Goal: Transaction & Acquisition: Register for event/course

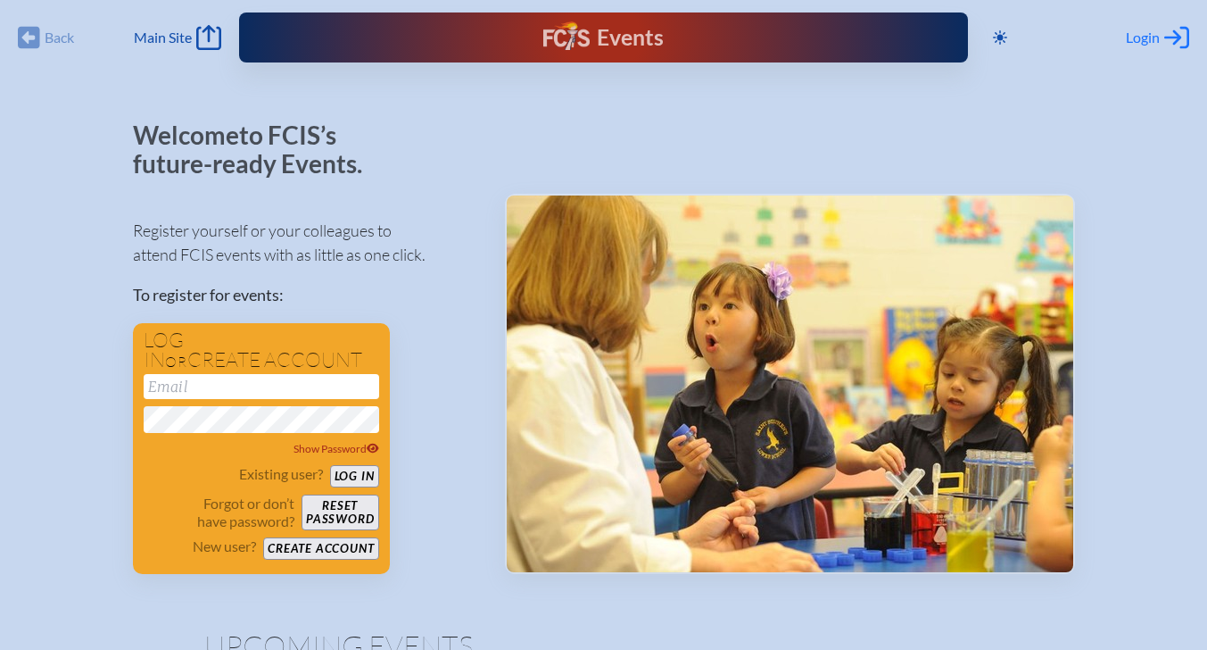
type input "[EMAIL_ADDRESS][DOMAIN_NAME]"
click at [1171, 34] on icon "Log in or Create Account" at bounding box center [1176, 37] width 25 height 25
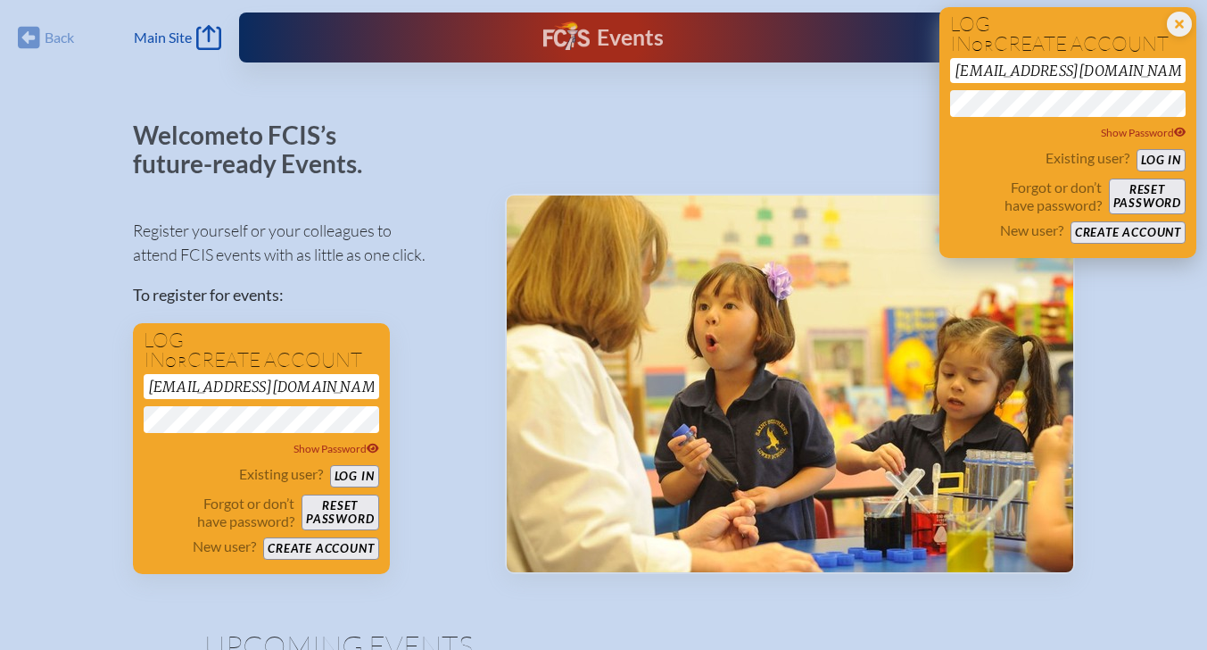
click at [1163, 160] on button "Log in" at bounding box center [1161, 160] width 49 height 22
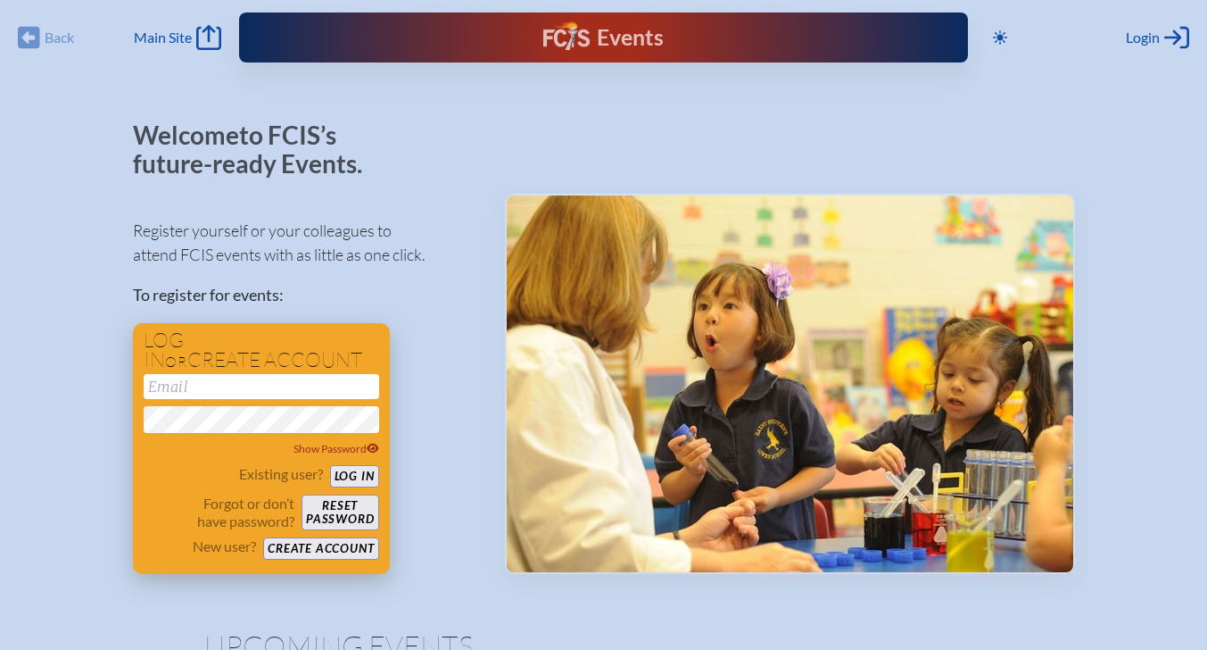
type input "[EMAIL_ADDRESS][DOMAIN_NAME]"
click at [366, 481] on button "Log in" at bounding box center [354, 476] width 49 height 22
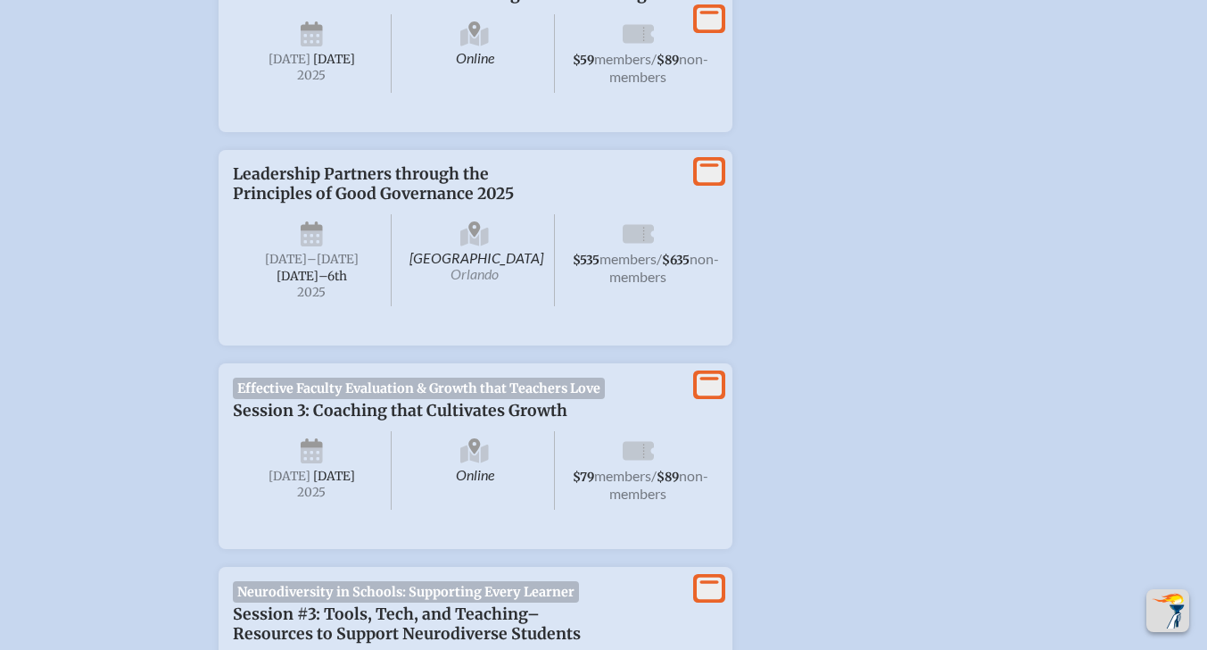
scroll to position [892, 0]
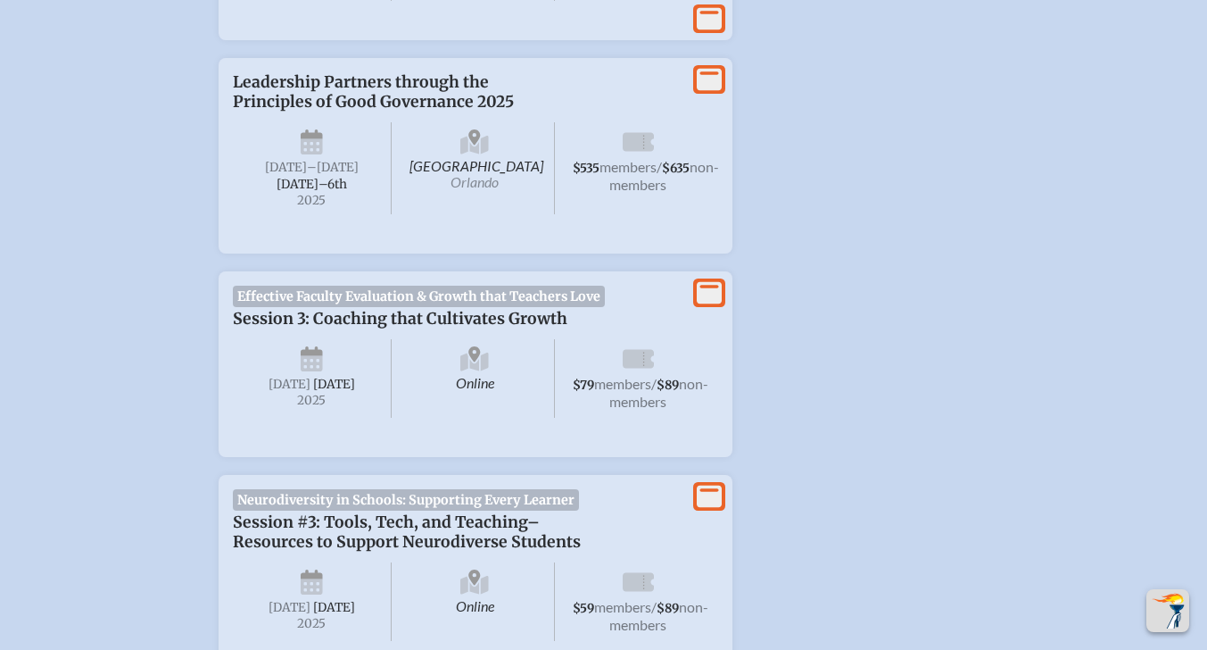
click at [702, 304] on icon at bounding box center [709, 293] width 25 height 22
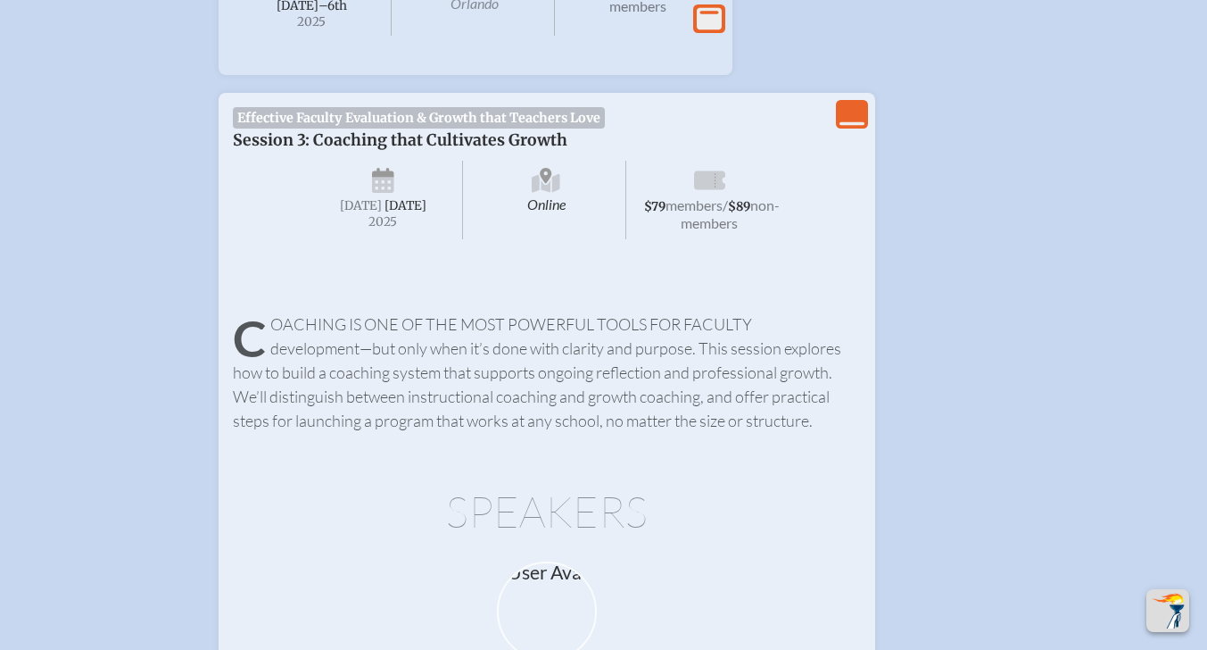
scroll to position [1071, 0]
click at [714, 213] on span "members" at bounding box center [694, 204] width 57 height 17
click at [363, 213] on span "[DATE]" at bounding box center [361, 205] width 42 height 15
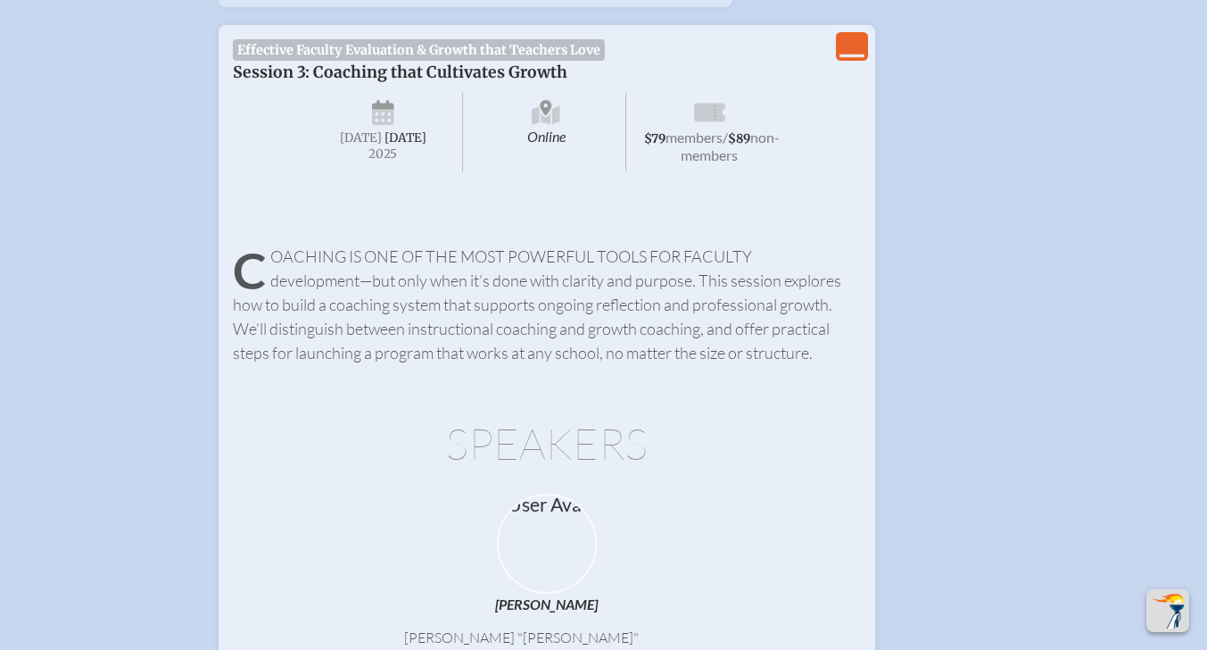
scroll to position [1160, 0]
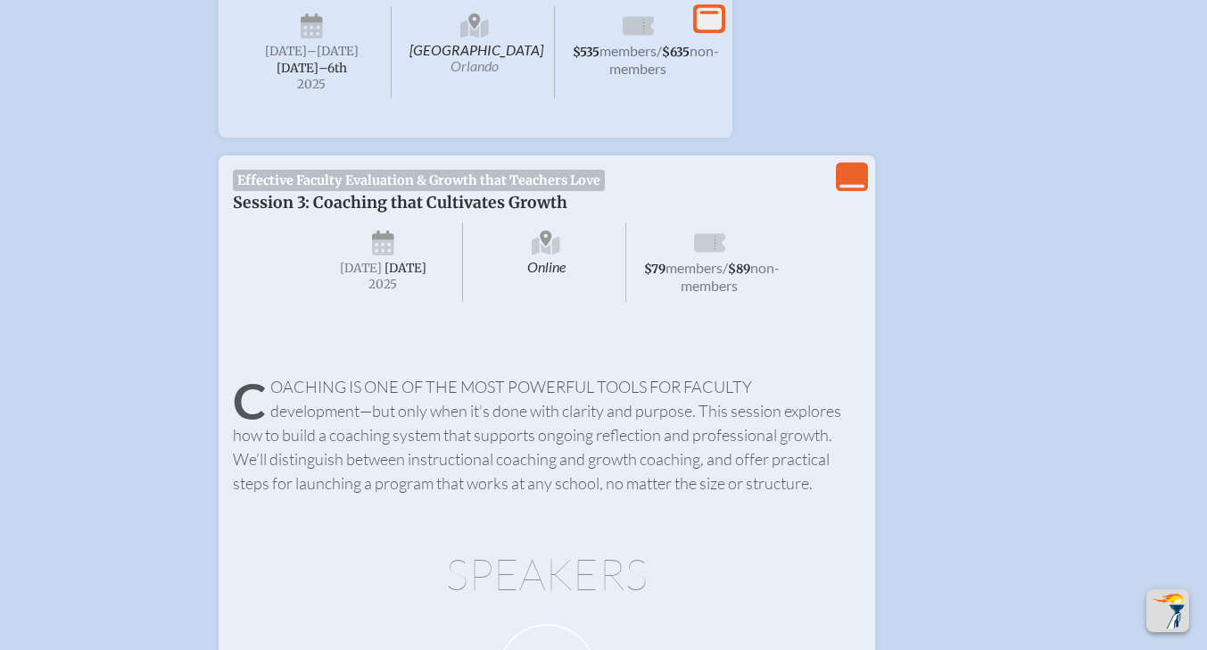
scroll to position [892, 0]
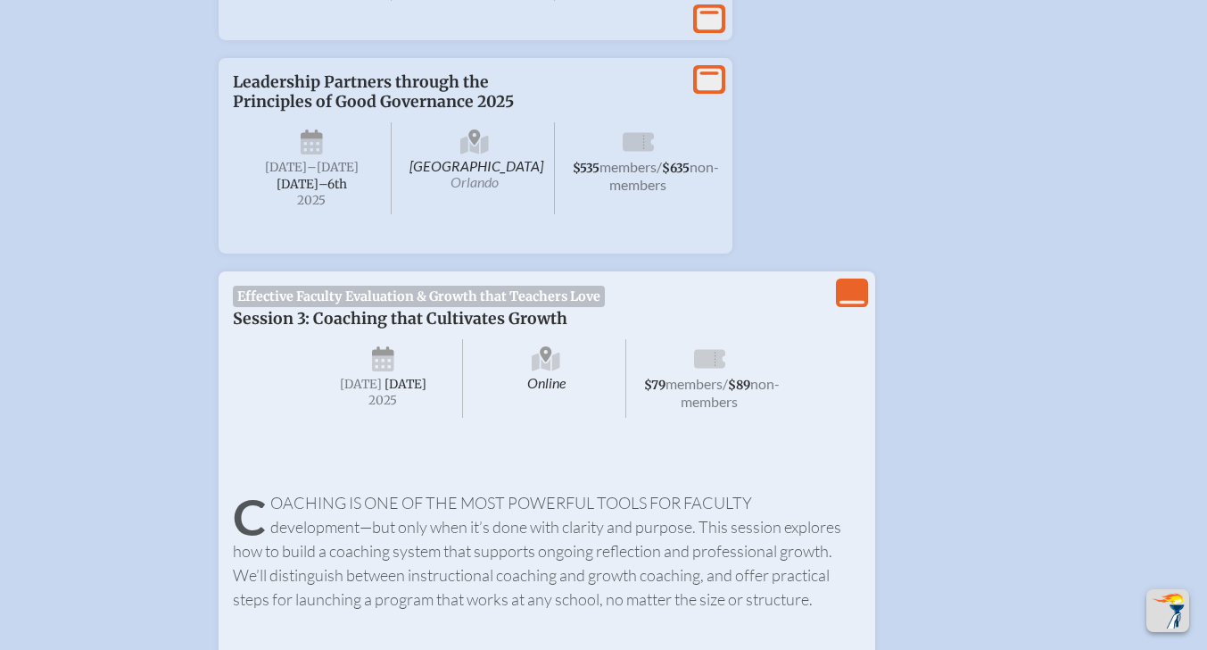
click at [350, 307] on span "Effective Faculty Evaluation & Growth that Teachers Love" at bounding box center [419, 296] width 373 height 21
click at [352, 328] on span "Session 3: Coaching that Cultivates Growth" at bounding box center [400, 319] width 335 height 20
click at [385, 392] on span "[DATE]" at bounding box center [406, 384] width 42 height 15
click at [385, 356] on icon at bounding box center [383, 351] width 22 height 10
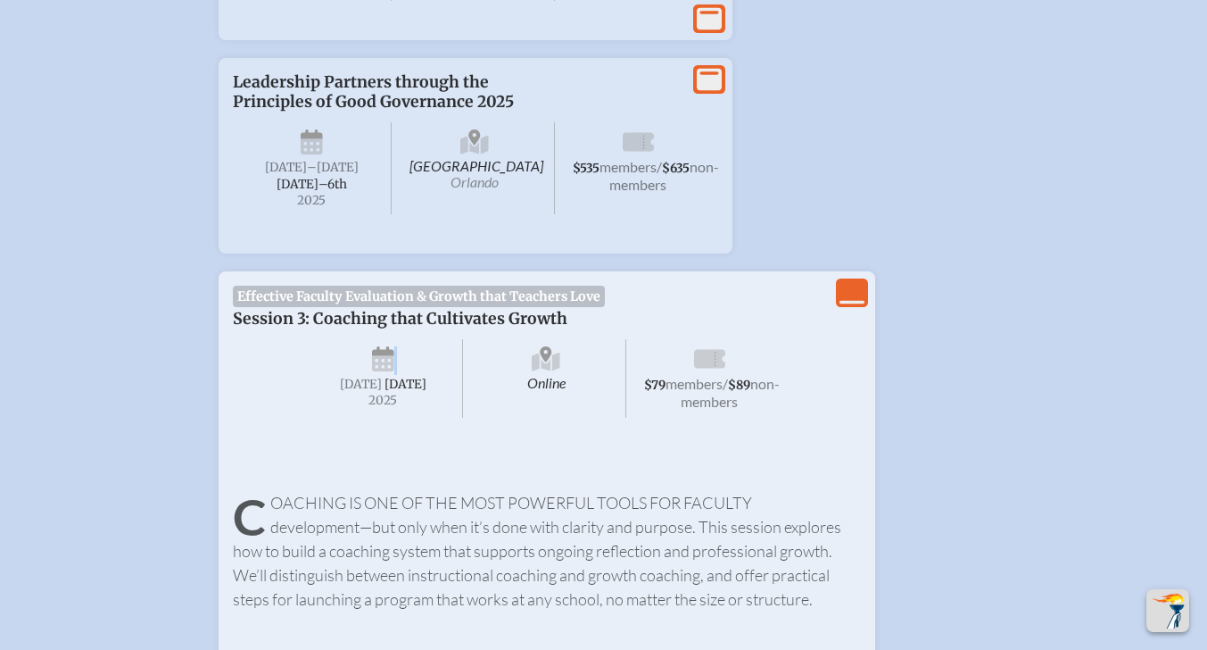
click at [385, 356] on icon at bounding box center [383, 351] width 22 height 10
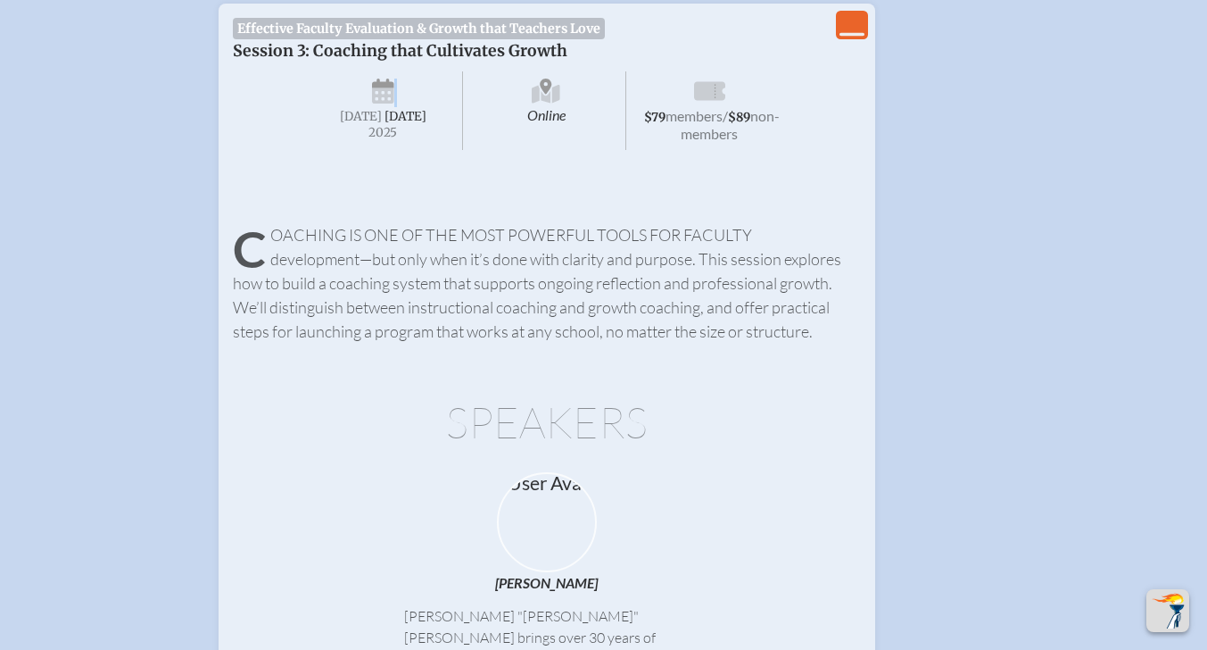
scroll to position [803, 0]
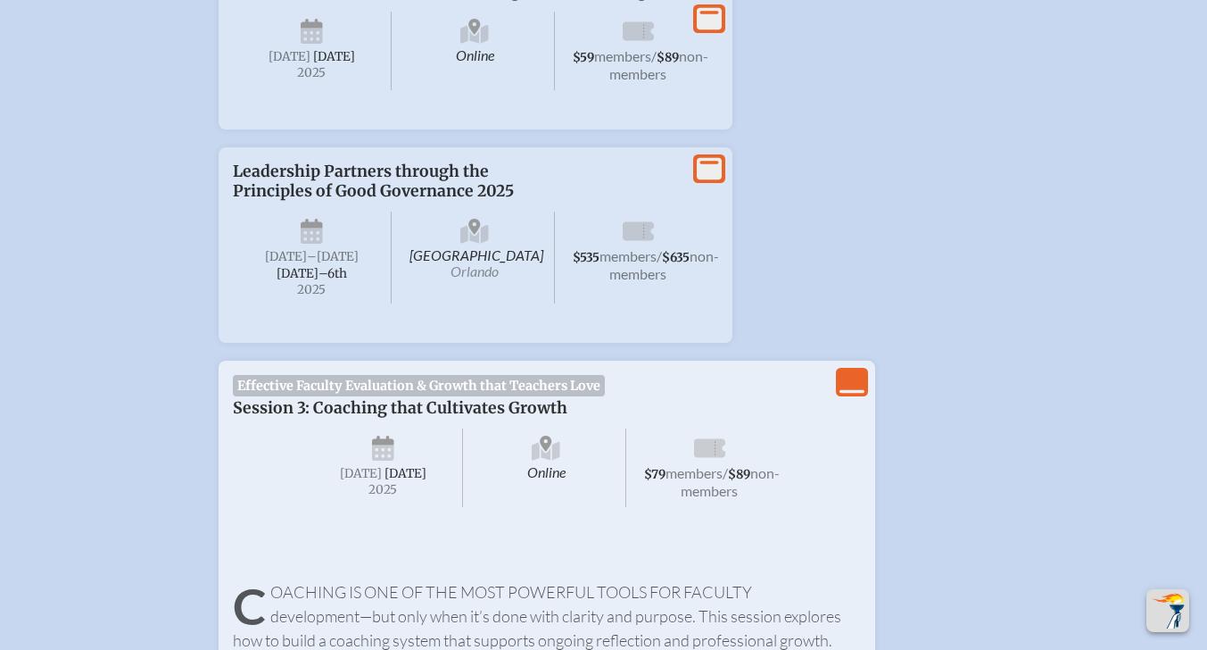
click at [858, 394] on icon "View Less" at bounding box center [852, 381] width 25 height 25
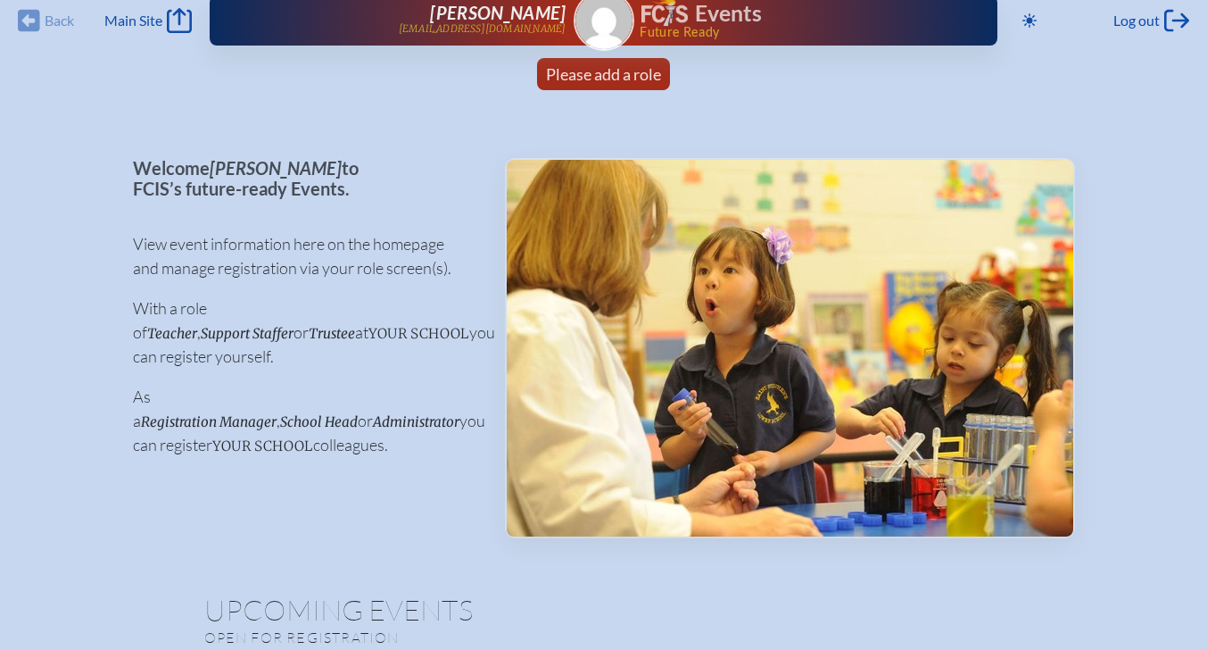
scroll to position [0, 0]
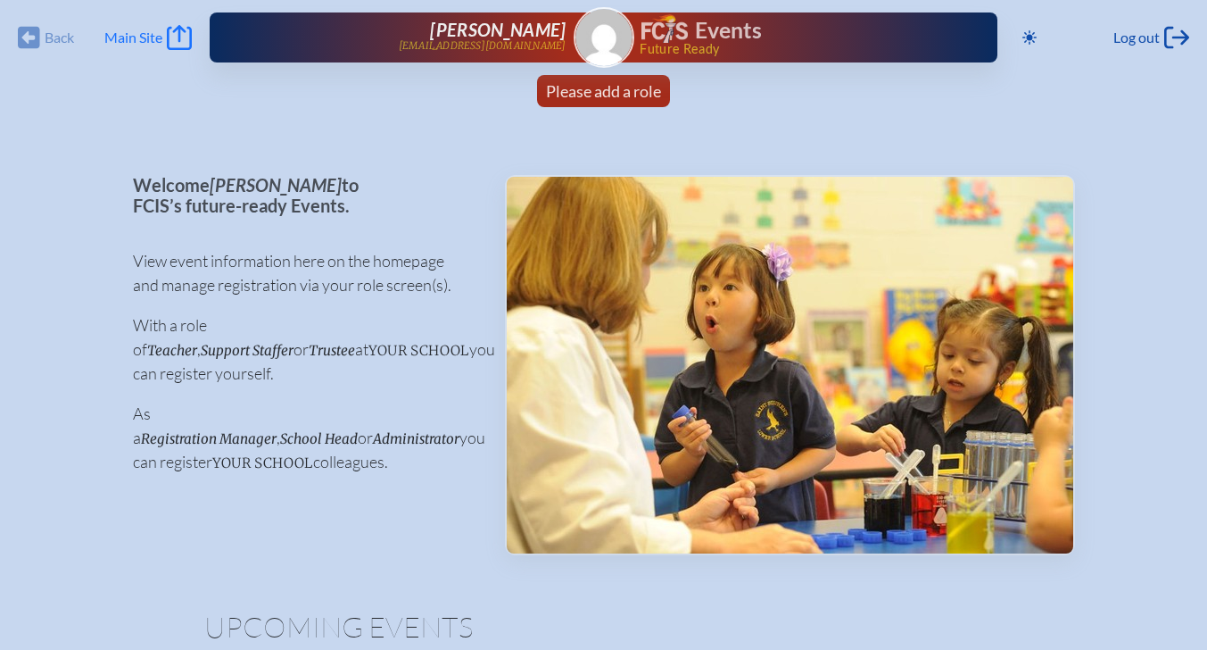
click at [175, 36] on icon "Main Site" at bounding box center [179, 37] width 25 height 25
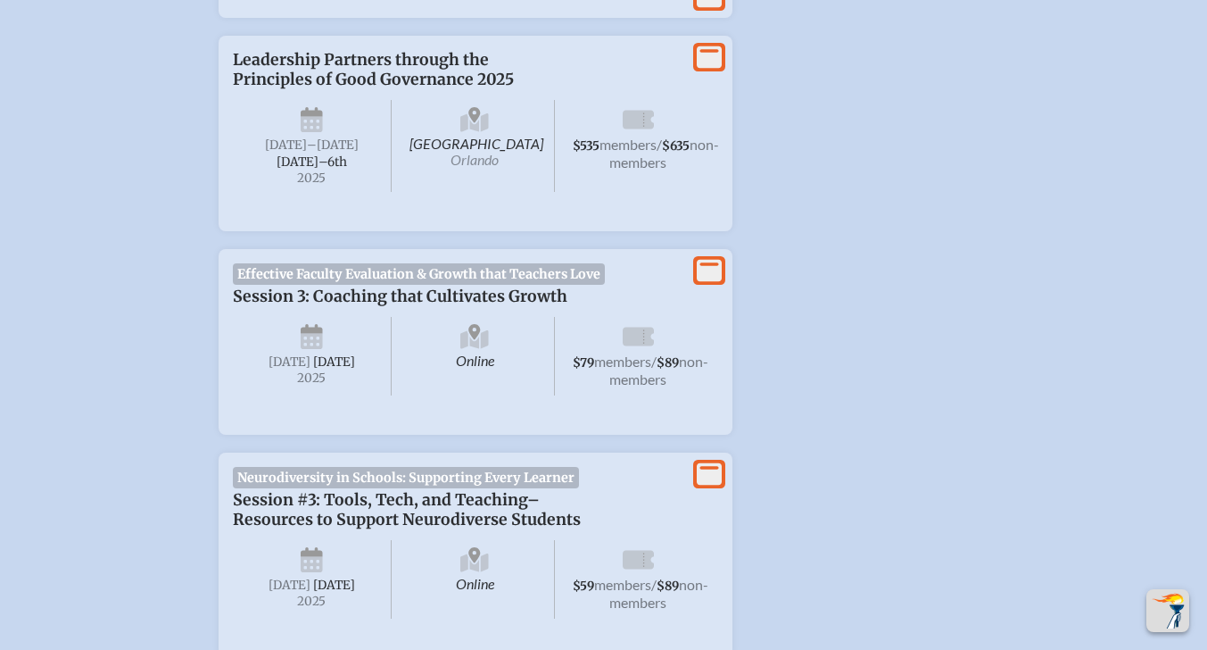
scroll to position [982, 0]
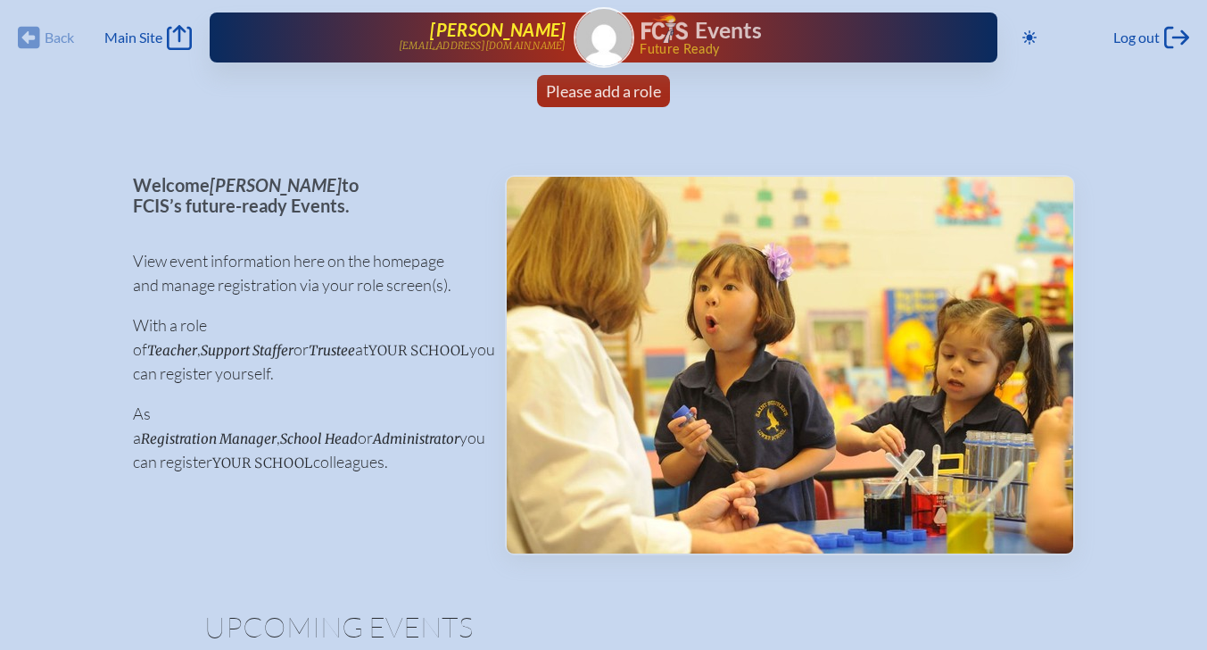
click at [383, 44] on link "[PERSON_NAME] [EMAIL_ADDRESS][DOMAIN_NAME]" at bounding box center [417, 38] width 300 height 36
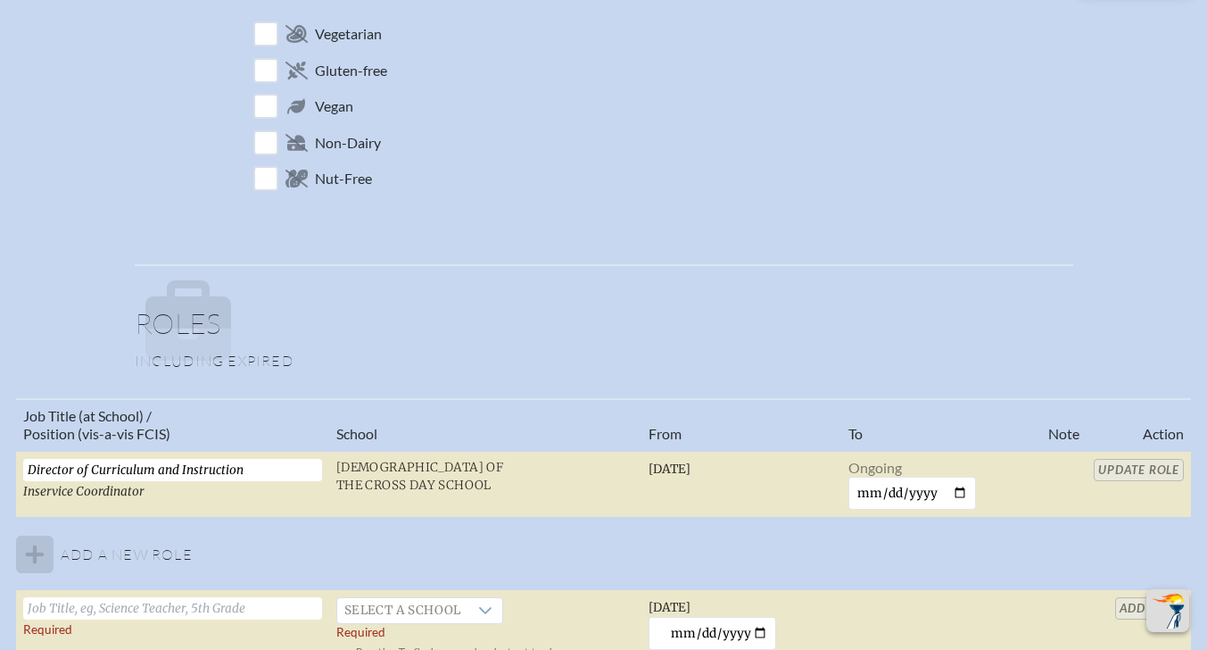
scroll to position [892, 0]
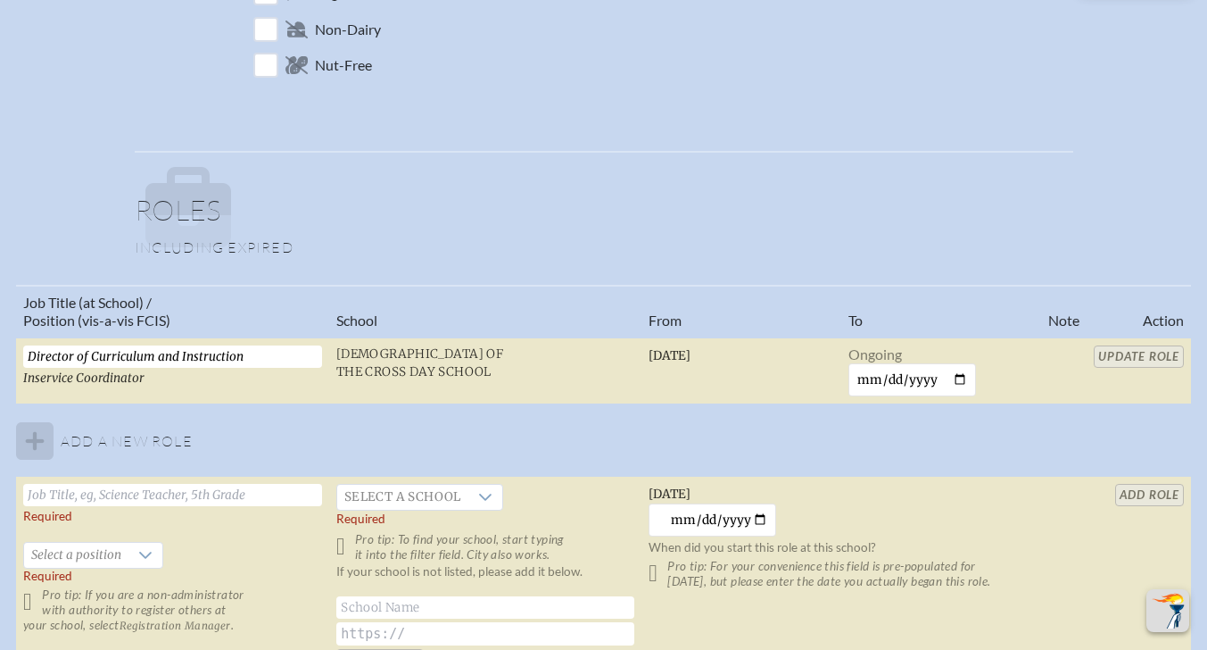
click at [1145, 352] on table "Job Title (at School) / Position (vis-a-vis FCIS) School From To Note Action Di…" at bounding box center [603, 482] width 1175 height 395
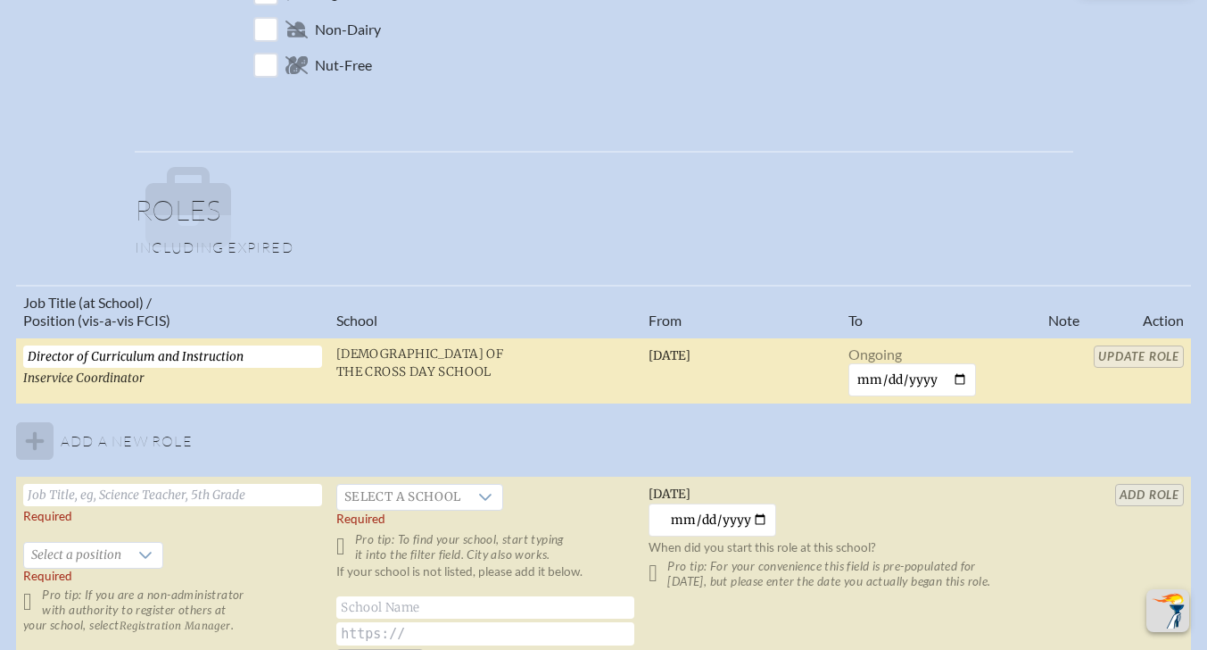
scroll to position [1071, 0]
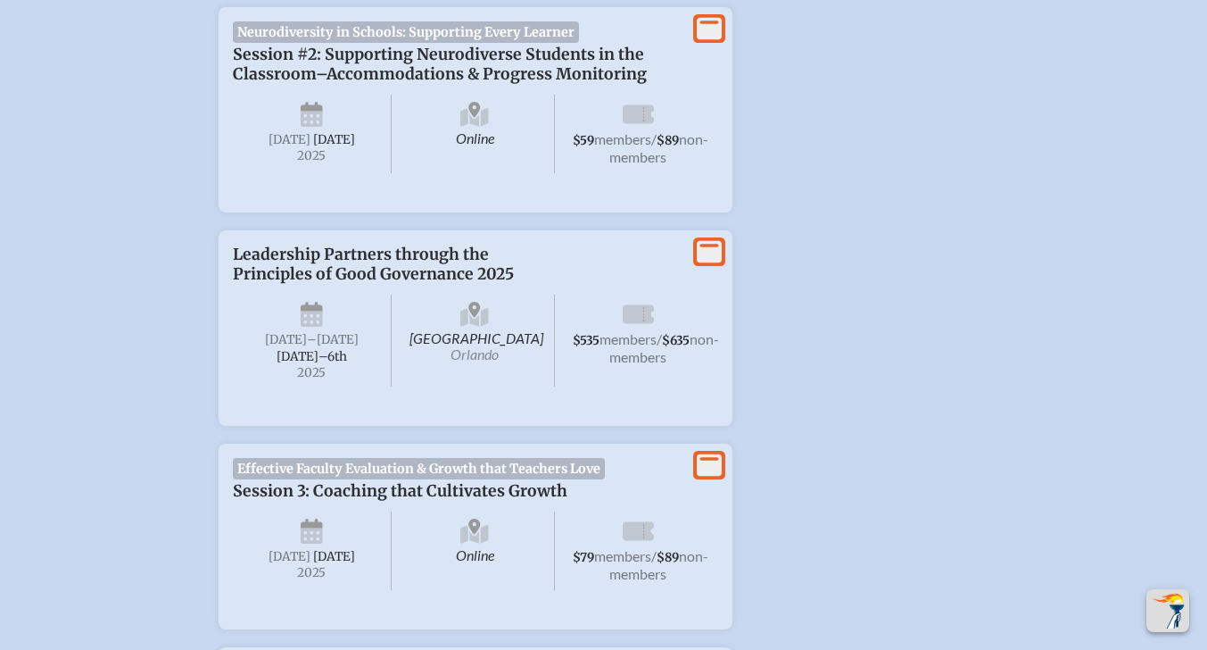
scroll to position [714, 0]
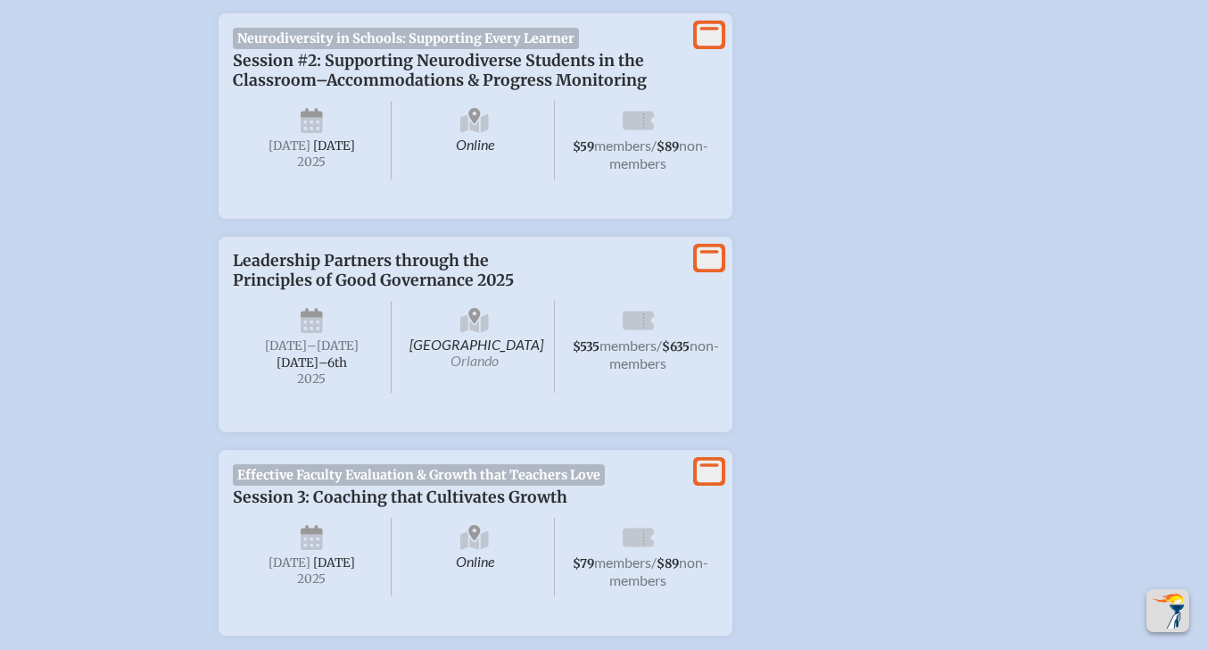
click at [404, 485] on span "Effective Faculty Evaluation & Growth that Teachers Love" at bounding box center [419, 474] width 373 height 21
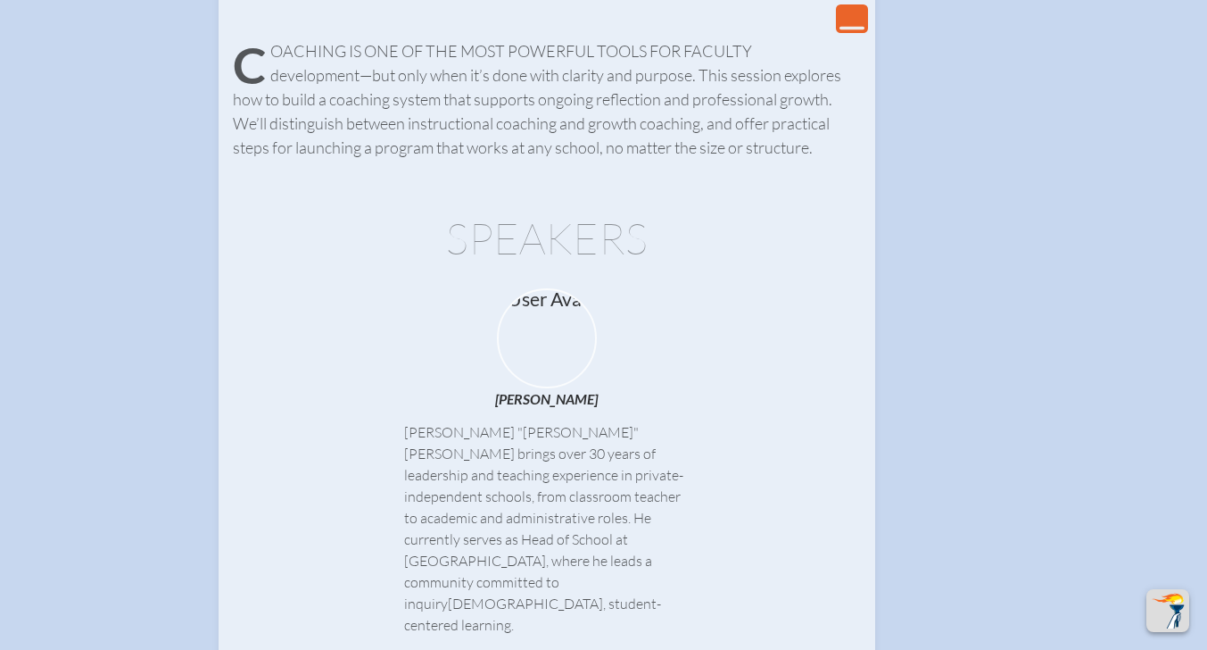
scroll to position [1249, 0]
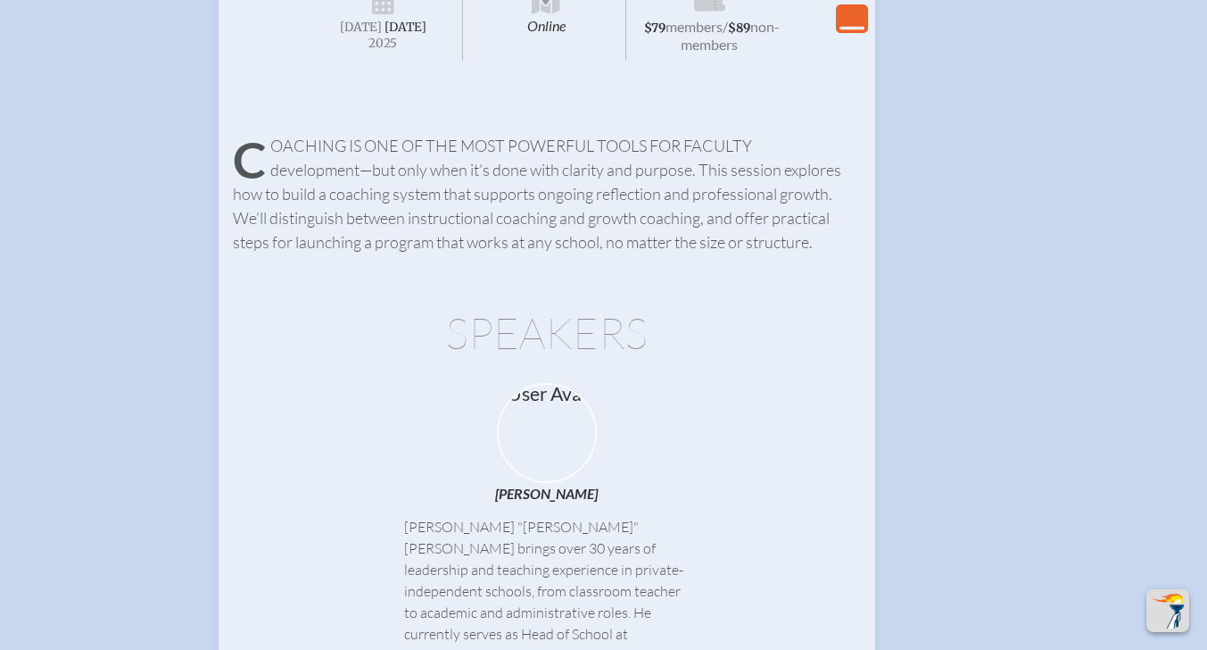
click at [858, 25] on icon "View Less" at bounding box center [852, 18] width 25 height 25
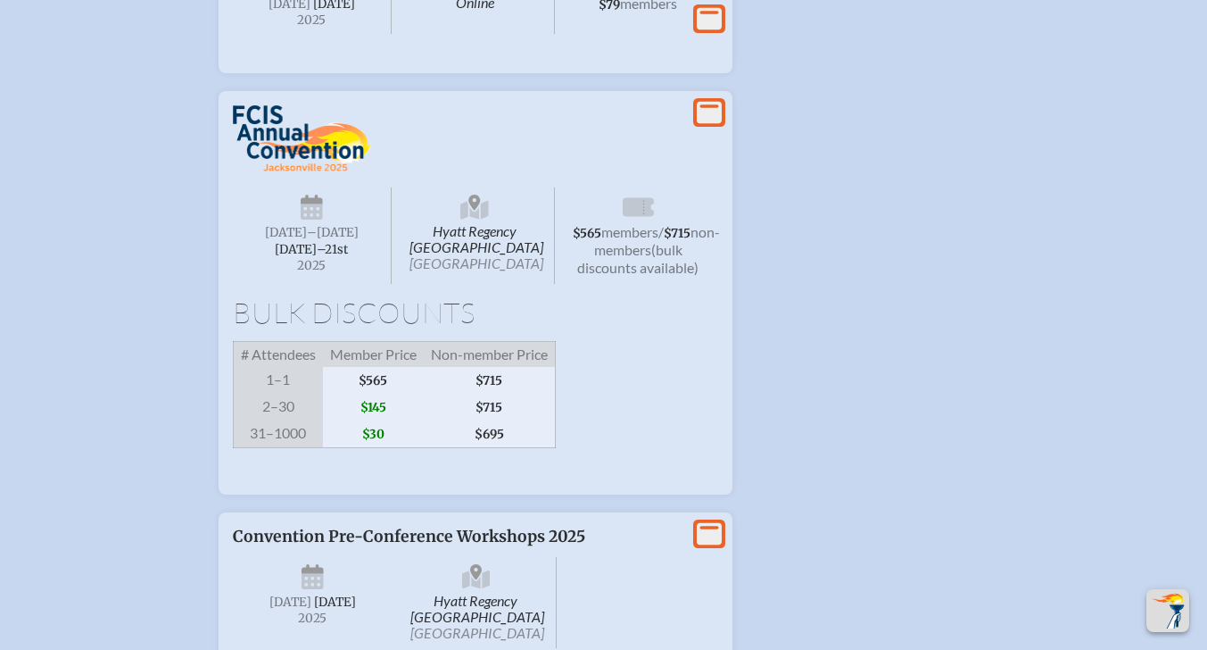
scroll to position [2141, 0]
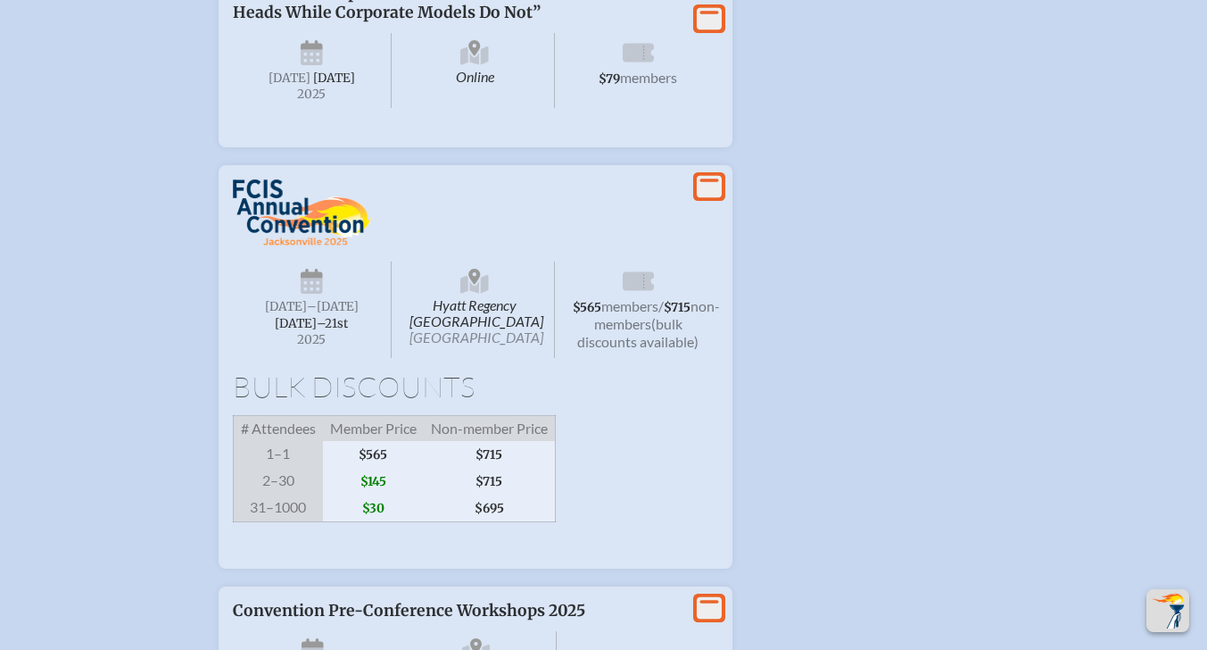
click at [278, 246] on img at bounding box center [302, 212] width 139 height 67
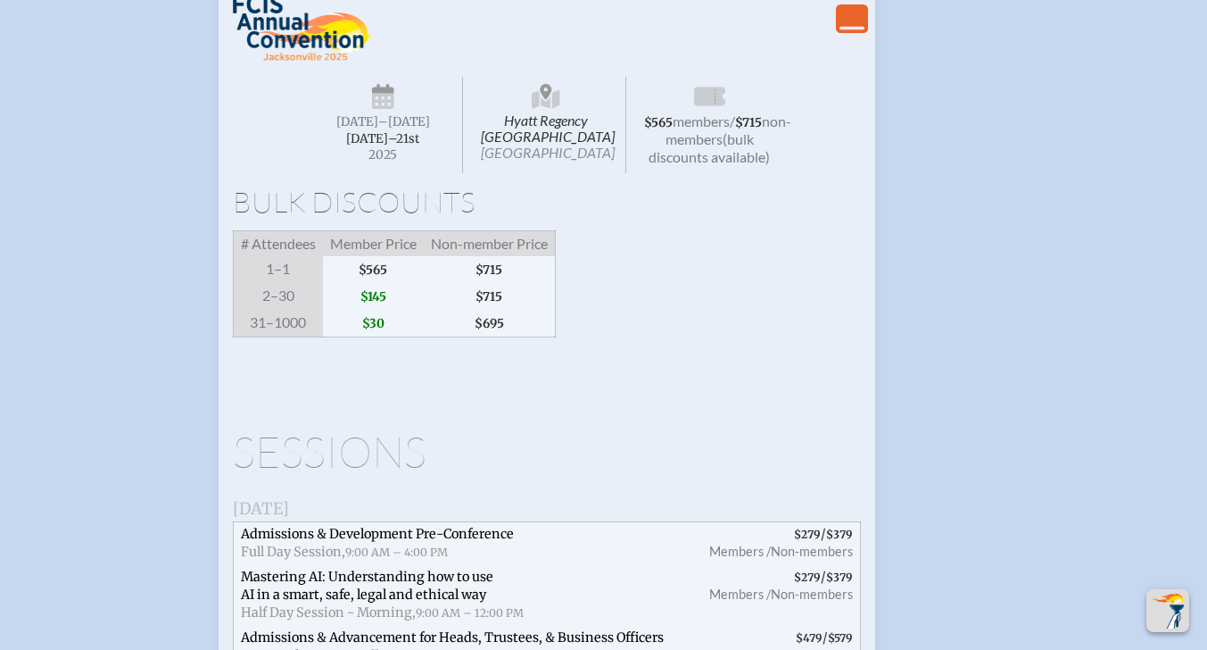
scroll to position [2409, 0]
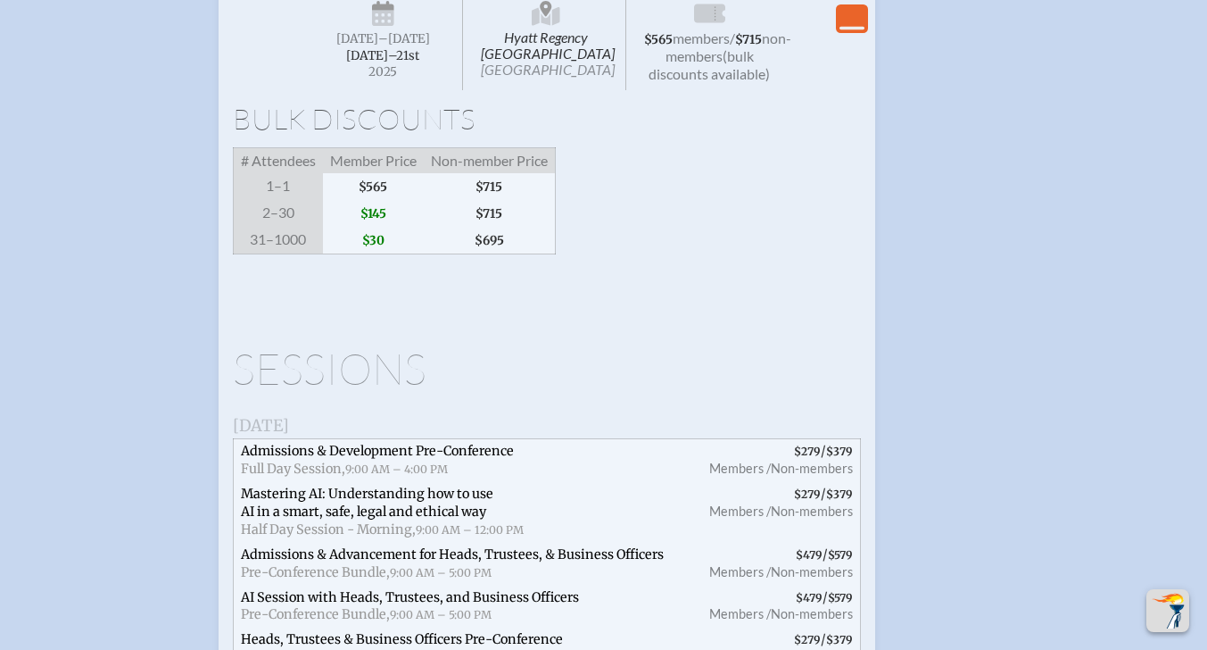
click at [711, 254] on div "Bulk Discounts # Attendees Member Price Non-member Price 1–1 $565 $715 2–30 $14…" at bounding box center [547, 179] width 628 height 150
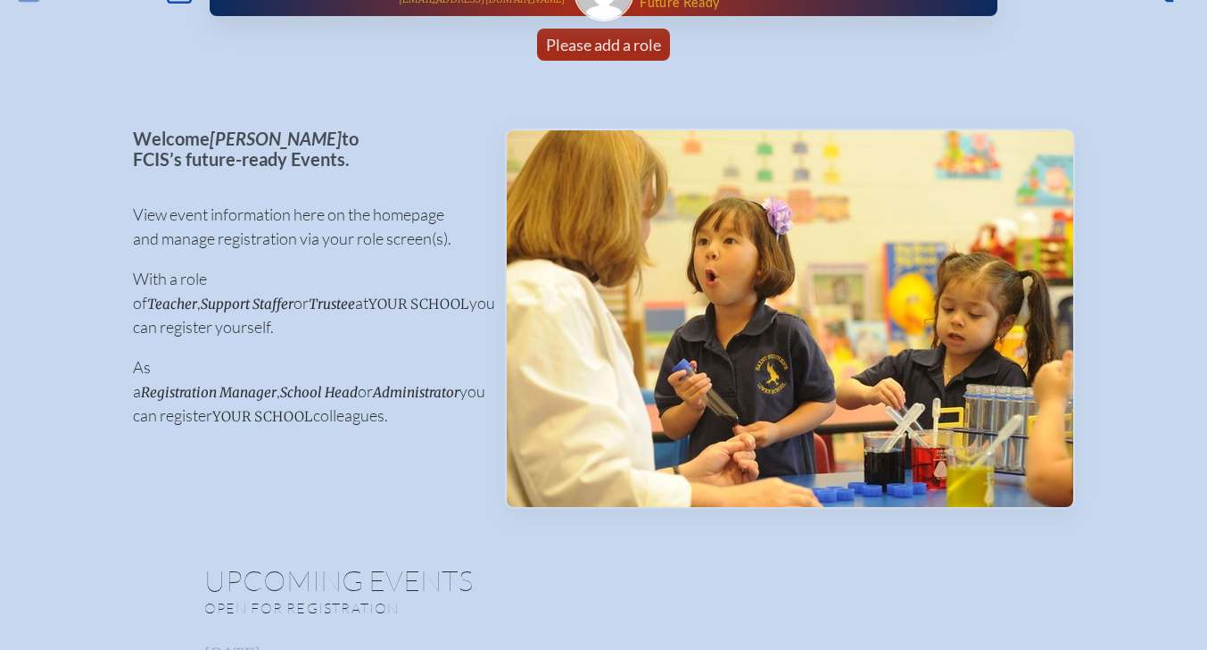
scroll to position [0, 0]
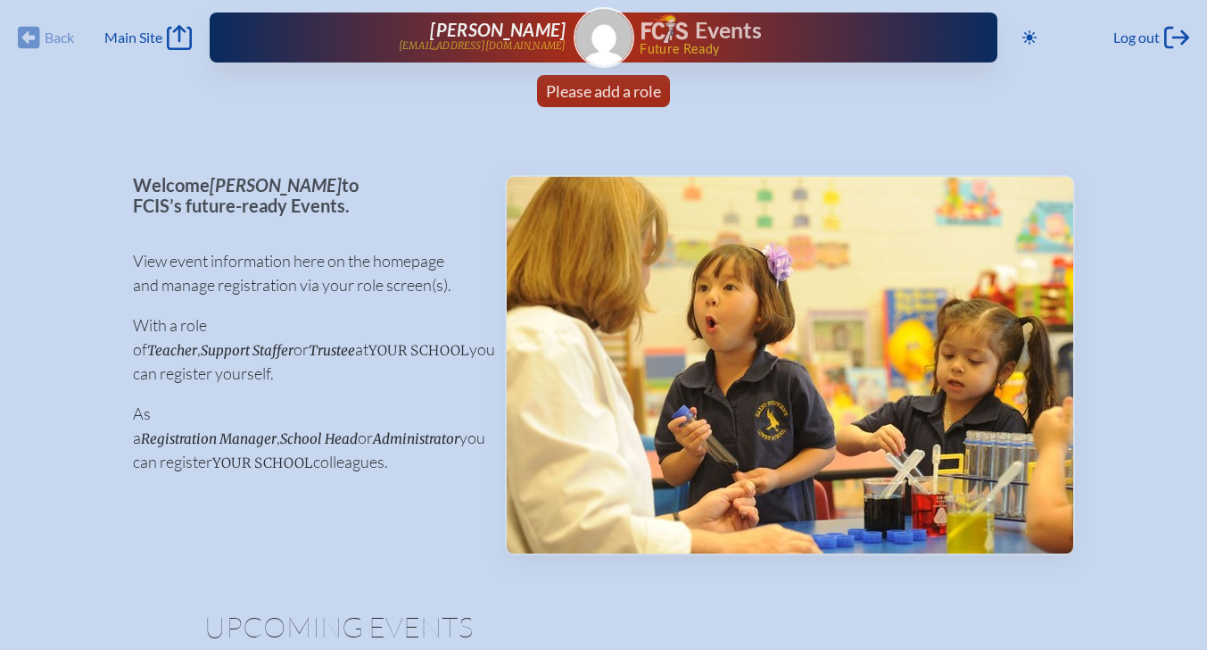
click at [37, 39] on div "Back Back Main Site Main Site" at bounding box center [105, 37] width 174 height 25
click at [24, 39] on div "Back Back Main Site Main Site" at bounding box center [105, 37] width 174 height 25
click at [606, 93] on span "Please add a role" at bounding box center [603, 91] width 115 height 20
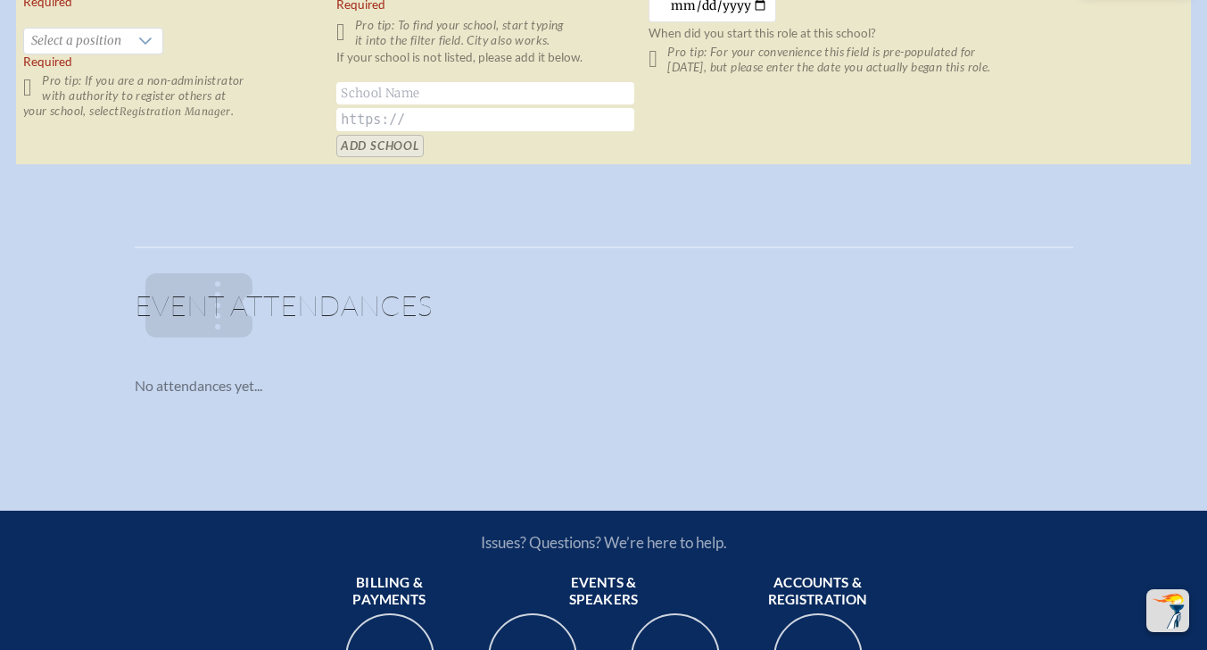
scroll to position [1428, 0]
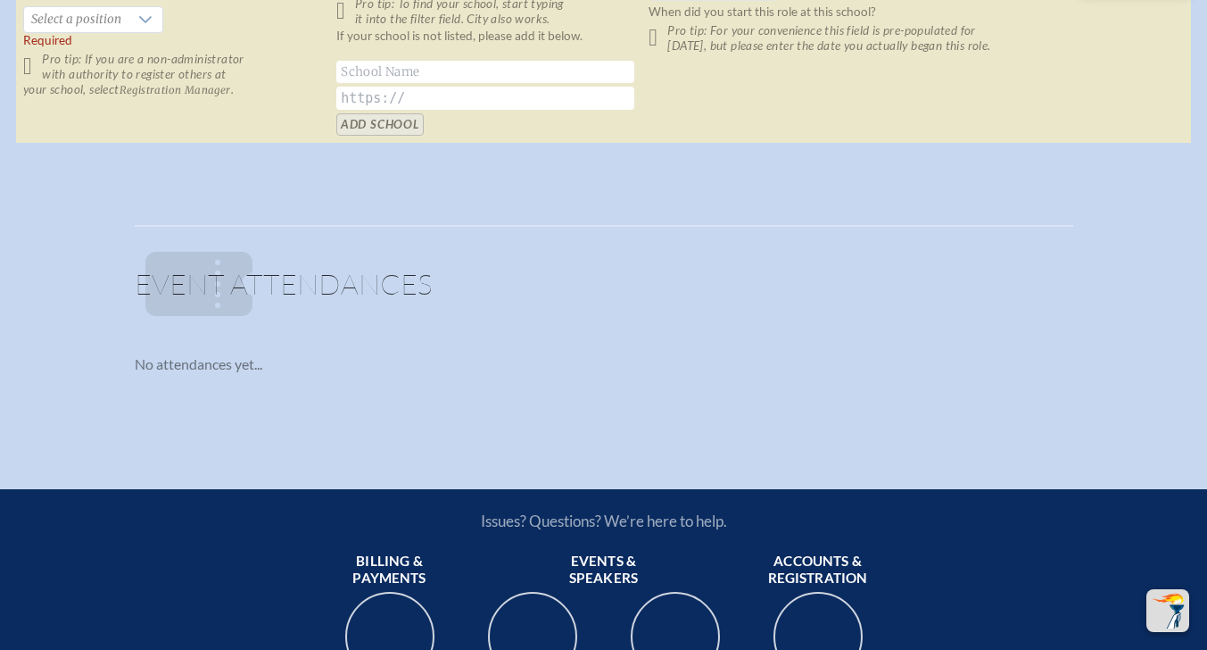
click at [179, 300] on icon at bounding box center [198, 284] width 107 height 64
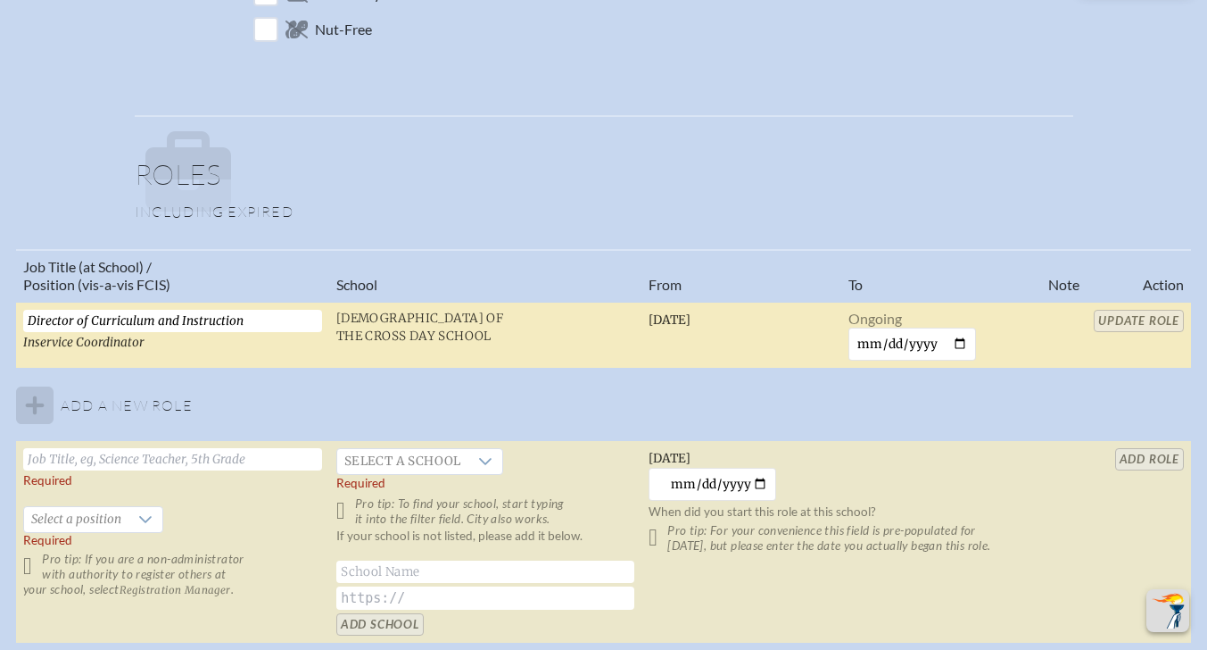
scroll to position [892, 0]
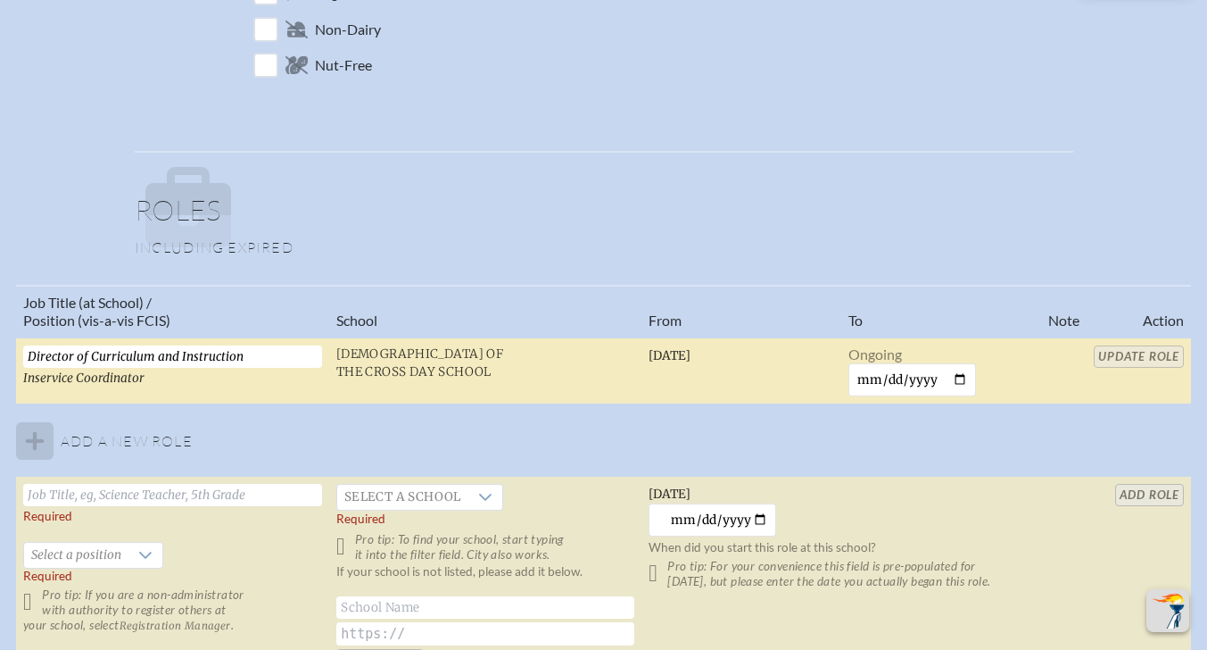
click at [260, 358] on input "Director of Curriculum and Instruction" at bounding box center [172, 356] width 299 height 22
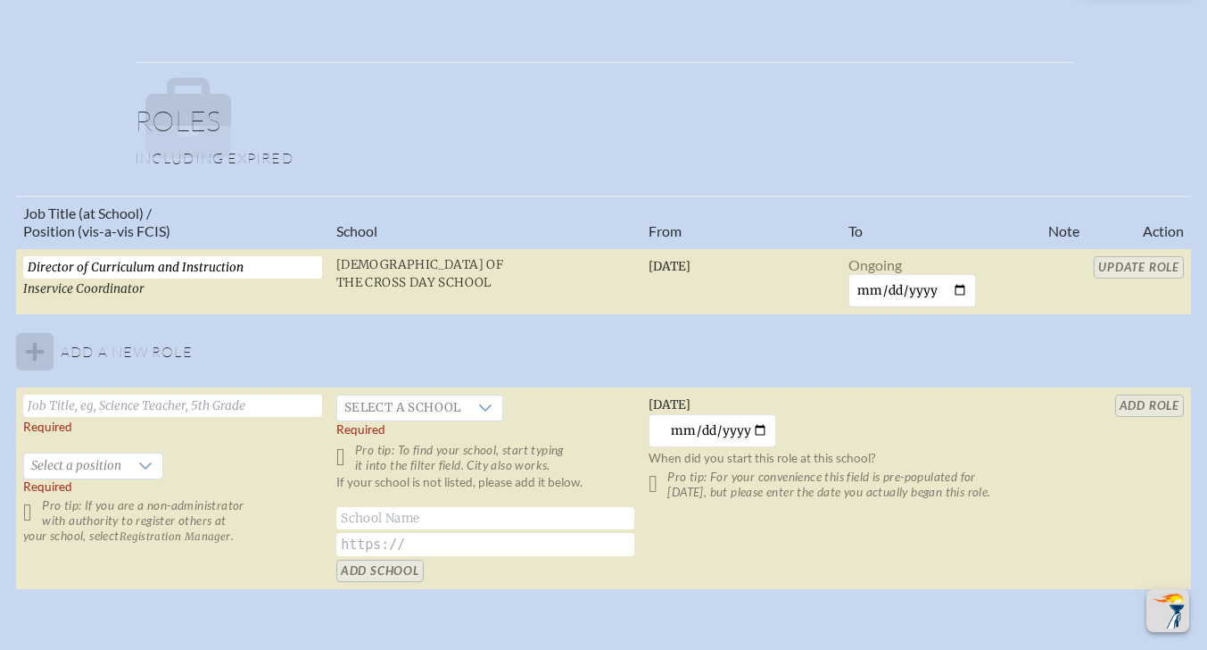
click at [1138, 262] on table "Job Title (at School) / Position (vis-a-vis FCIS) School From To Note Action Di…" at bounding box center [603, 392] width 1175 height 395
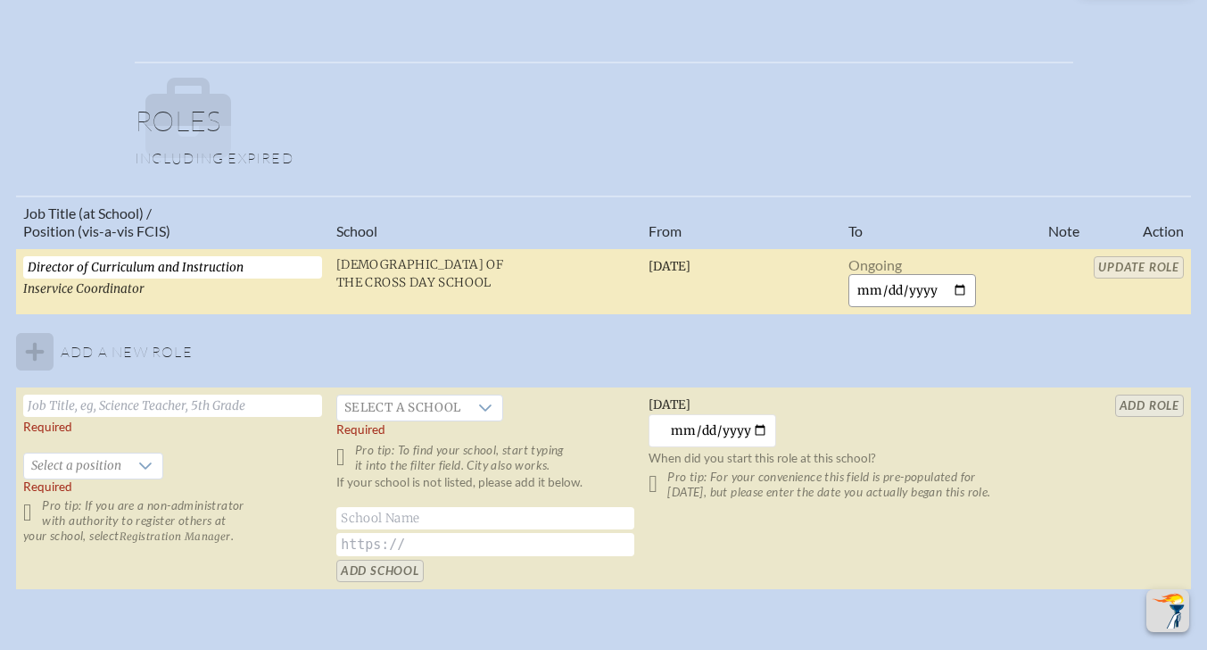
click at [913, 291] on input "date" at bounding box center [913, 290] width 128 height 33
click at [883, 261] on span "Ongoing" at bounding box center [876, 264] width 54 height 17
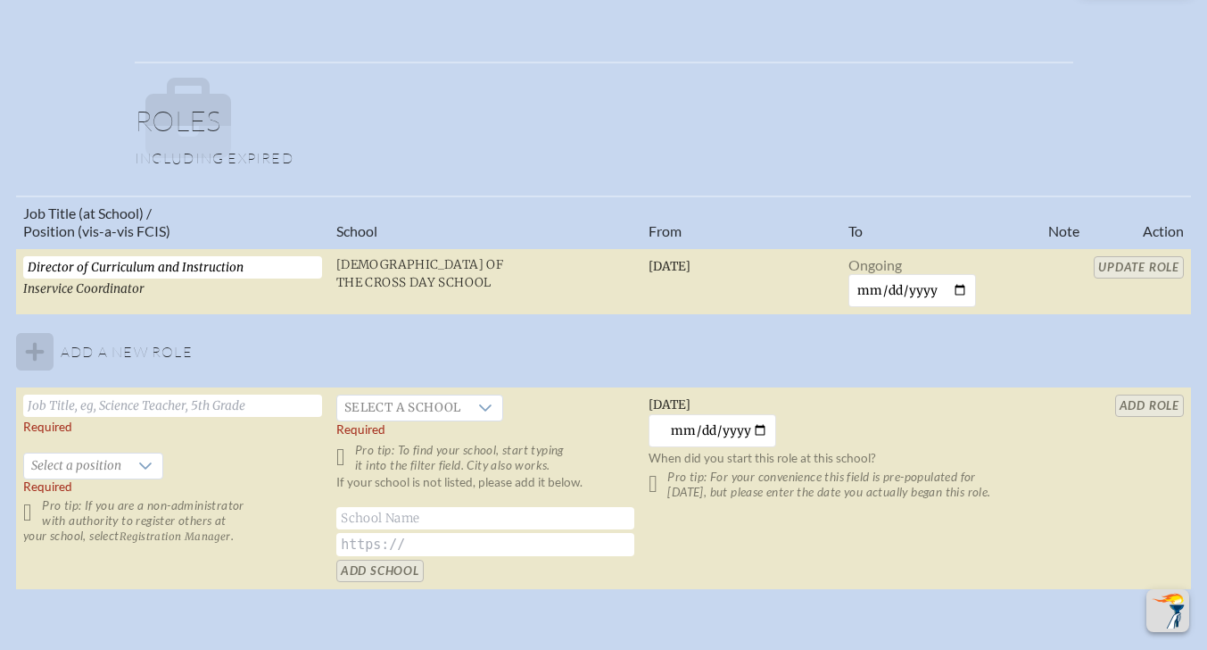
click at [1005, 368] on table "Job Title (at School) / Position (vis-a-vis FCIS) School From To Note Action Di…" at bounding box center [603, 392] width 1175 height 395
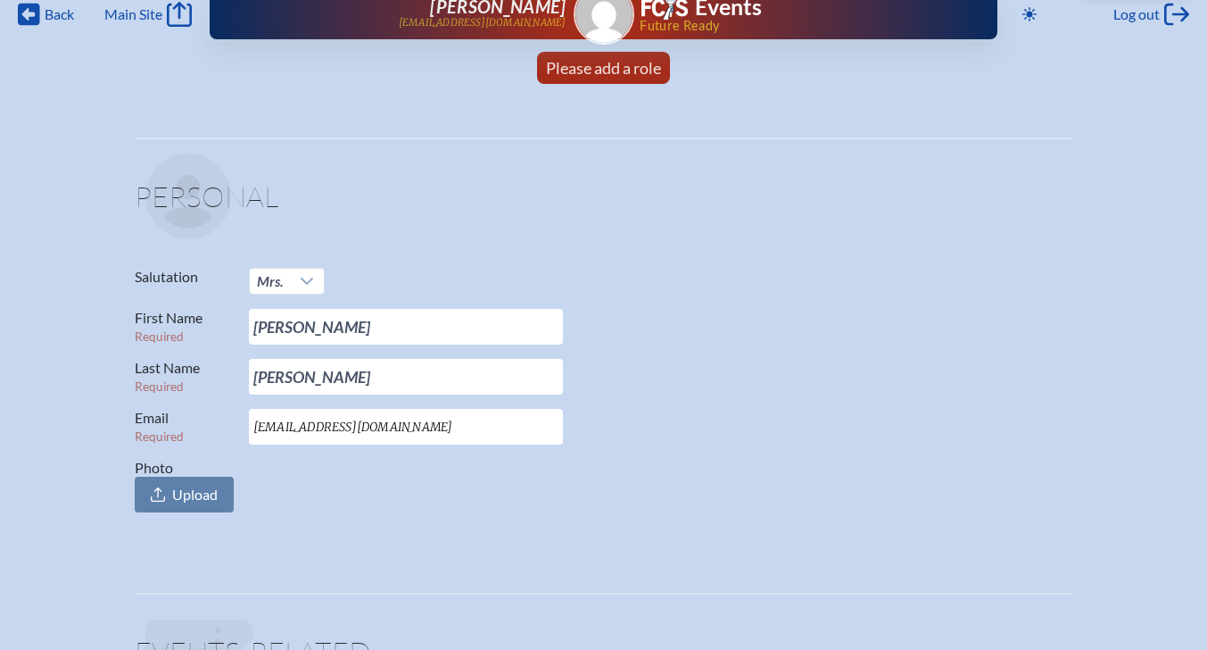
scroll to position [0, 0]
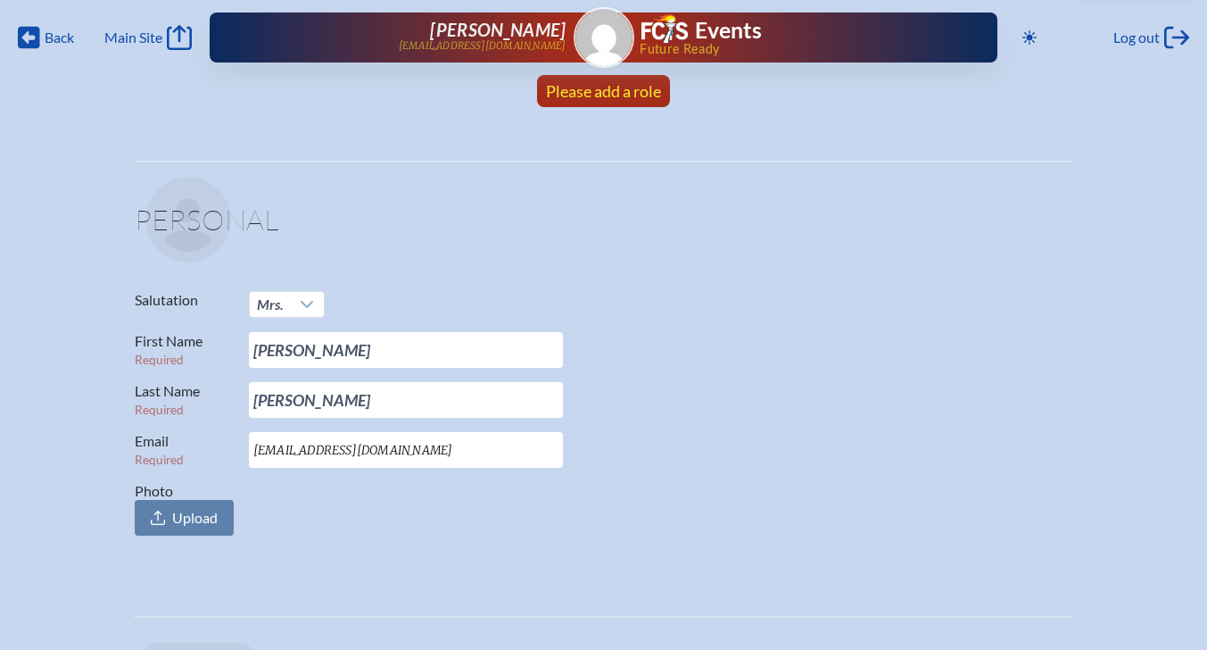
click at [577, 93] on span "Please add a role" at bounding box center [603, 91] width 115 height 20
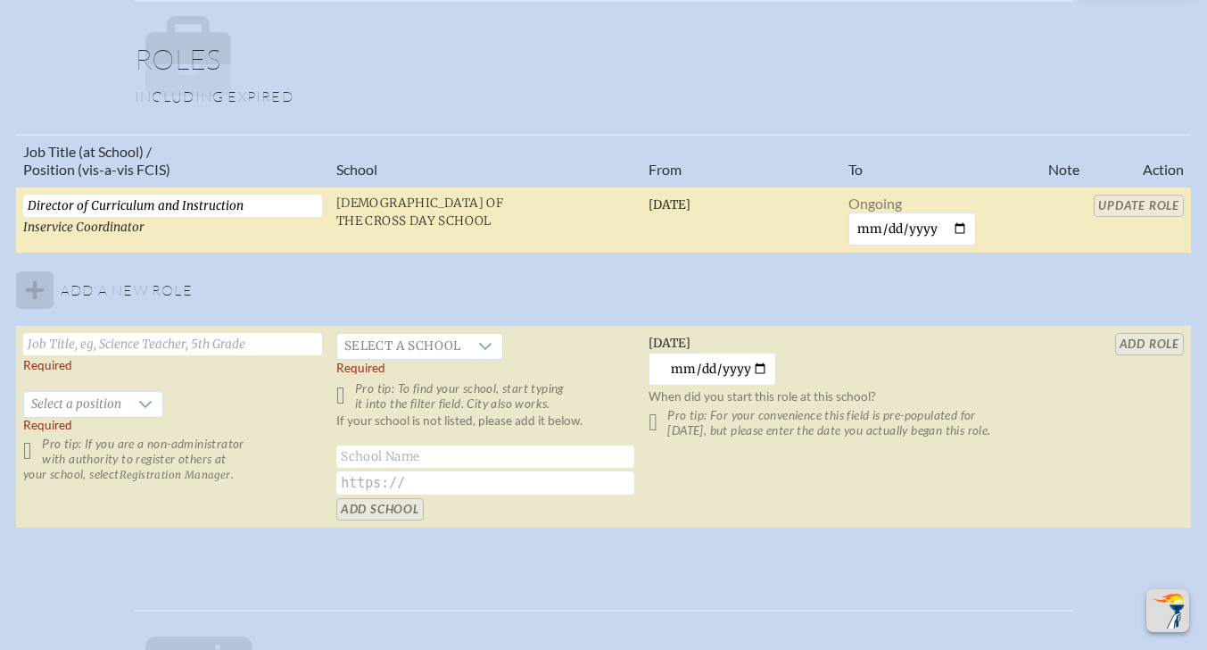
click at [249, 211] on input "Director of Curriculum and Instruction" at bounding box center [172, 206] width 299 height 22
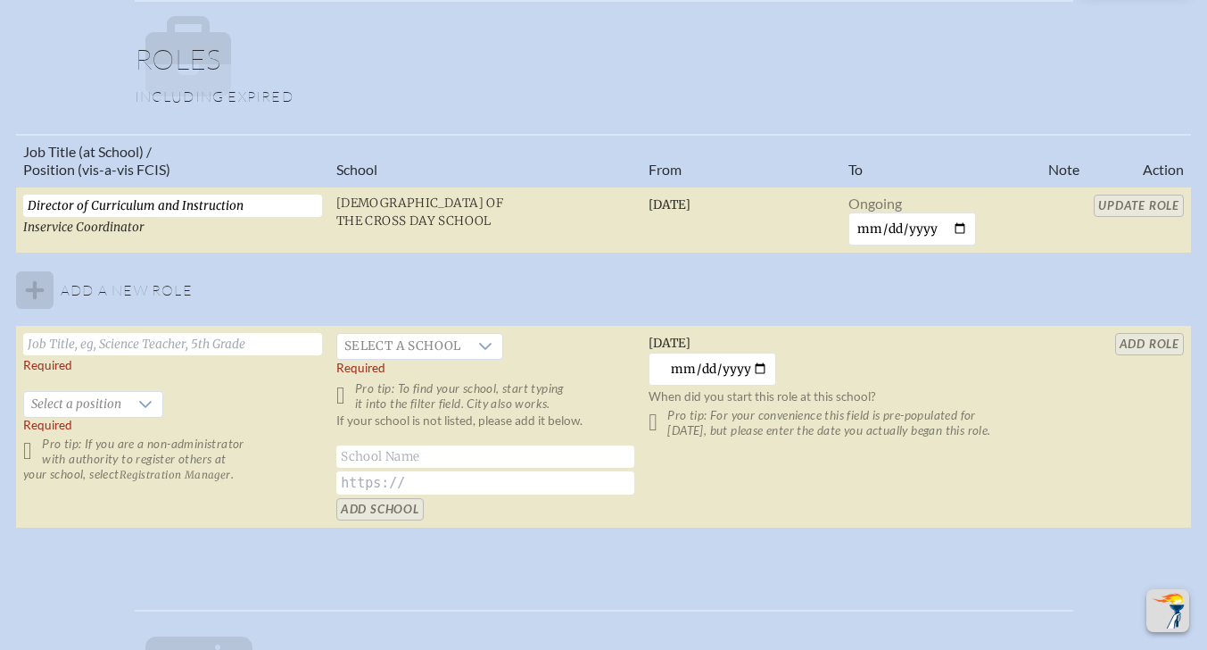
click at [1142, 340] on table "Job Title (at School) / Position (vis-a-vis FCIS) School From To Note Action Di…" at bounding box center [603, 331] width 1175 height 395
click at [138, 408] on icon at bounding box center [145, 404] width 14 height 14
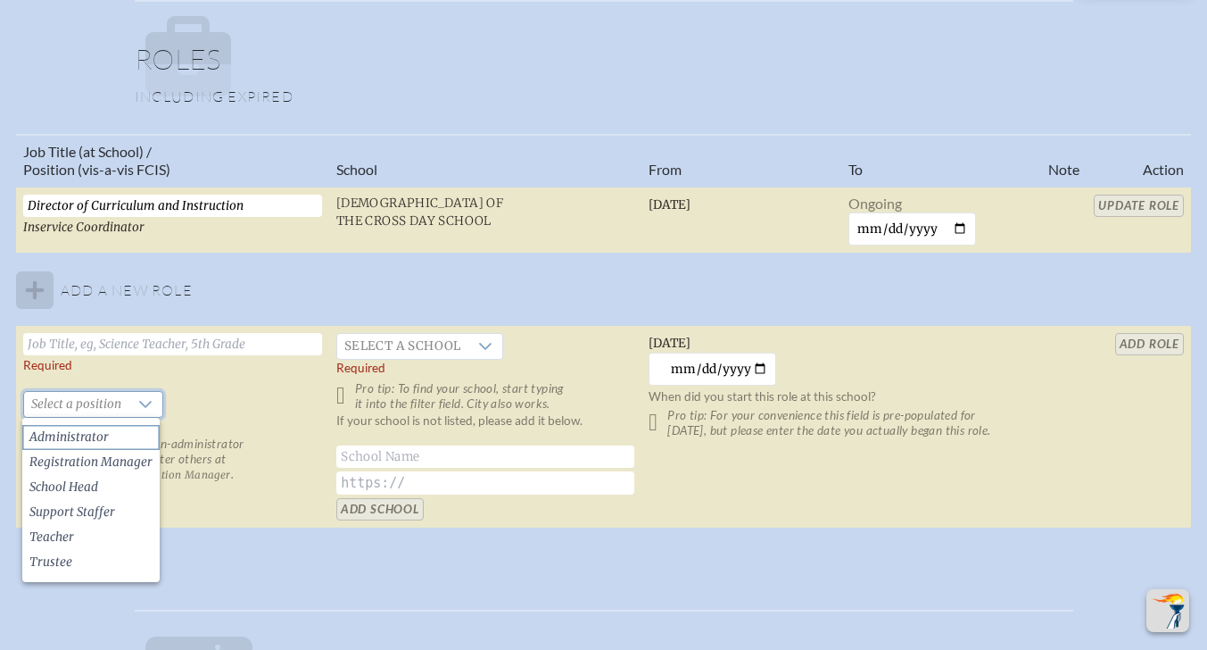
click at [79, 433] on span "Administrator" at bounding box center [68, 437] width 79 height 18
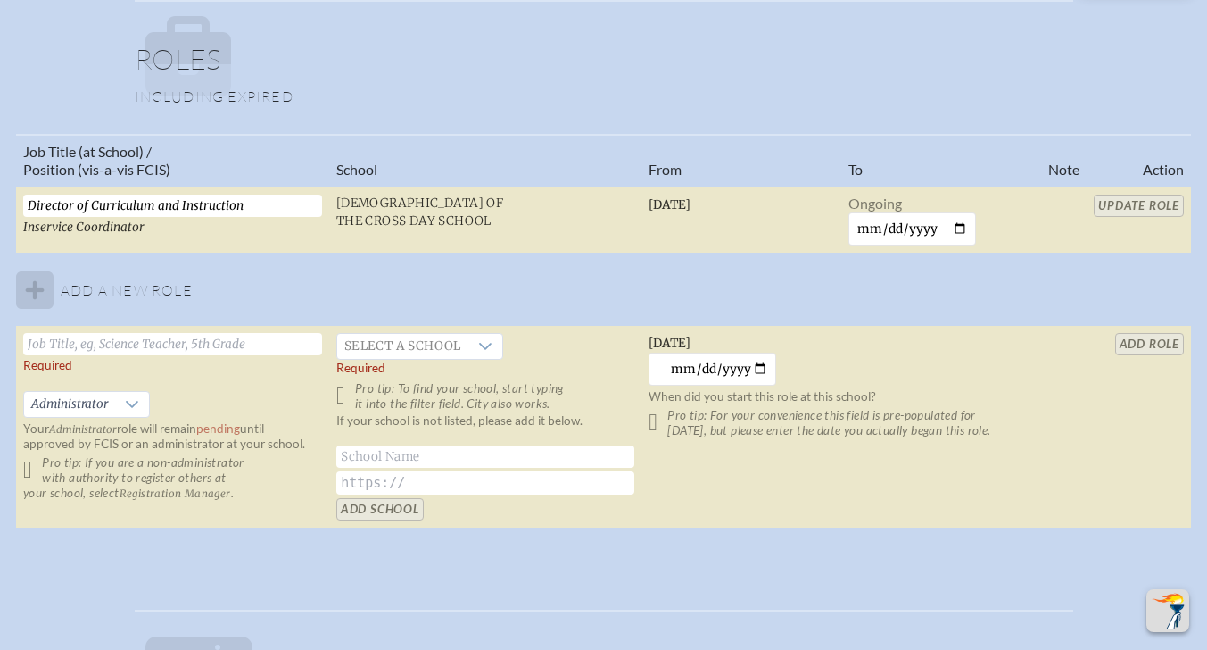
click at [70, 339] on input "text" at bounding box center [172, 344] width 299 height 22
type input "Director of Curriculum and Instruction"
click at [478, 343] on icon at bounding box center [485, 346] width 14 height 14
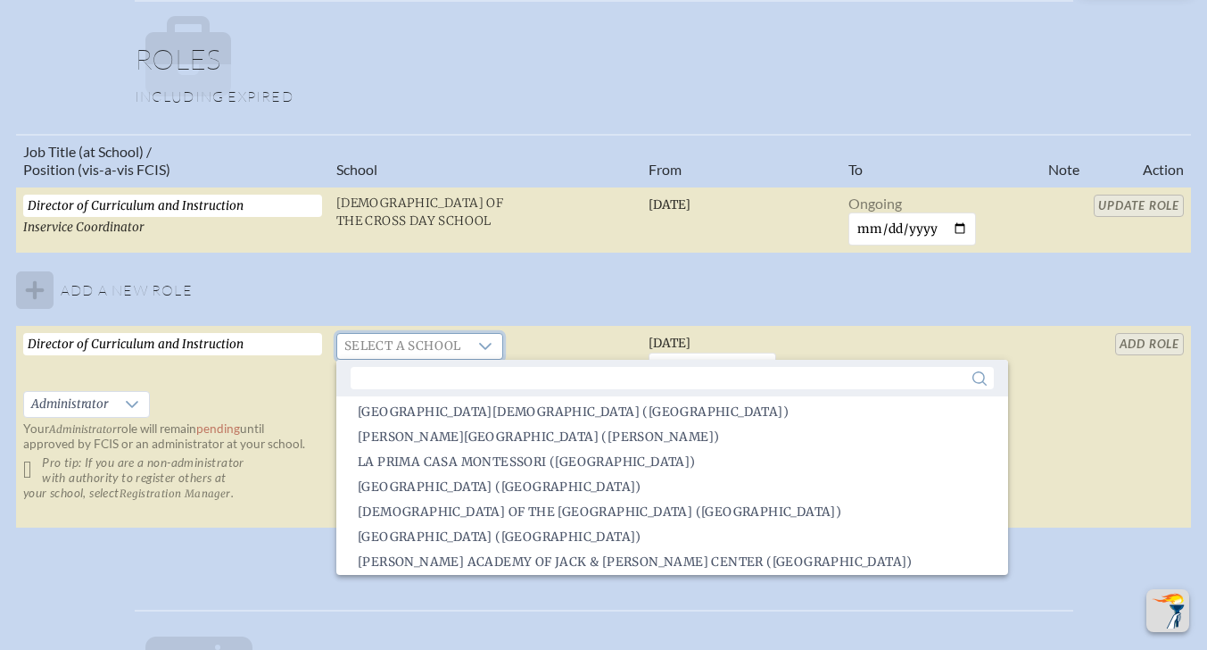
scroll to position [1874, 0]
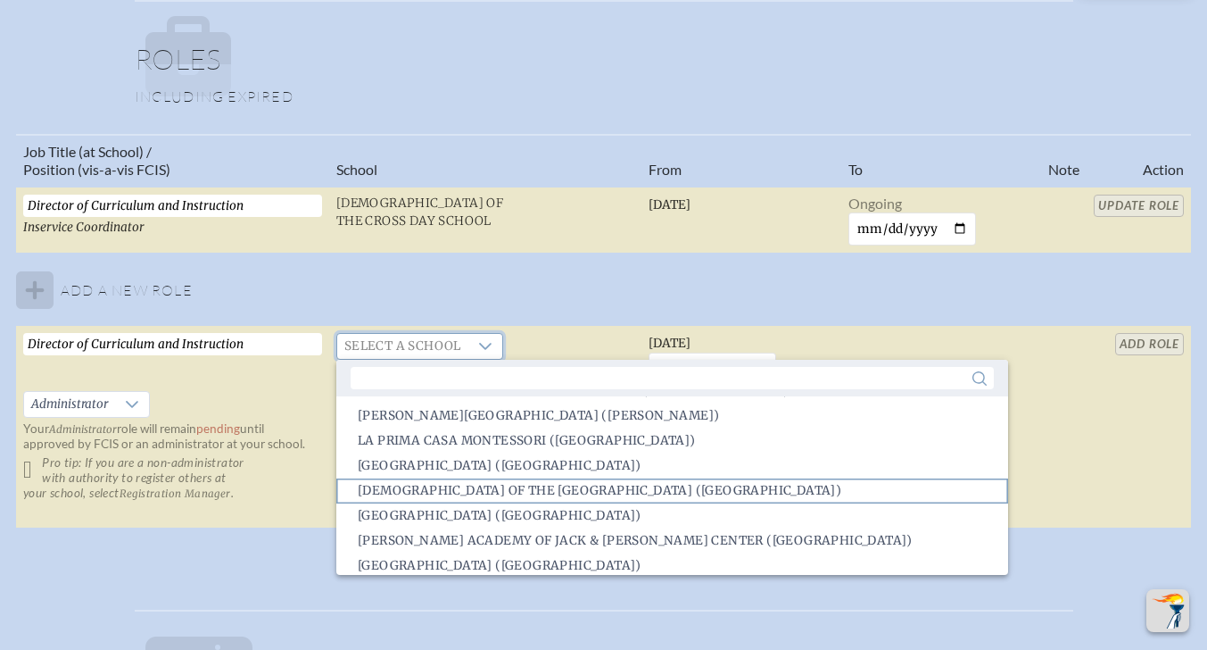
click at [474, 488] on span "Lutheran Church of the Cross Day School (St. Petersburg)" at bounding box center [600, 491] width 484 height 18
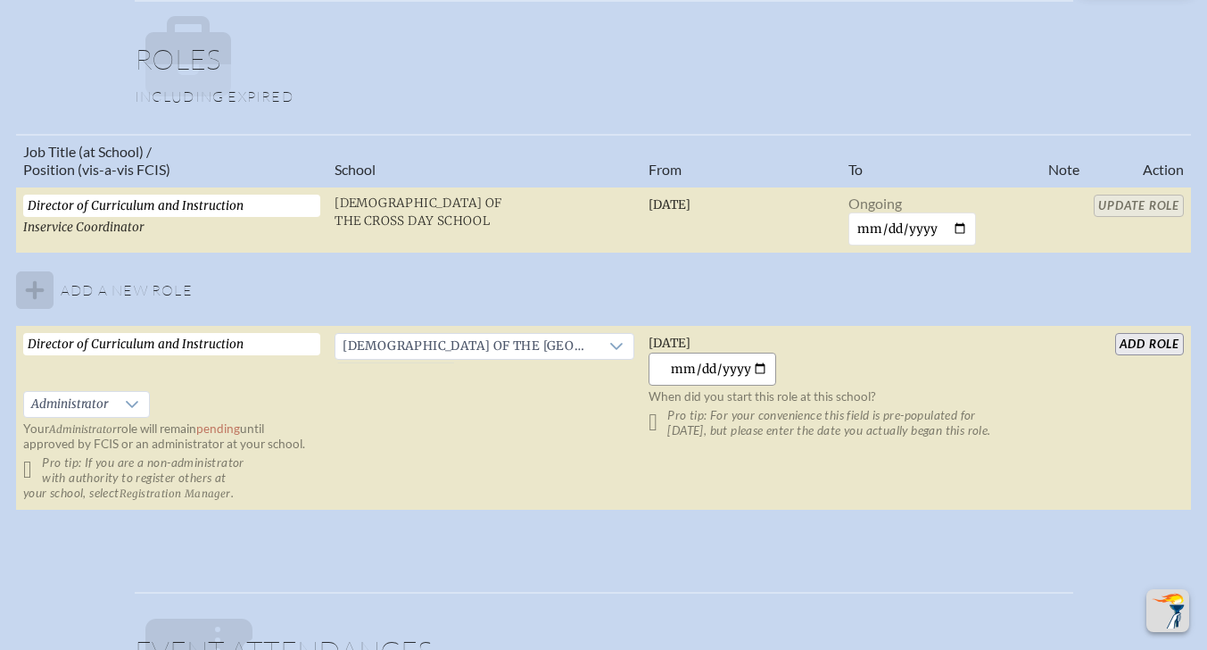
click at [683, 371] on input "2025-09-29" at bounding box center [713, 368] width 128 height 33
click at [738, 367] on input "2025-06-22" at bounding box center [713, 368] width 128 height 33
click at [741, 369] on input "2025-06-22" at bounding box center [713, 368] width 128 height 33
click at [738, 363] on input "2025-06-22" at bounding box center [713, 368] width 128 height 33
click at [702, 371] on input "2022-06-22" at bounding box center [713, 368] width 128 height 33
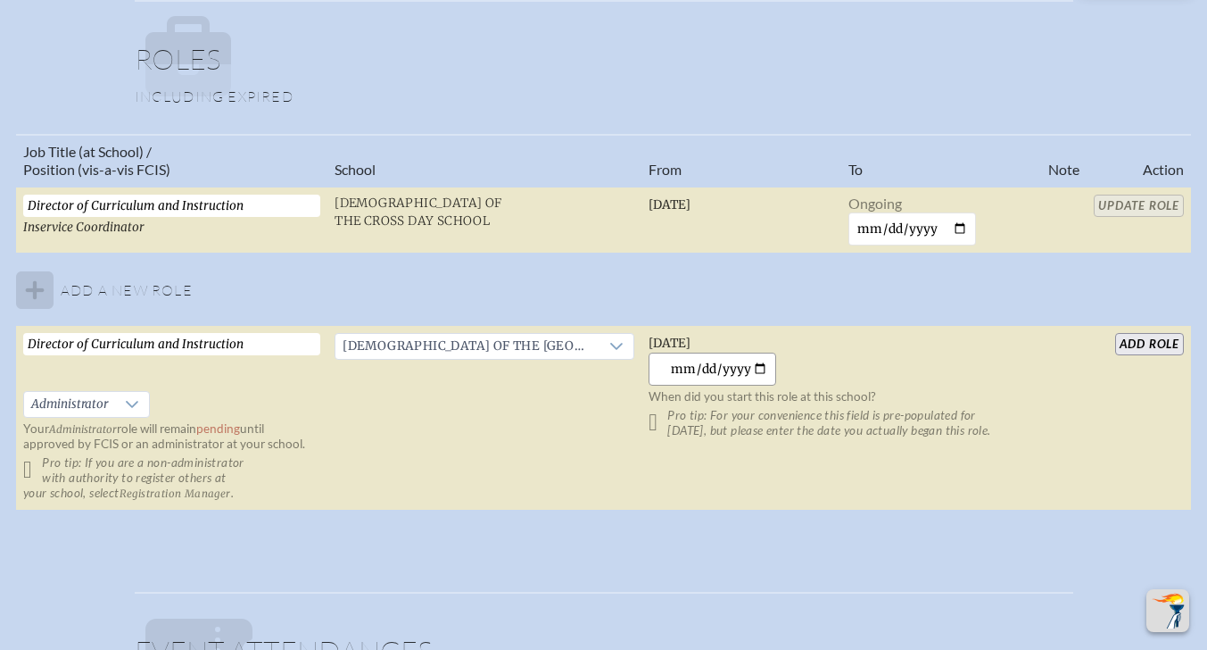
type input "2022-06-10"
click at [838, 364] on td "Friday, June 10th, 2022 2022-06-10 When did you start this role at this school?…" at bounding box center [842, 418] width 400 height 185
click at [1139, 341] on input "add Role" at bounding box center [1149, 344] width 69 height 22
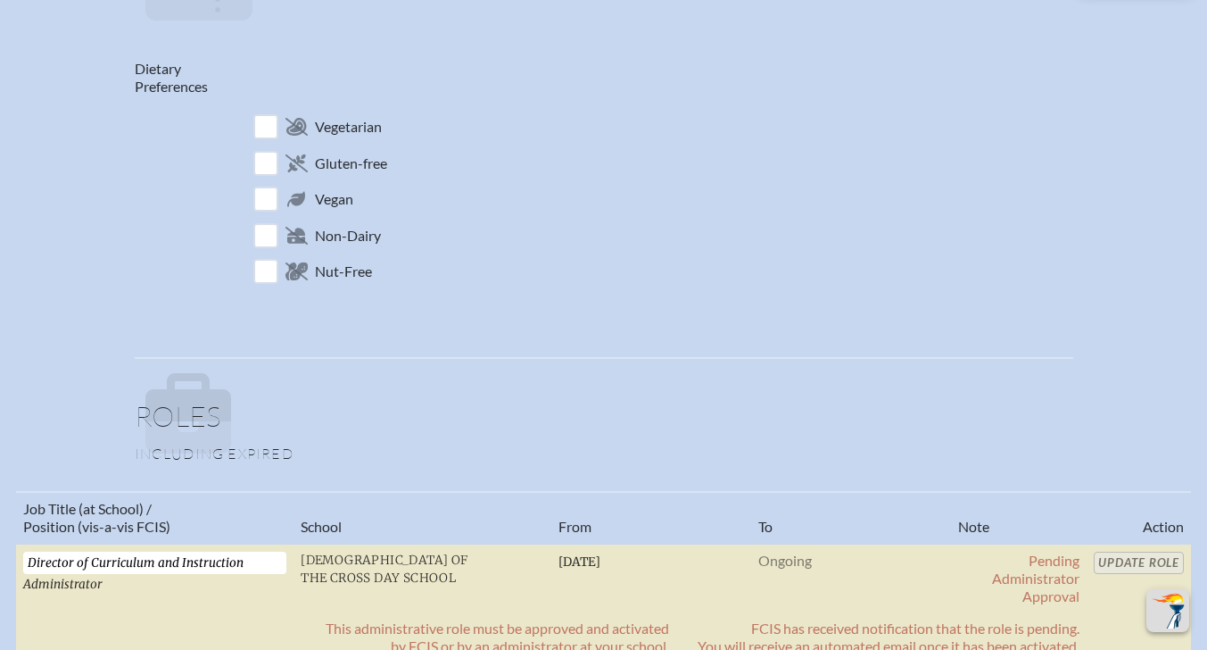
scroll to position [1043, 13]
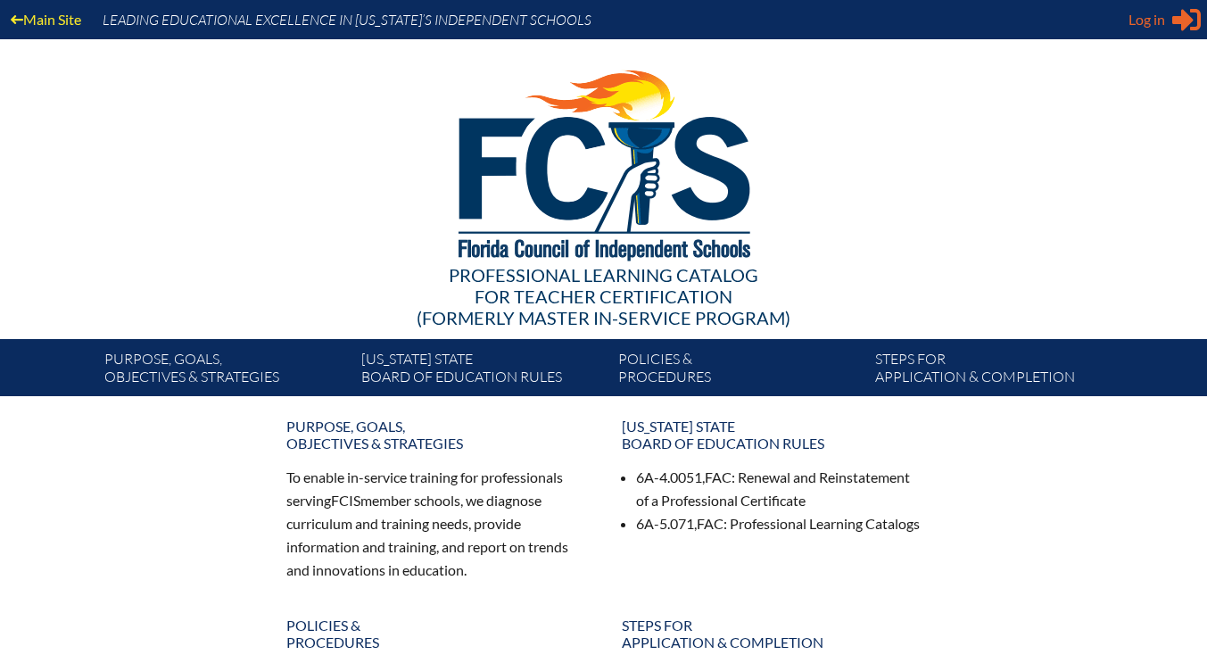
type input "[EMAIL_ADDRESS][DOMAIN_NAME]"
click at [1181, 17] on icon at bounding box center [1186, 20] width 29 height 22
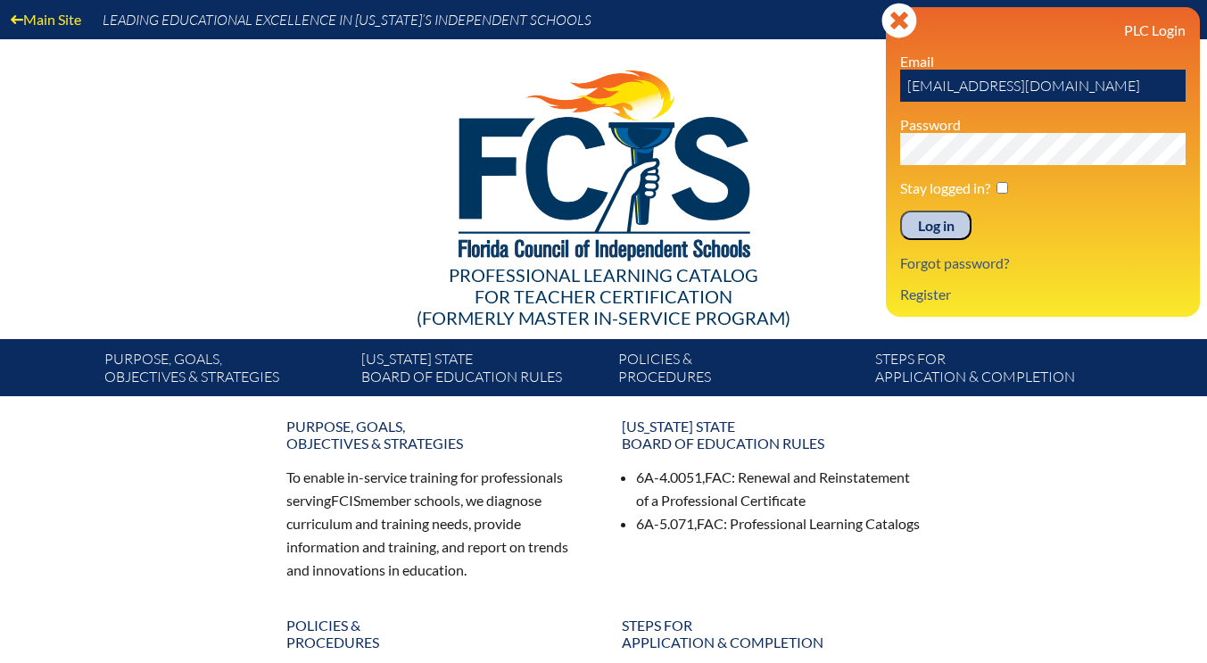
click at [933, 223] on input "Log in" at bounding box center [935, 226] width 71 height 30
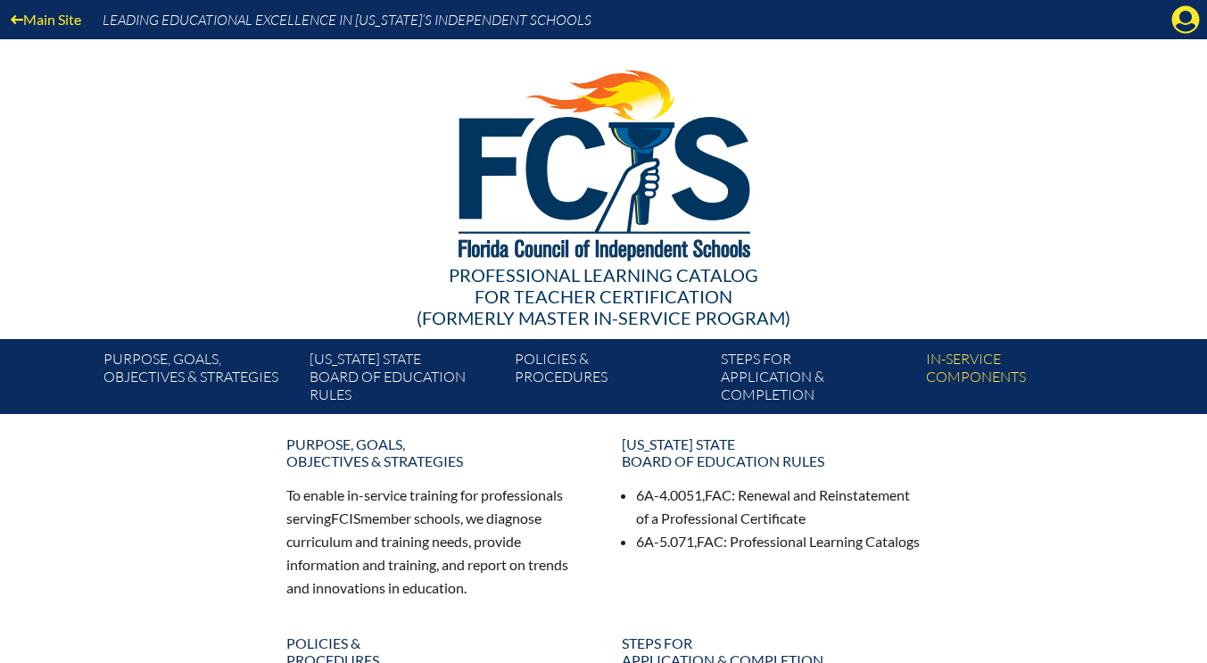
click at [211, 273] on div "Professional Learning Catalog for Teacher Certification (formerly Master In-ser…" at bounding box center [604, 296] width 1028 height 64
click at [1156, 269] on div "Main Site Leading Educational Excellence in [US_STATE]’s Independent Schools Pr…" at bounding box center [603, 207] width 1207 height 414
click at [1180, 23] on icon "Manage account" at bounding box center [1186, 19] width 29 height 29
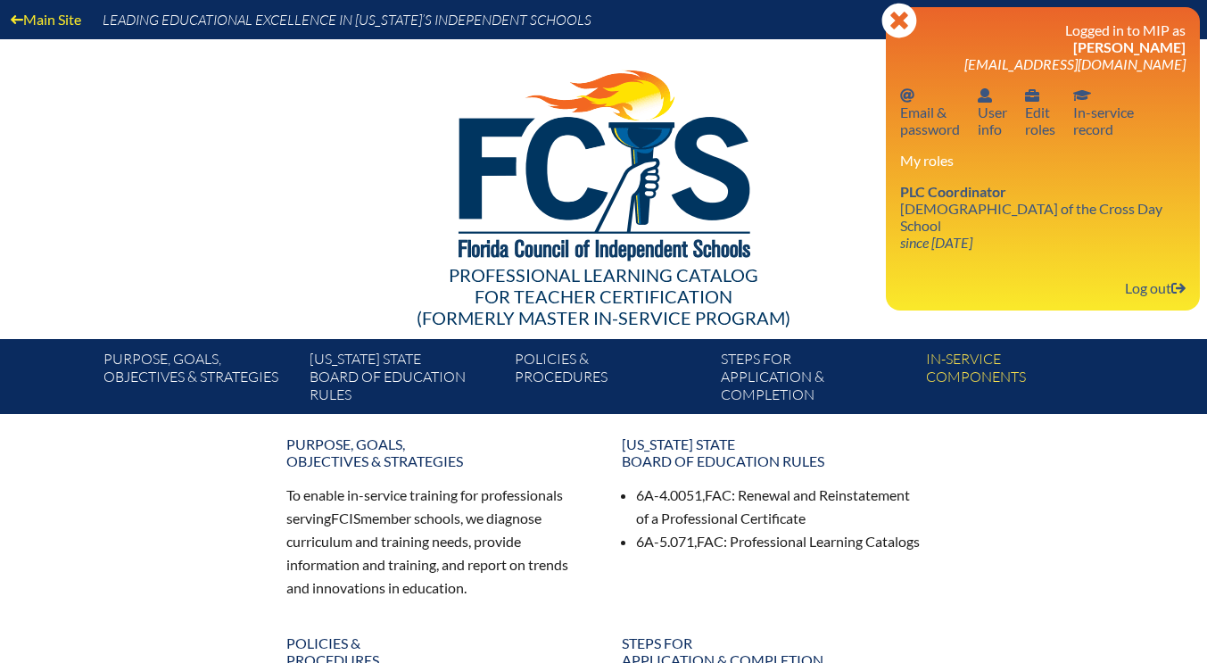
click at [814, 126] on div at bounding box center [604, 162] width 1028 height 246
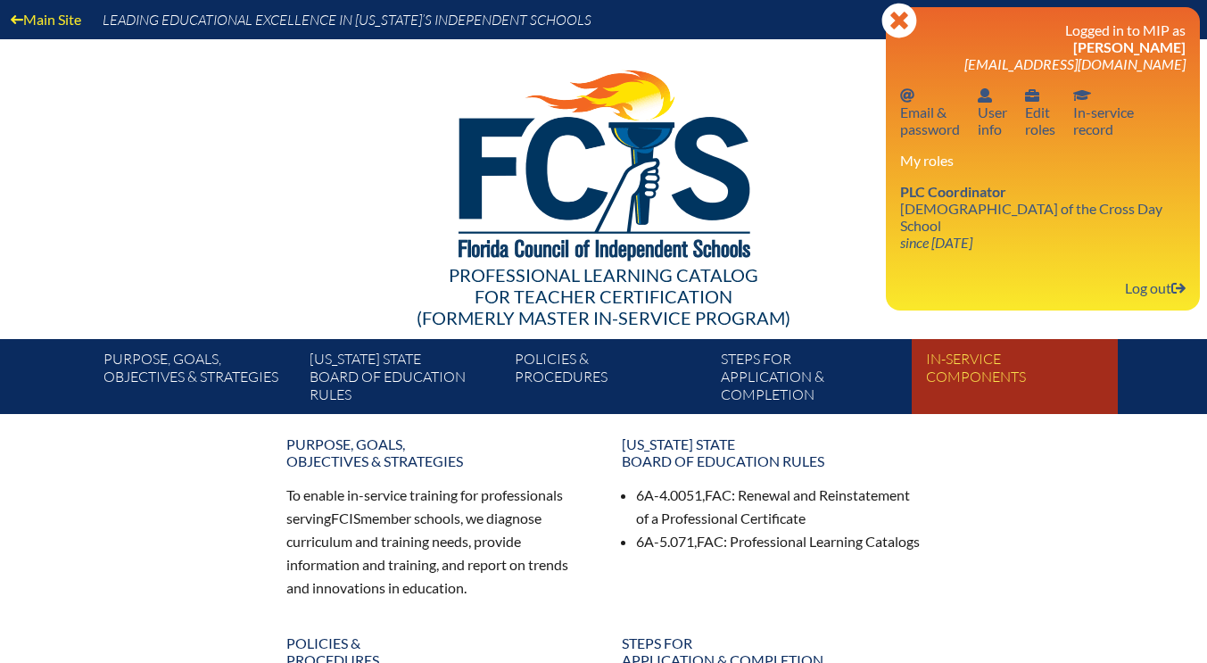
click at [951, 369] on link "In-service components" at bounding box center [1021, 380] width 205 height 68
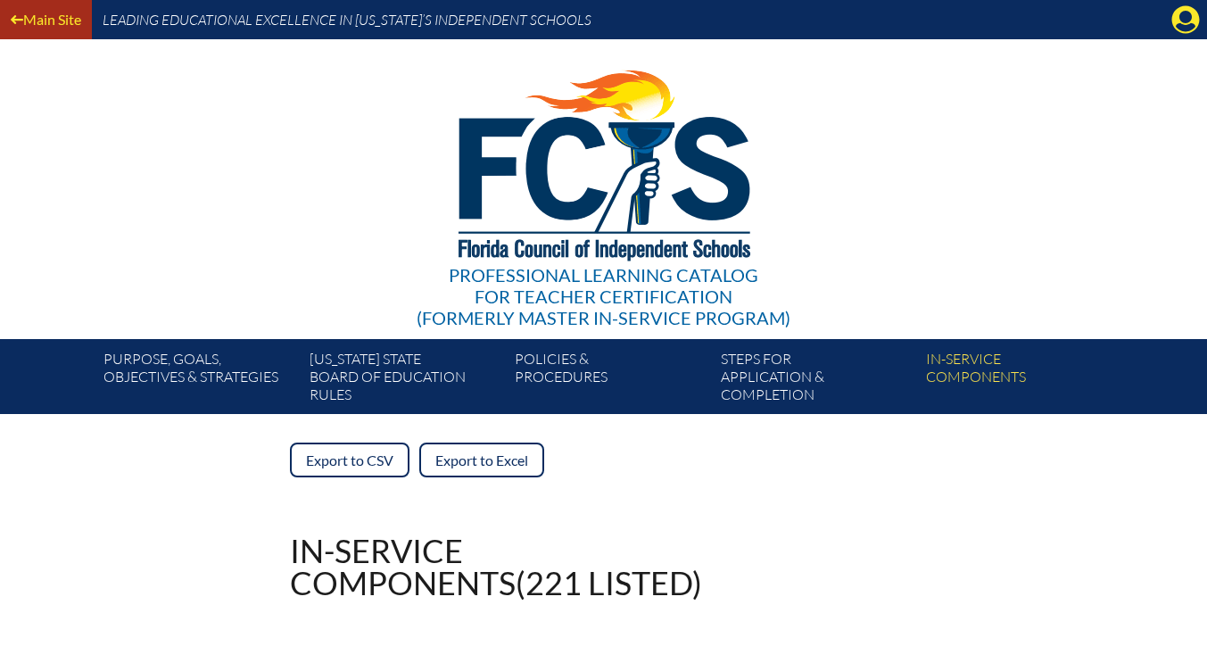
click at [30, 24] on link "Main Site" at bounding box center [46, 19] width 85 height 24
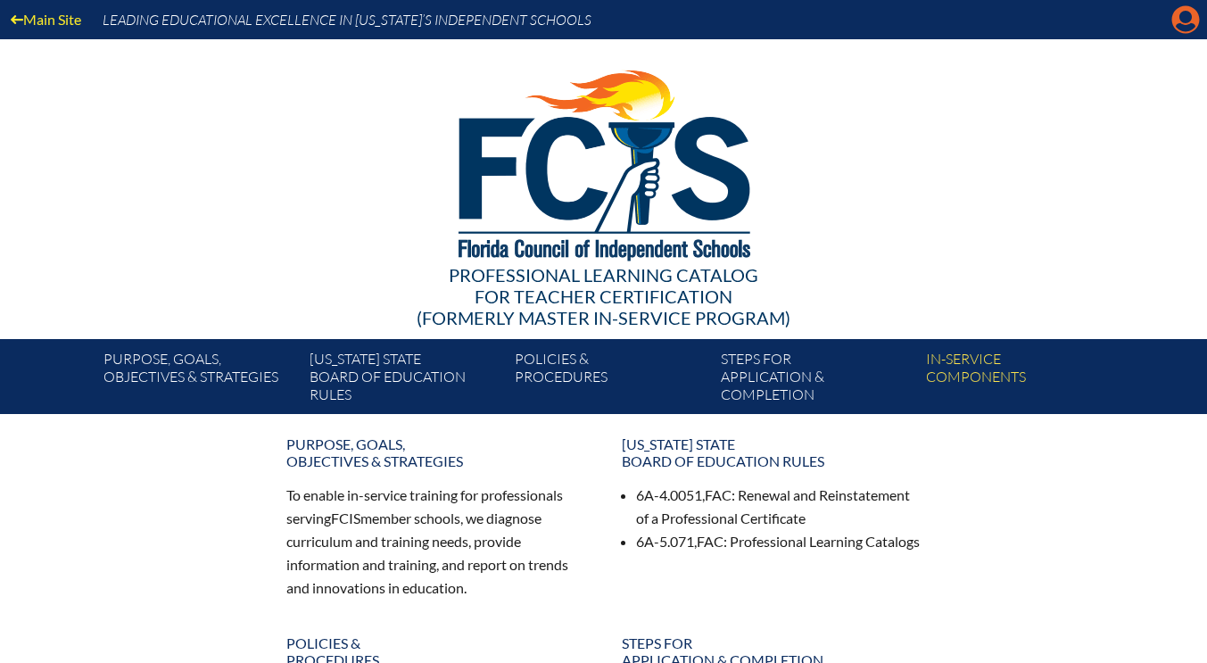
click at [1185, 15] on icon "Manage account" at bounding box center [1186, 19] width 29 height 29
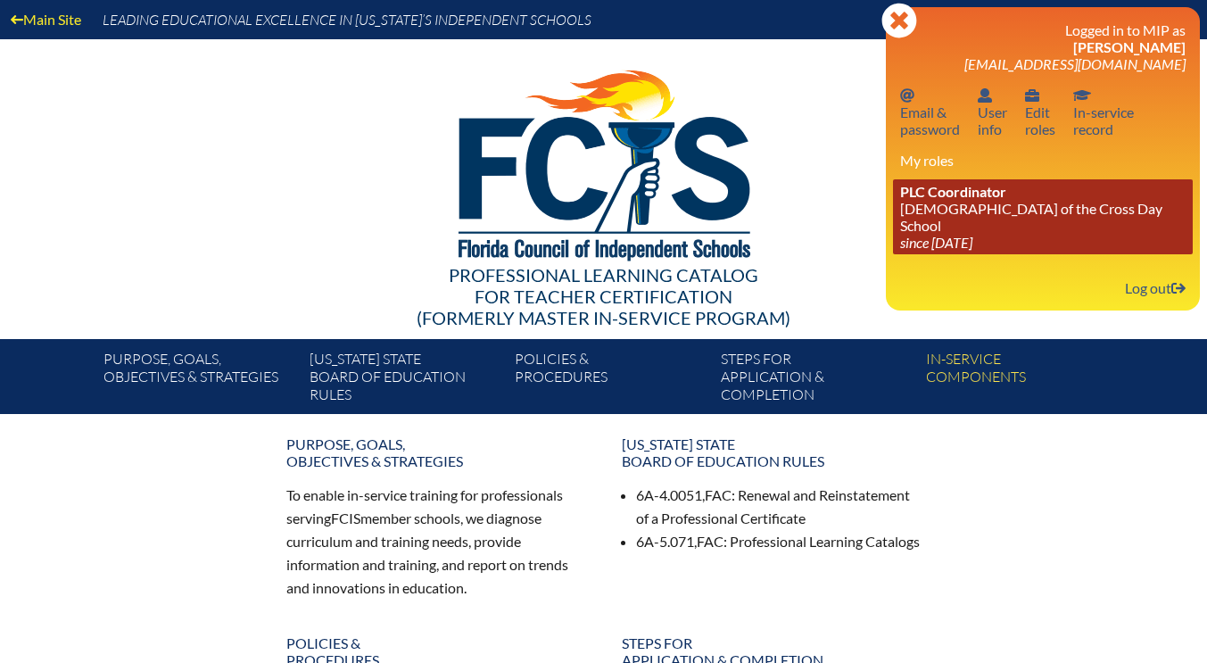
click at [1027, 208] on link "PLC Coordinator [DEMOGRAPHIC_DATA][GEOGRAPHIC_DATA] since [DATE]" at bounding box center [1043, 216] width 300 height 75
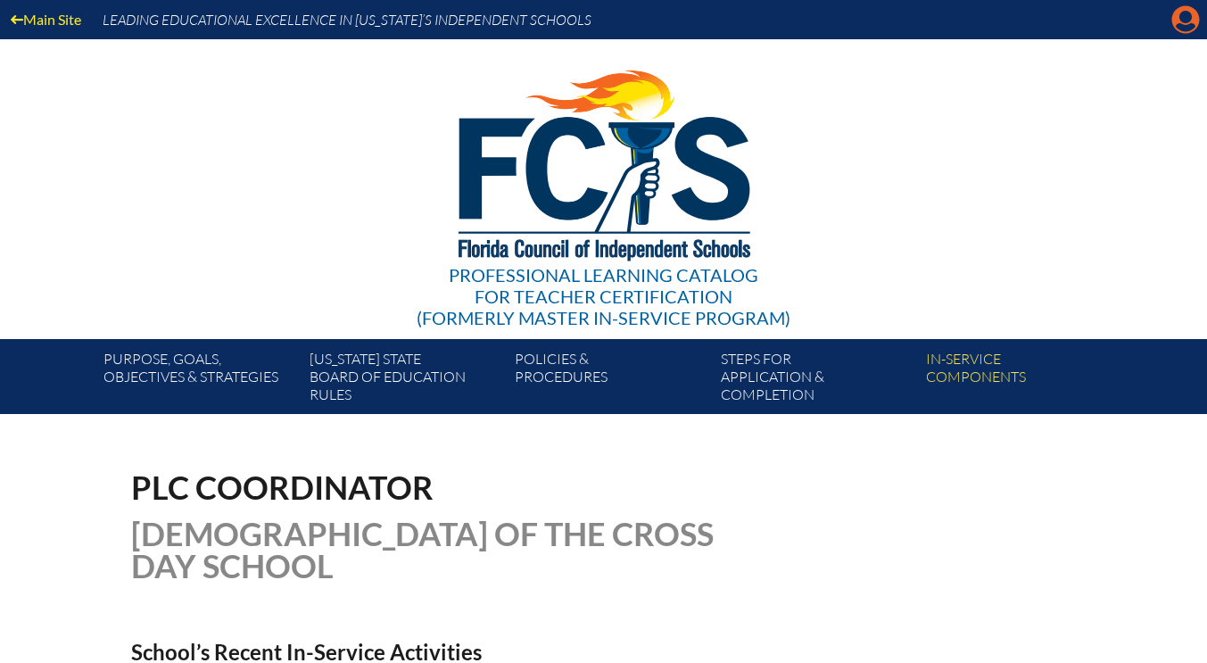
click at [1181, 21] on icon at bounding box center [1186, 20] width 28 height 28
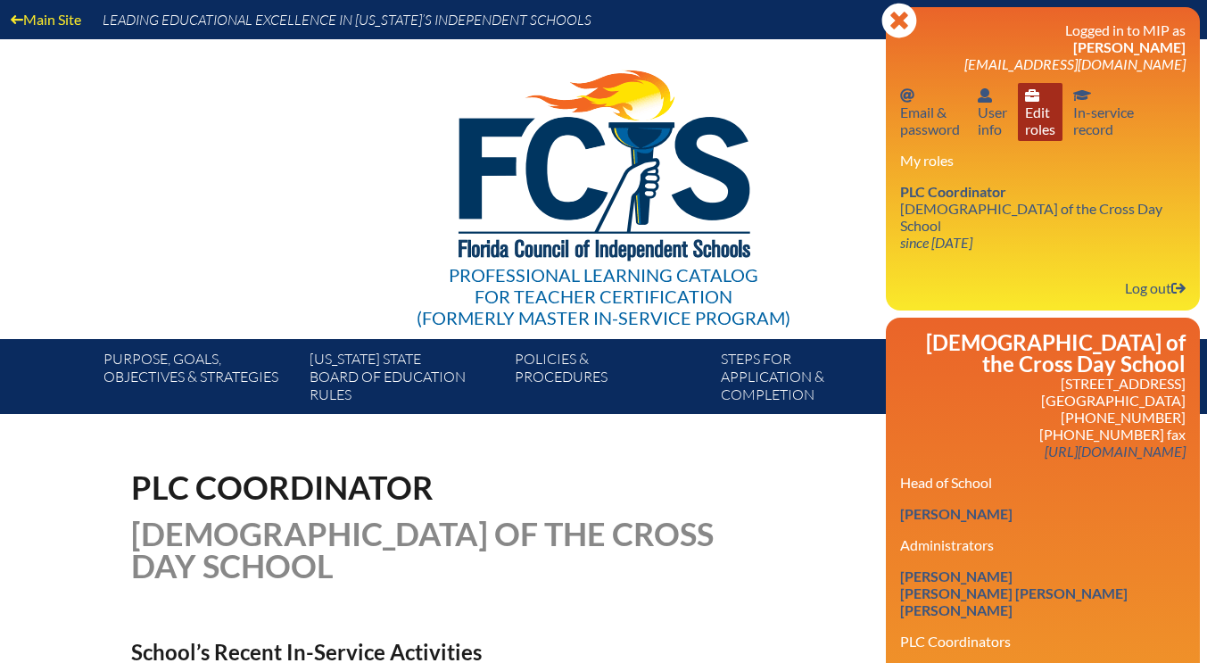
click at [1047, 121] on link "User info Edit roles" at bounding box center [1040, 112] width 45 height 58
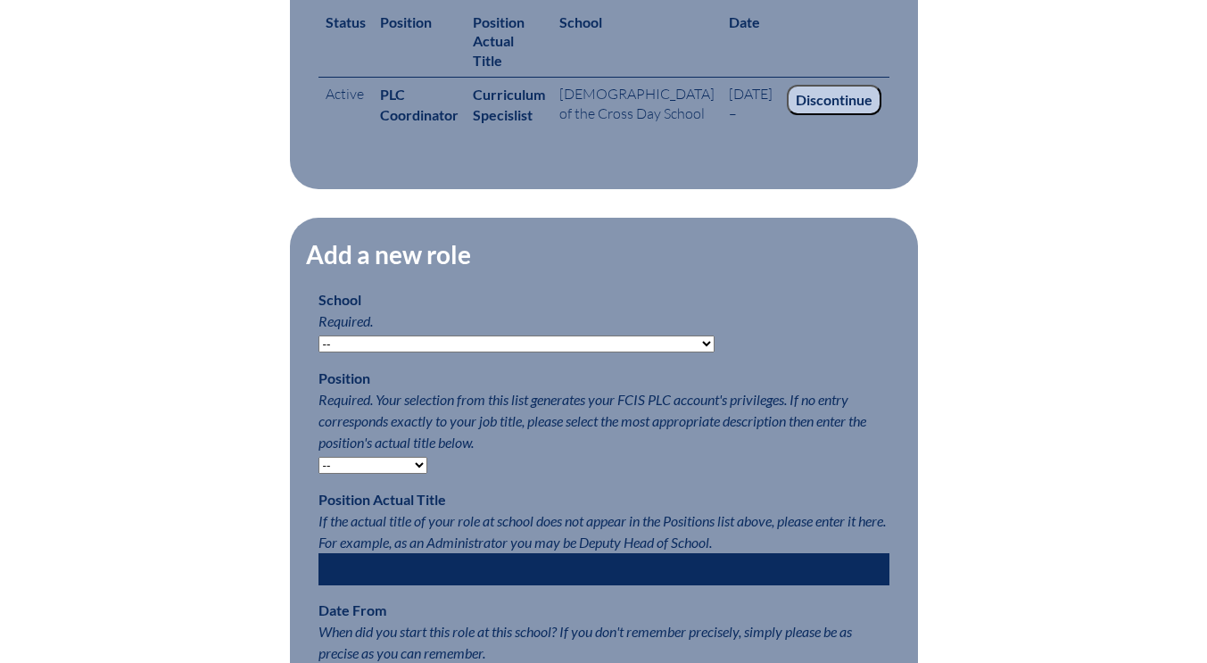
scroll to position [892, 0]
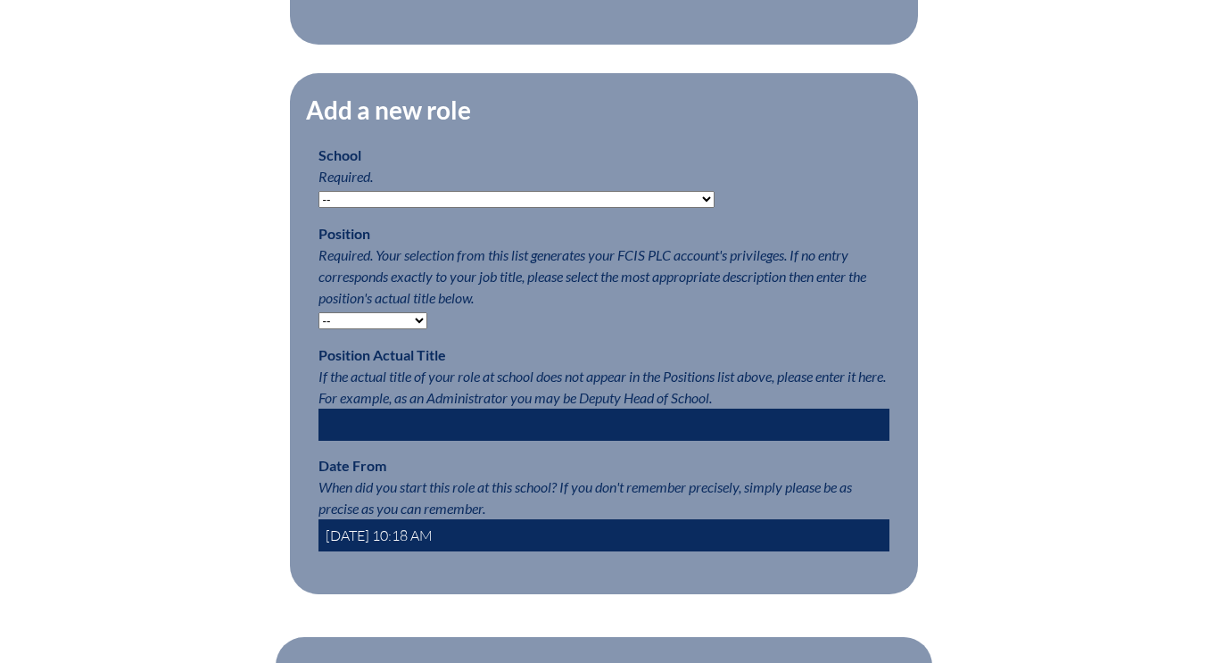
click at [609, 208] on select "-- [MEDICAL_DATA] Inspired Academy Academy at [GEOGRAPHIC_DATA] Academy at the …" at bounding box center [517, 199] width 396 height 17
select select "20304"
click at [319, 208] on select "-- [MEDICAL_DATA] Inspired Academy Academy at [GEOGRAPHIC_DATA] Academy at the …" at bounding box center [517, 199] width 396 height 17
click at [418, 329] on select "-- Teacher PLC Coordinator Head of School Administrator" at bounding box center [373, 320] width 109 height 17
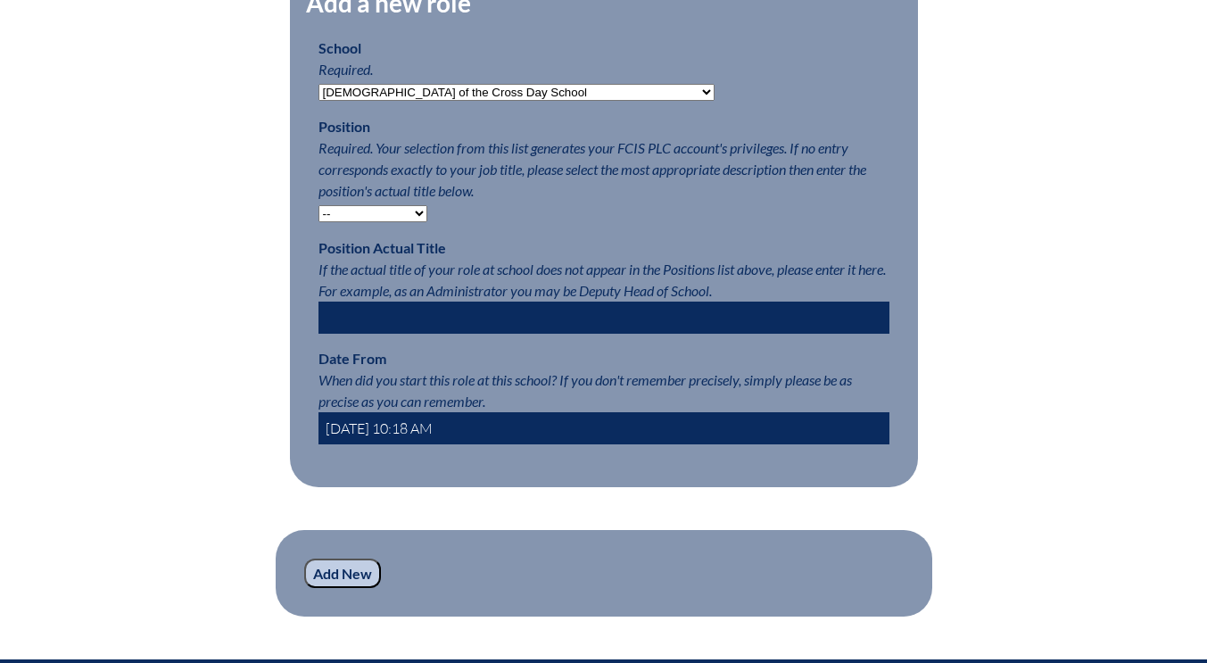
scroll to position [1160, 0]
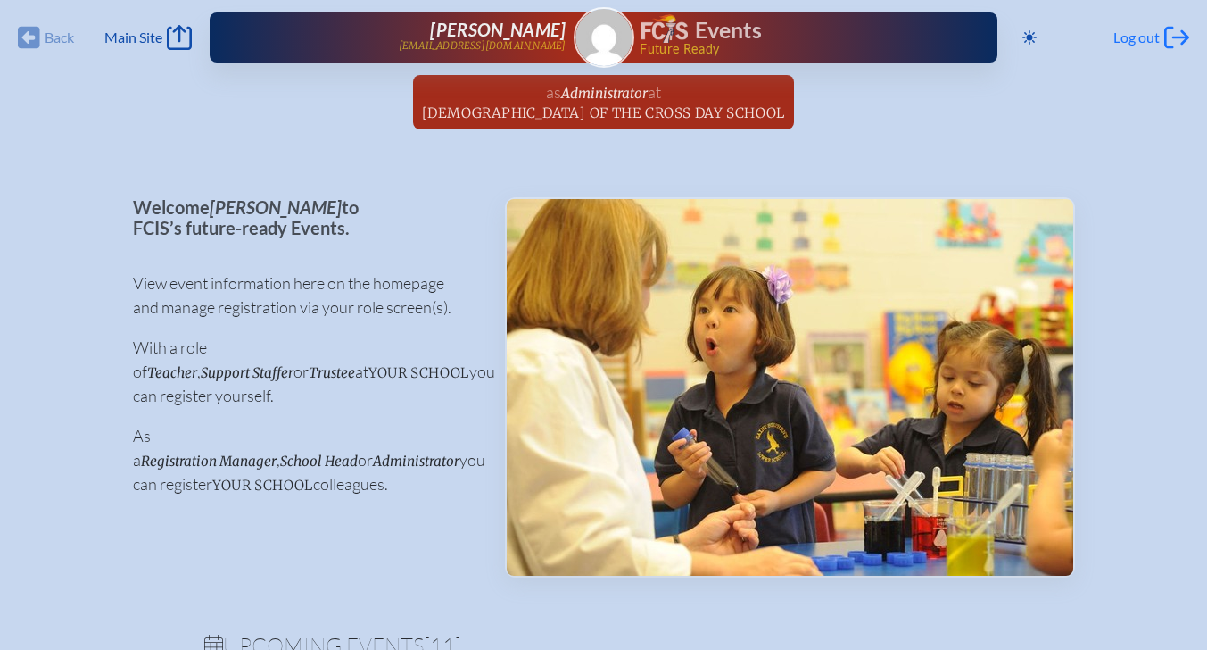
click at [1172, 32] on icon "Log out" at bounding box center [1176, 37] width 25 height 25
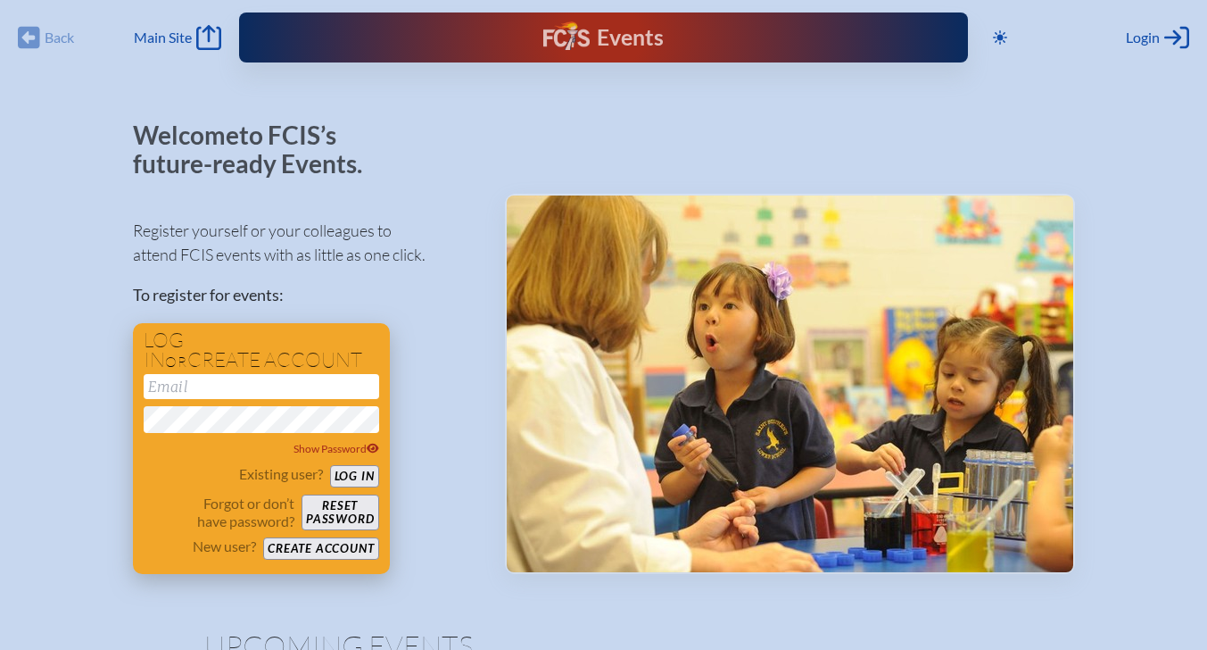
type input "[EMAIL_ADDRESS][DOMAIN_NAME]"
click at [325, 543] on button "Create account" at bounding box center [320, 548] width 115 height 22
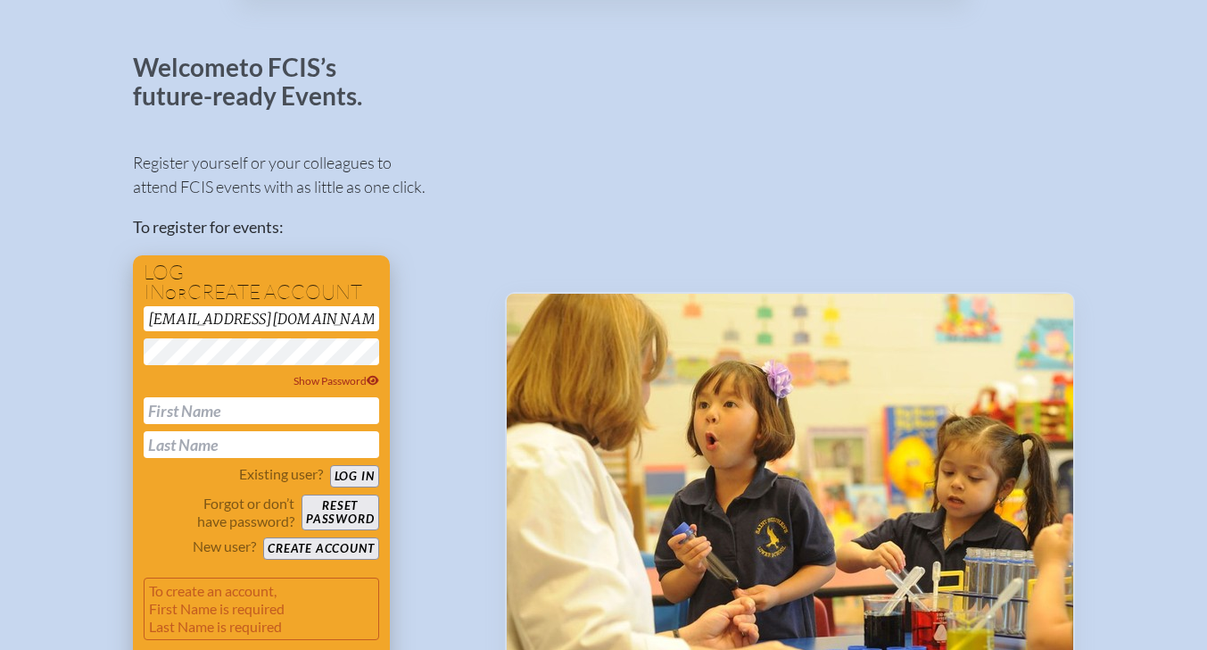
scroll to position [89, 0]
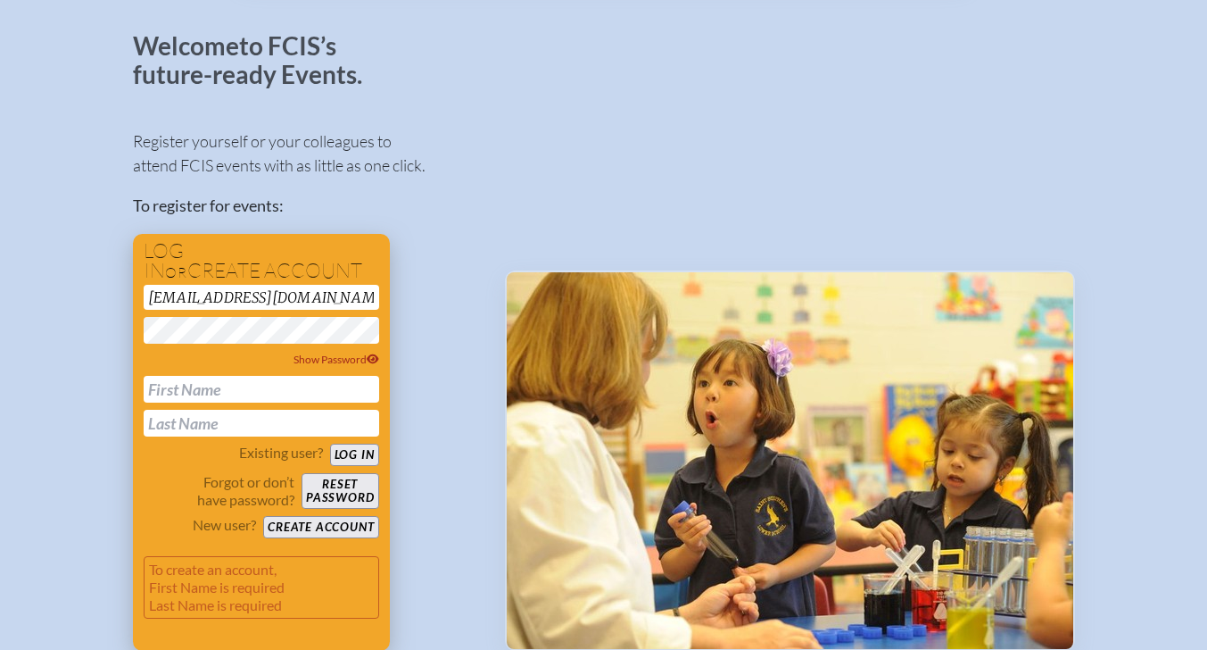
click at [230, 384] on input "text" at bounding box center [262, 389] width 236 height 27
type input "Kim"
type input "[PERSON_NAME]"
click at [319, 359] on span "Show Password" at bounding box center [337, 358] width 86 height 13
click at [308, 526] on button "Create account" at bounding box center [320, 527] width 115 height 22
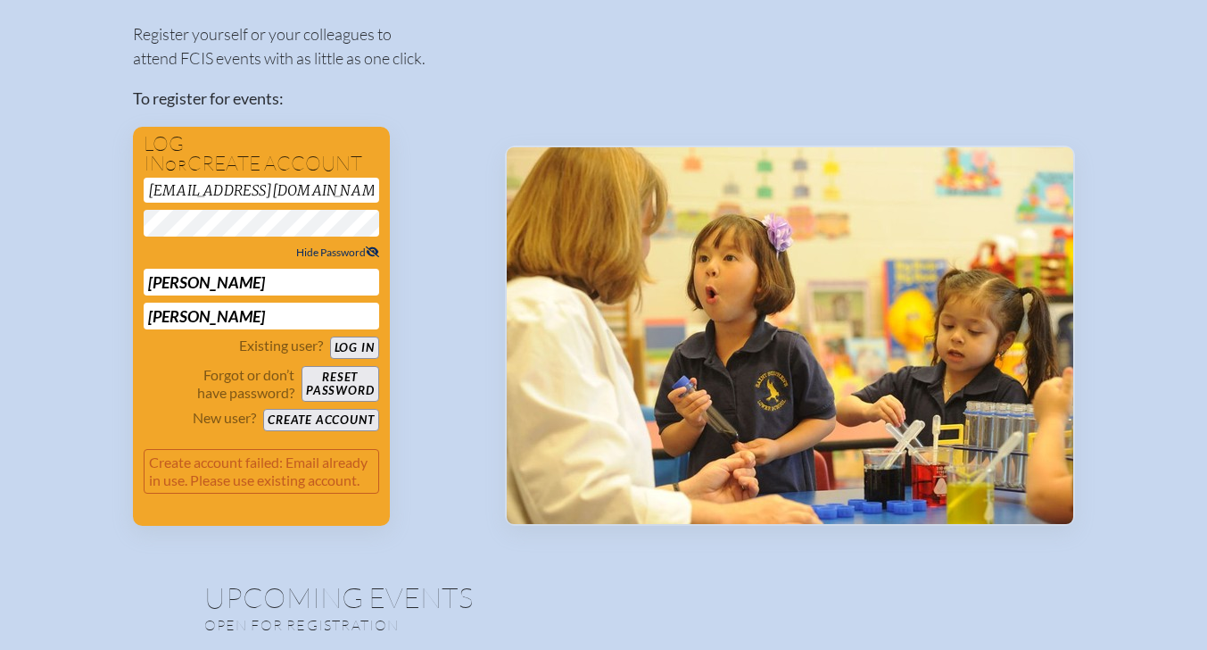
scroll to position [178, 0]
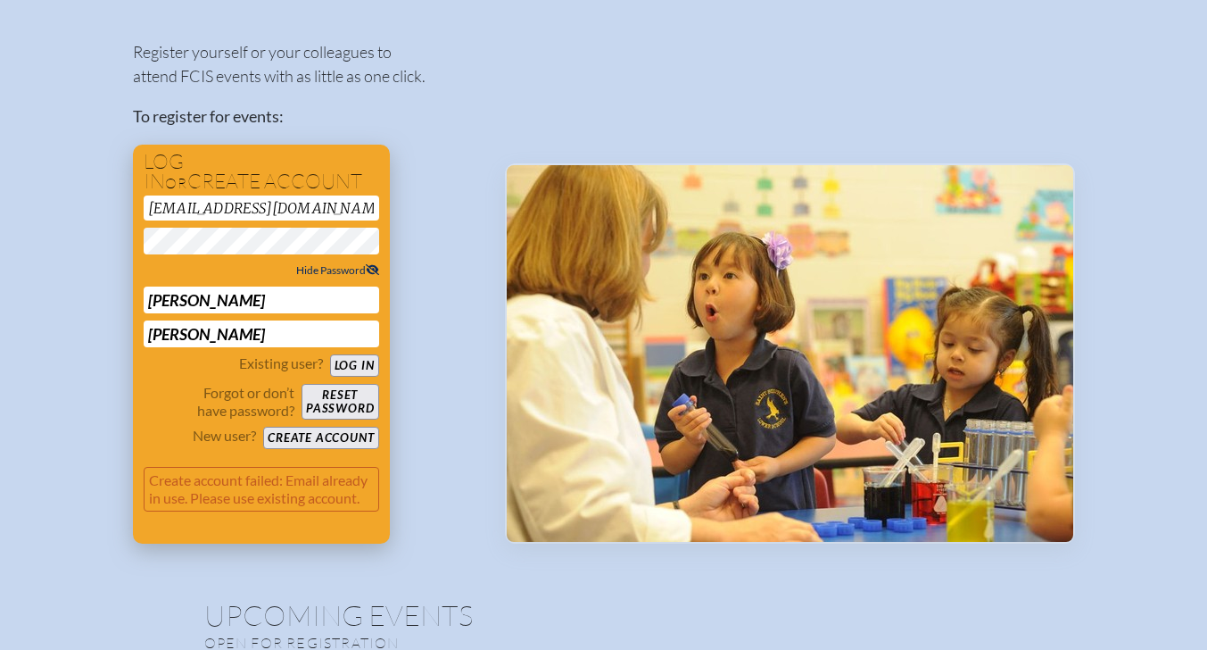
click at [352, 362] on button "Log in" at bounding box center [354, 365] width 49 height 22
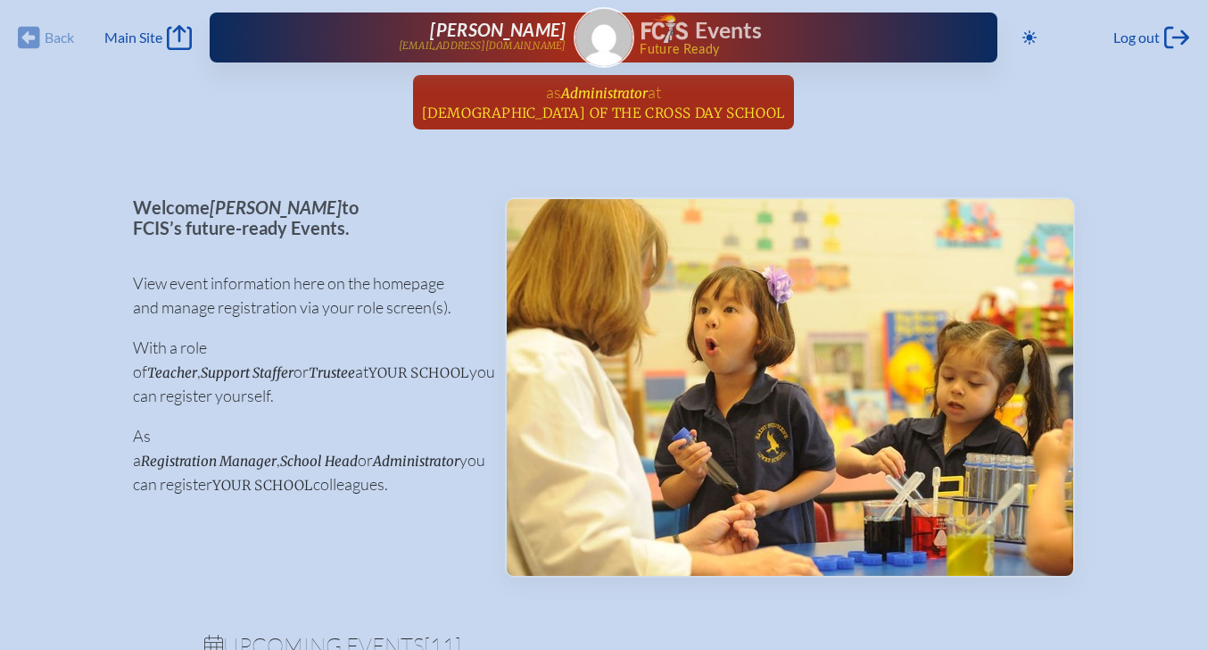
click at [570, 101] on span "at [DEMOGRAPHIC_DATA][GEOGRAPHIC_DATA]" at bounding box center [603, 101] width 363 height 39
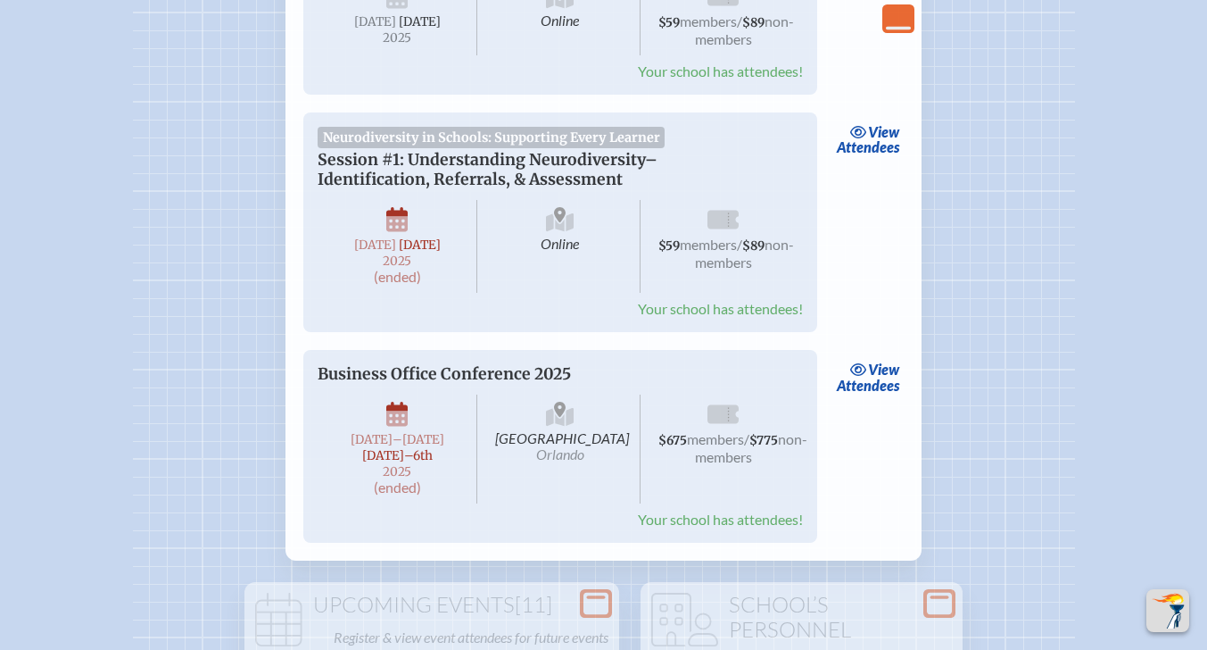
scroll to position [1160, 0]
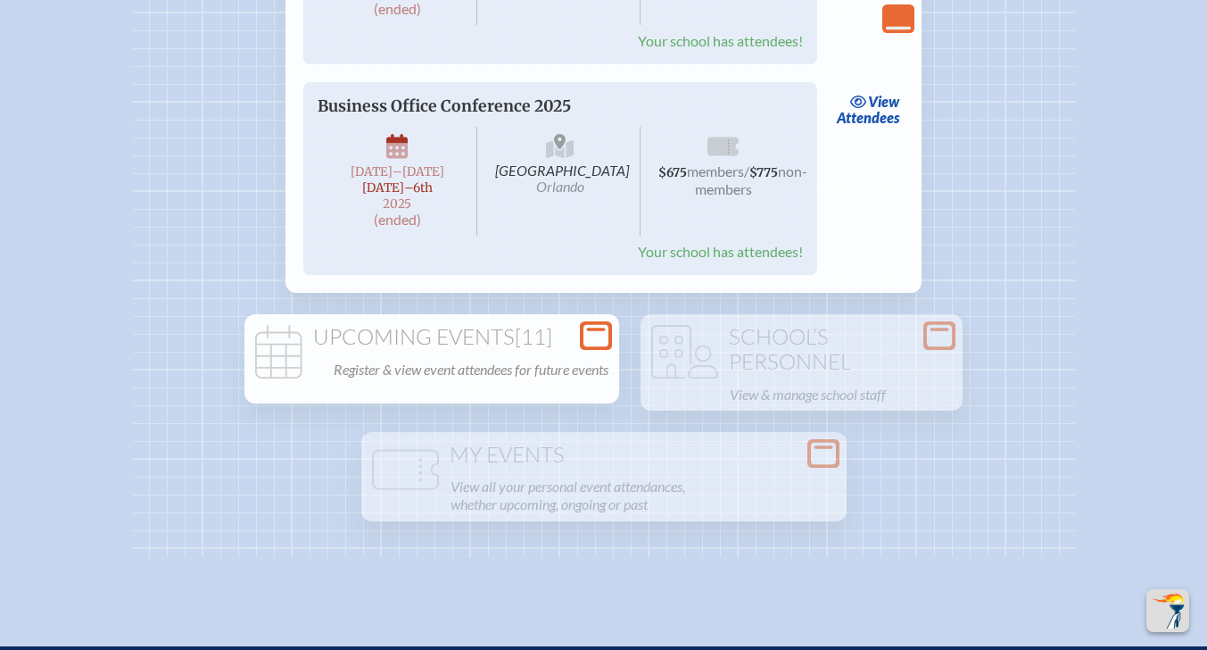
click at [452, 350] on h1 "Upcoming Events [11]" at bounding box center [432, 337] width 360 height 25
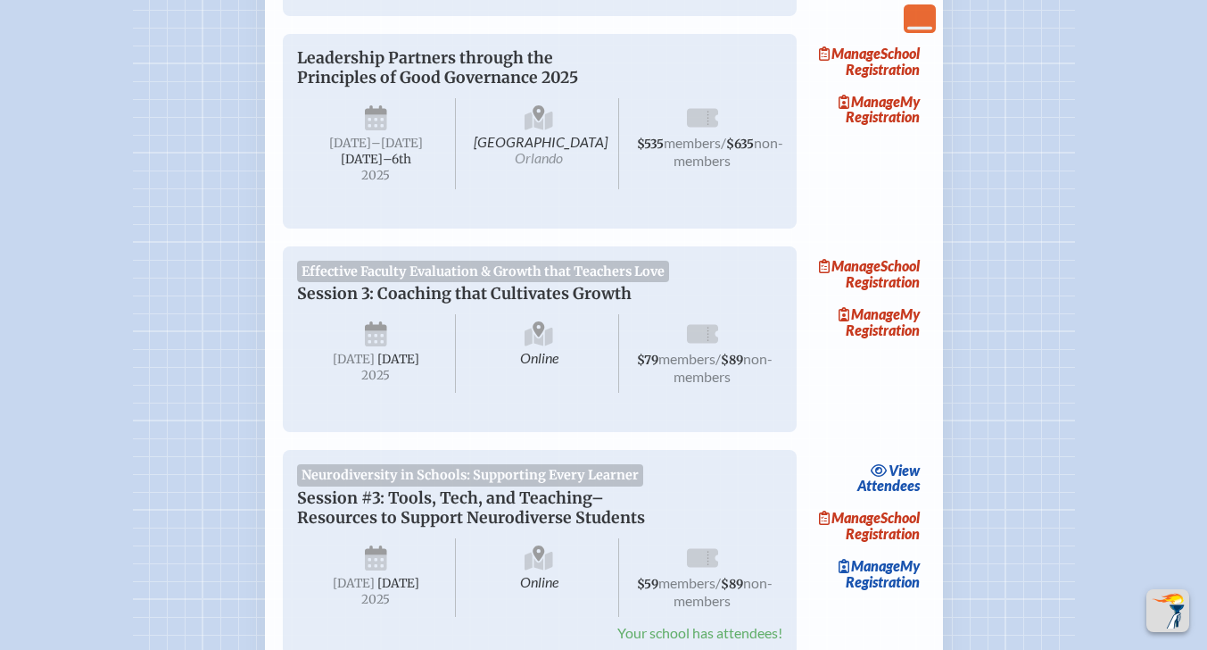
scroll to position [1785, 0]
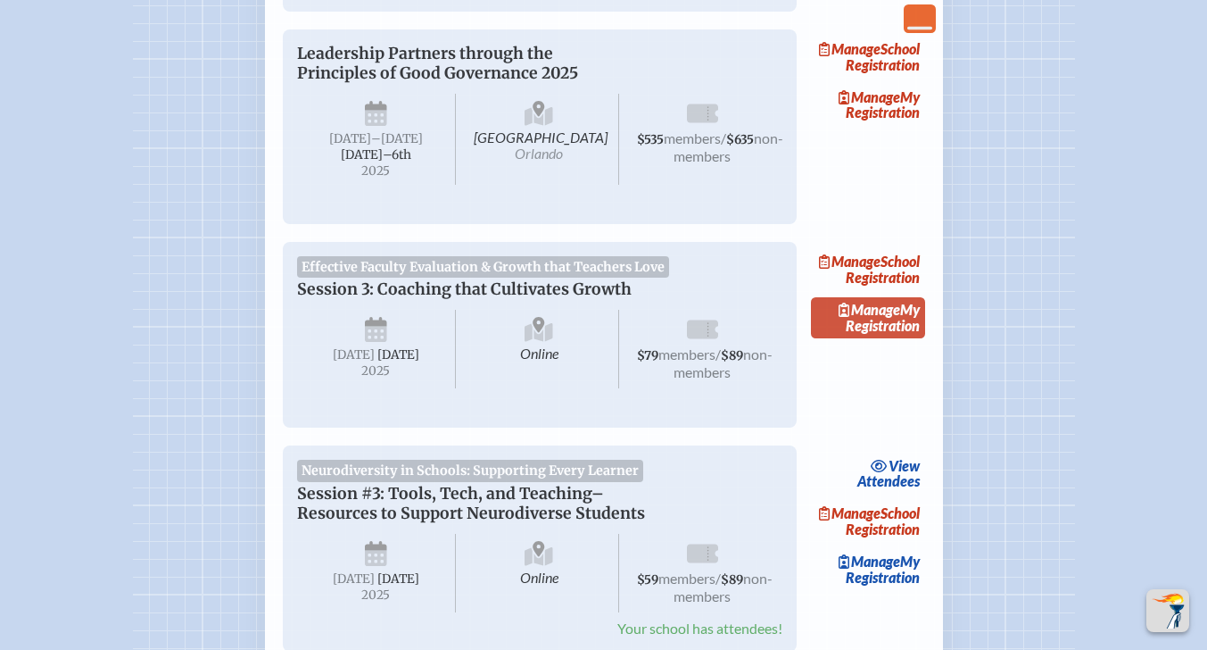
click at [884, 338] on link "Manage My Registration" at bounding box center [868, 317] width 114 height 41
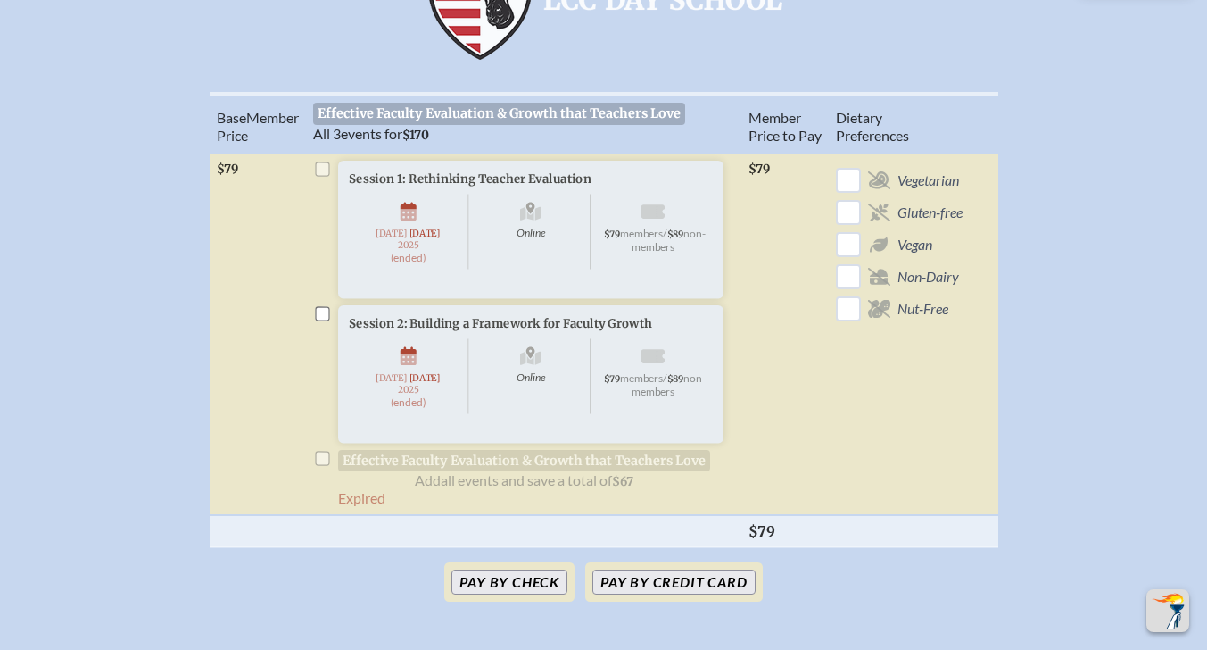
scroll to position [625, 0]
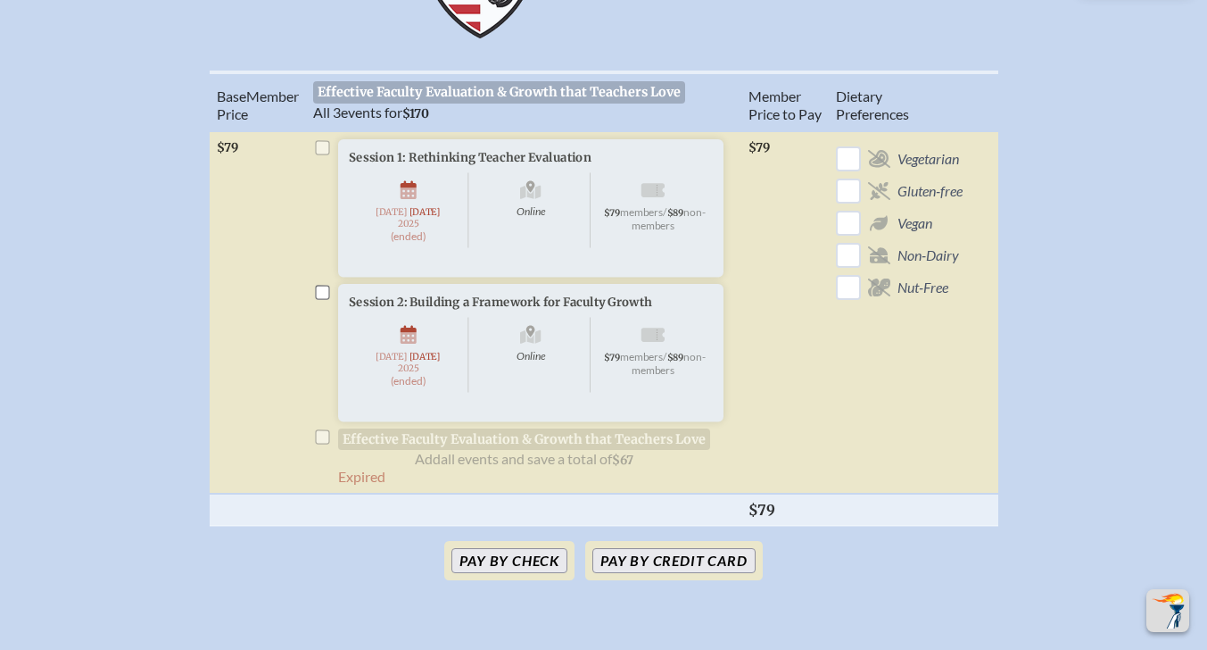
click at [529, 460] on span "Session 2: Building a Framework for Faculty Growth Online Tuesday , September 3…" at bounding box center [595, 376] width 514 height 184
click at [323, 139] on li "Session 1: Rethinking Teacher Evaluation Online Tuesday , September 16th , 2025…" at bounding box center [523, 231] width 421 height 184
click at [322, 139] on li "Session 1: Rethinking Teacher Evaluation Online Tuesday , September 16th , 2025…" at bounding box center [523, 231] width 421 height 184
click at [321, 285] on input "checkbox" at bounding box center [322, 292] width 14 height 14
checkbox input "true"
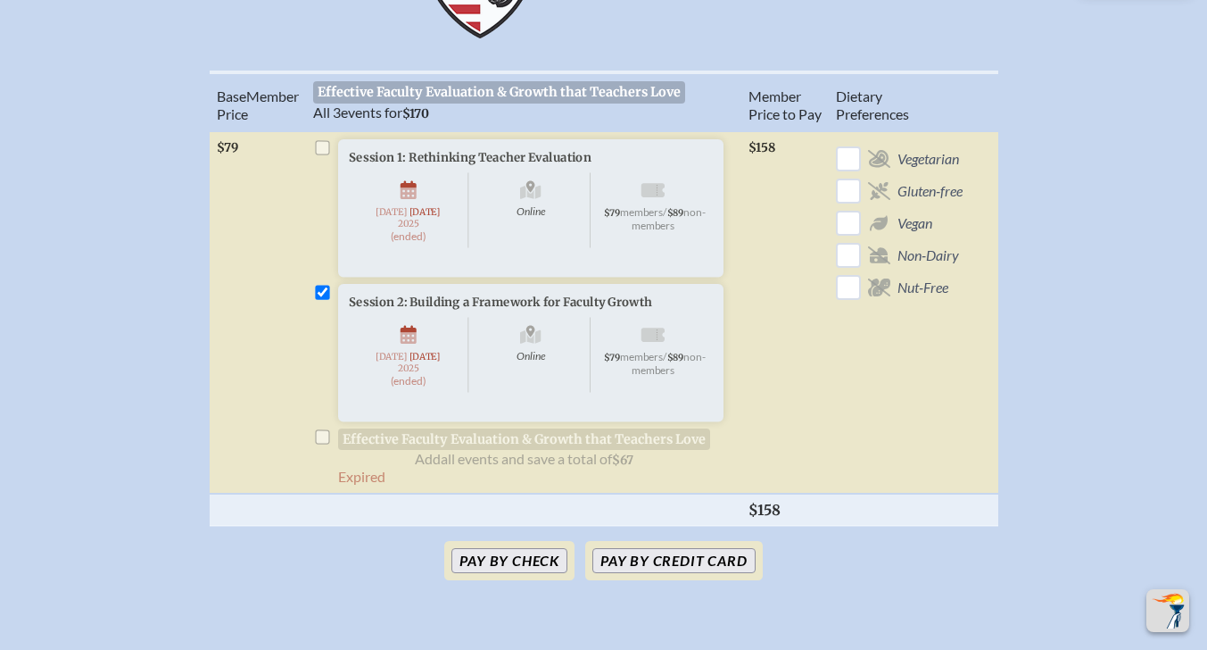
click at [319, 445] on li "Session 2: Building a Framework for Faculty Growth Online Tuesday , September 3…" at bounding box center [523, 376] width 421 height 184
click at [325, 443] on li "Session 2: Building a Framework for Faculty Growth Online Tuesday , September 3…" at bounding box center [523, 376] width 421 height 184
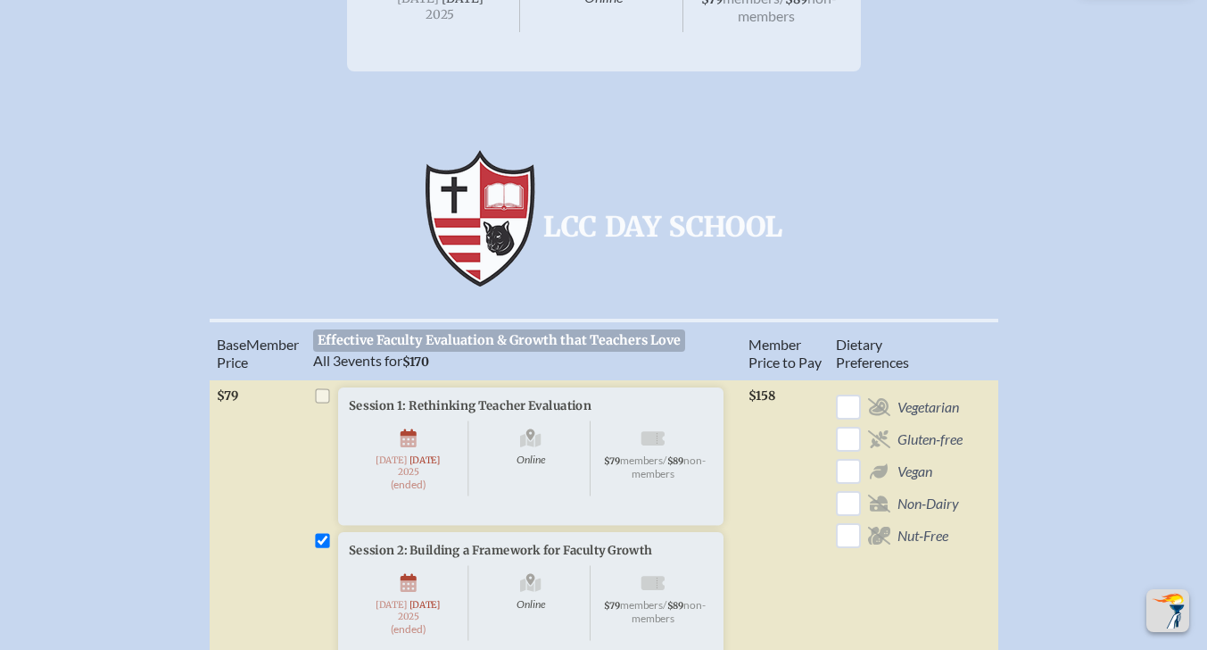
scroll to position [357, 0]
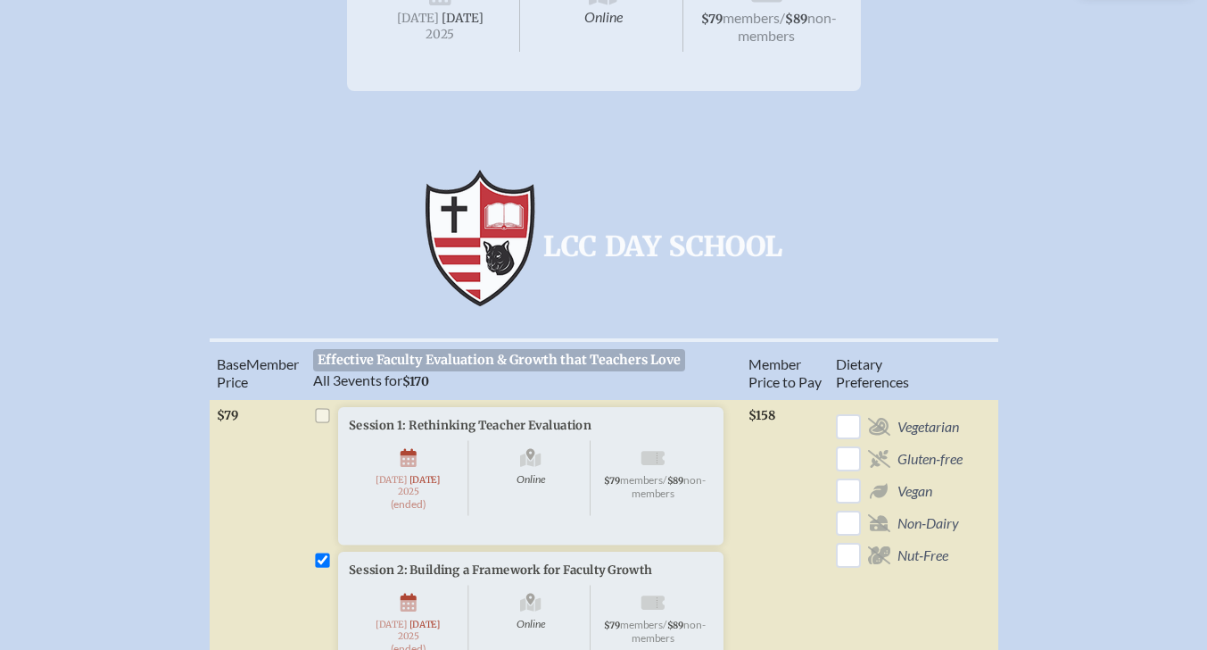
click at [424, 349] on span "Effective Faculty Evaluation & Growth that Teachers Love" at bounding box center [499, 359] width 373 height 21
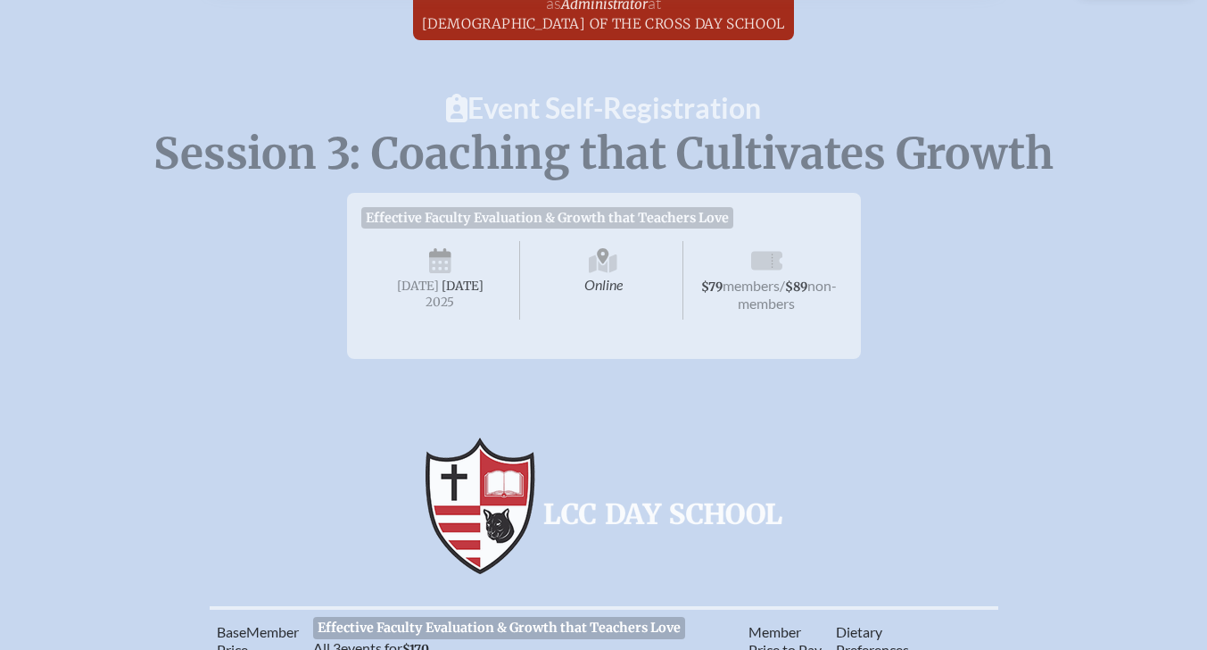
scroll to position [0, 0]
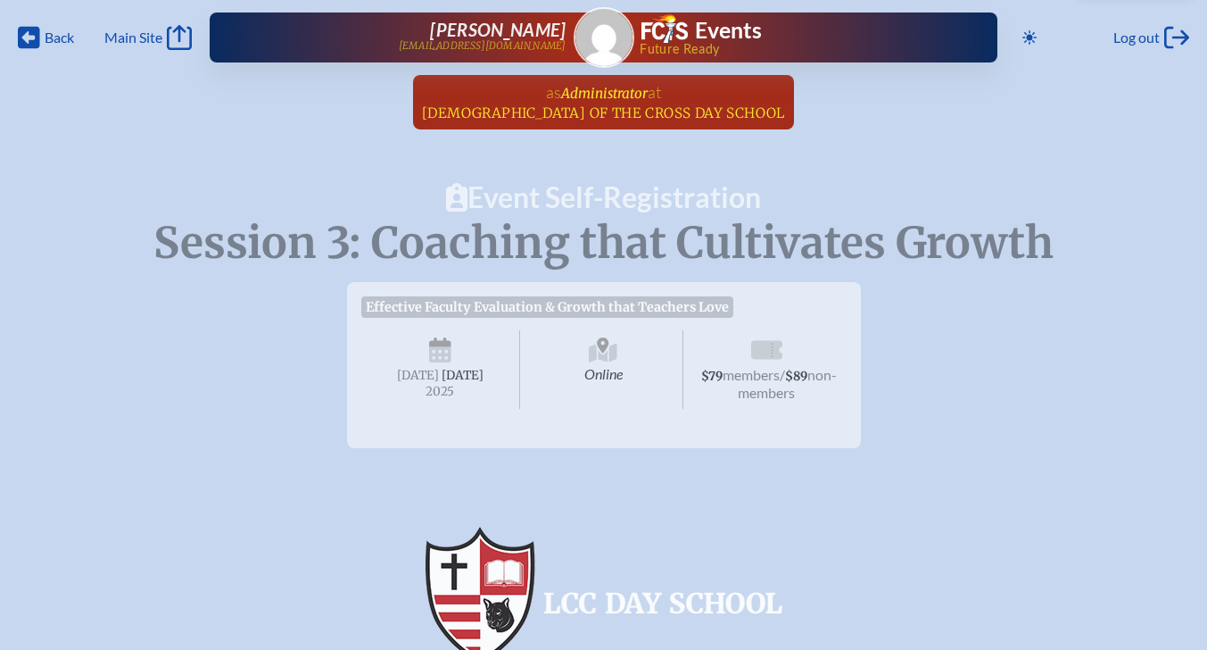
click at [629, 97] on span "Administrator" at bounding box center [604, 93] width 87 height 17
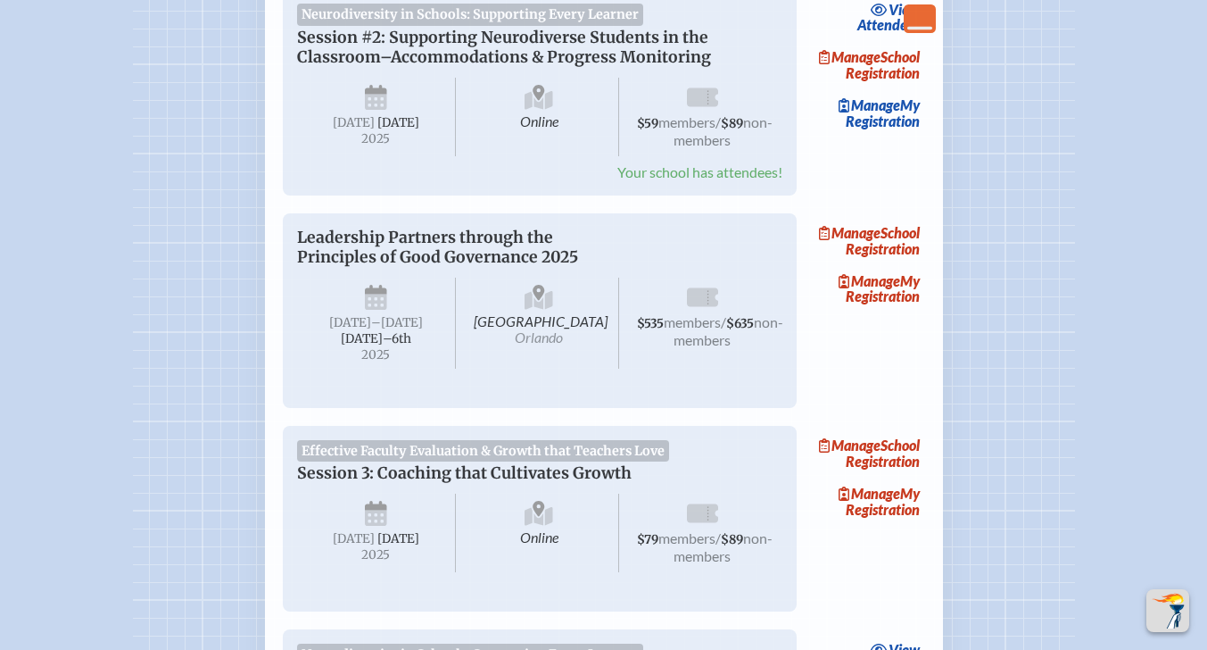
scroll to position [1695, 0]
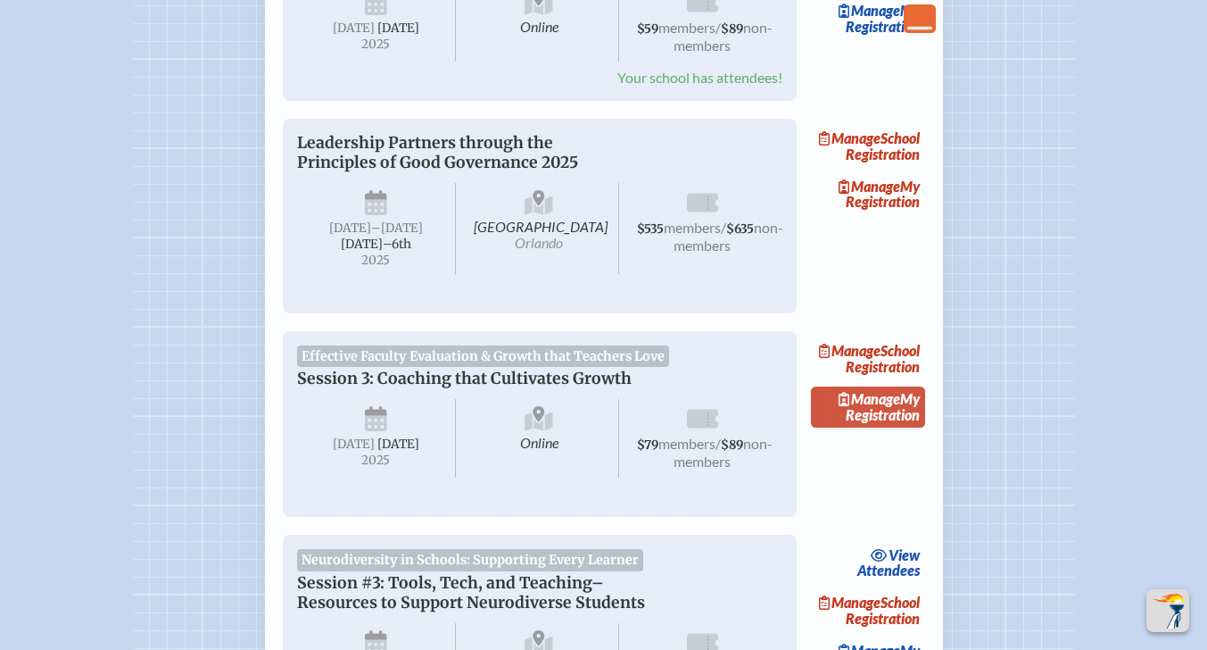
click at [886, 427] on link "Manage My Registration" at bounding box center [868, 406] width 114 height 41
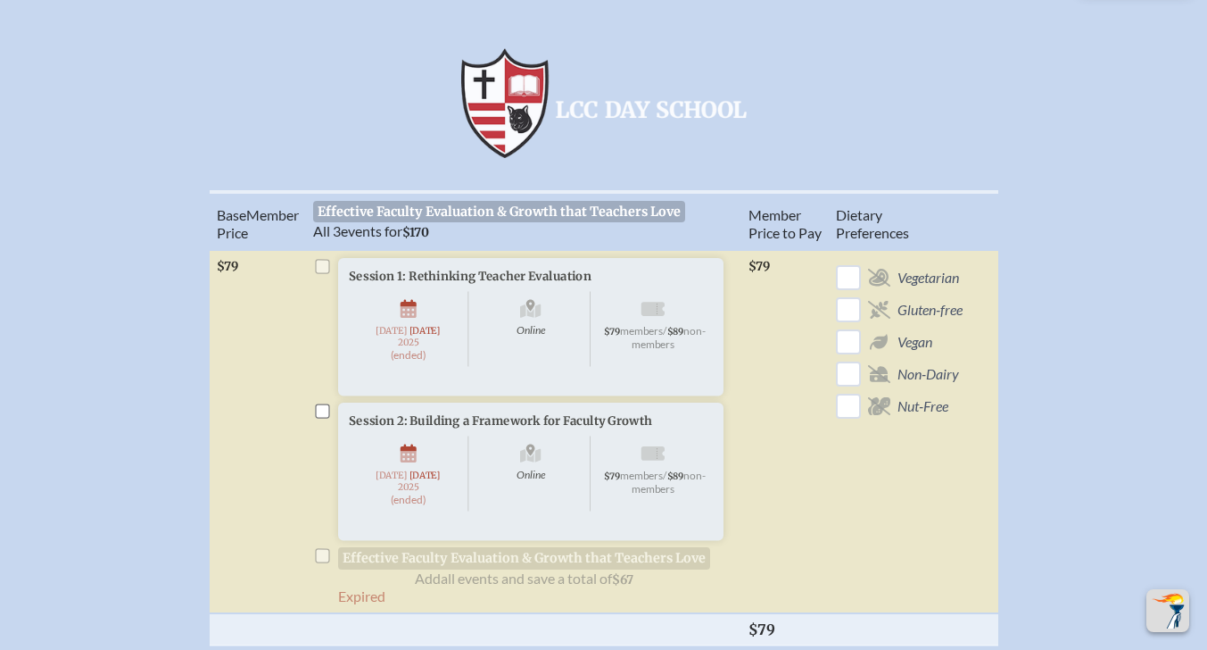
scroll to position [625, 0]
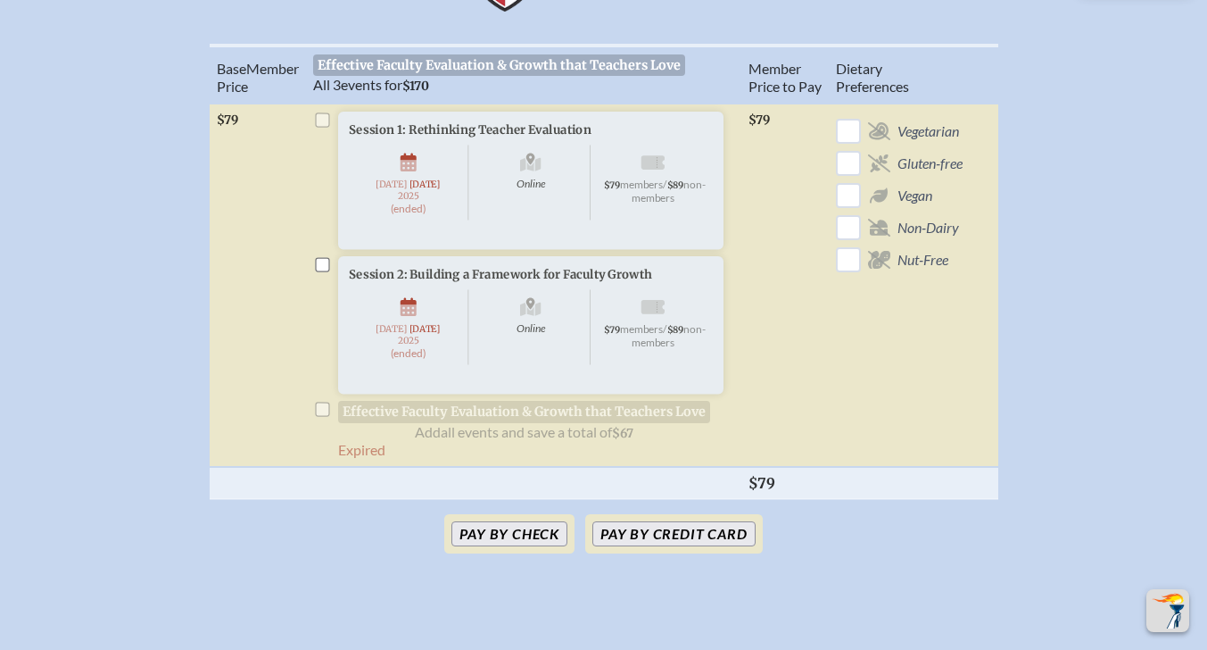
click at [327, 272] on input "checkbox" at bounding box center [322, 265] width 14 height 14
checkbox input "true"
click at [322, 116] on li "Session 1: Rethinking Teacher Evaluation Online Tuesday , September 16th , 2025…" at bounding box center [523, 204] width 421 height 184
click at [328, 87] on span "All 3" at bounding box center [327, 84] width 28 height 17
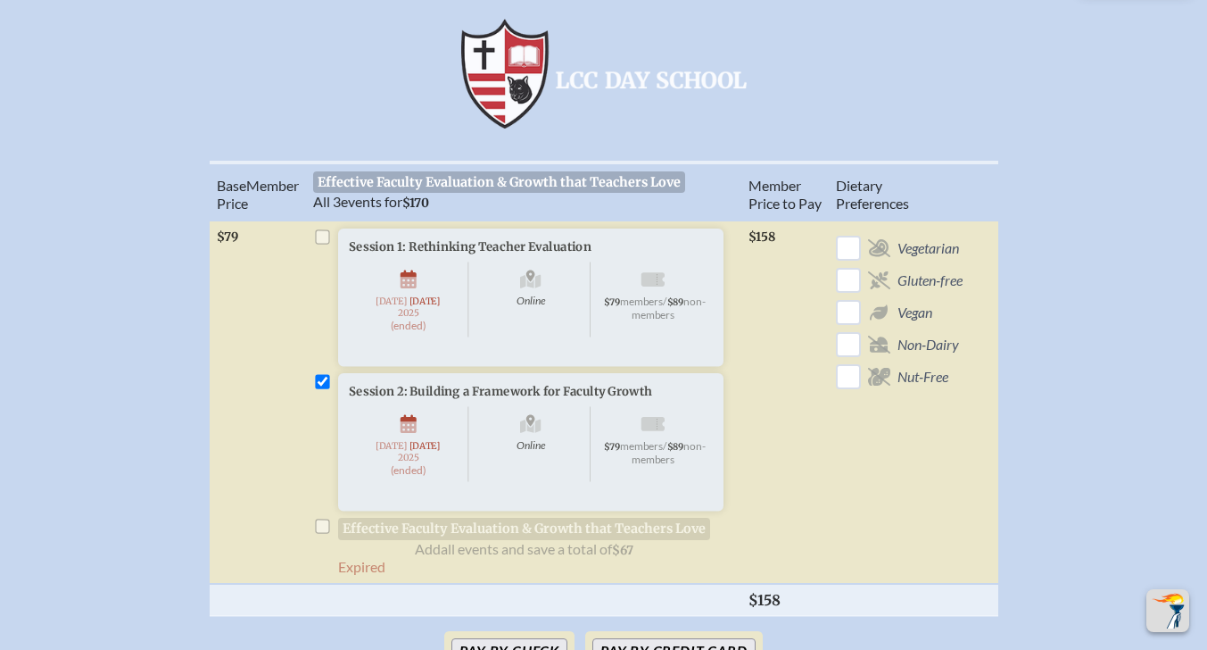
scroll to position [535, 0]
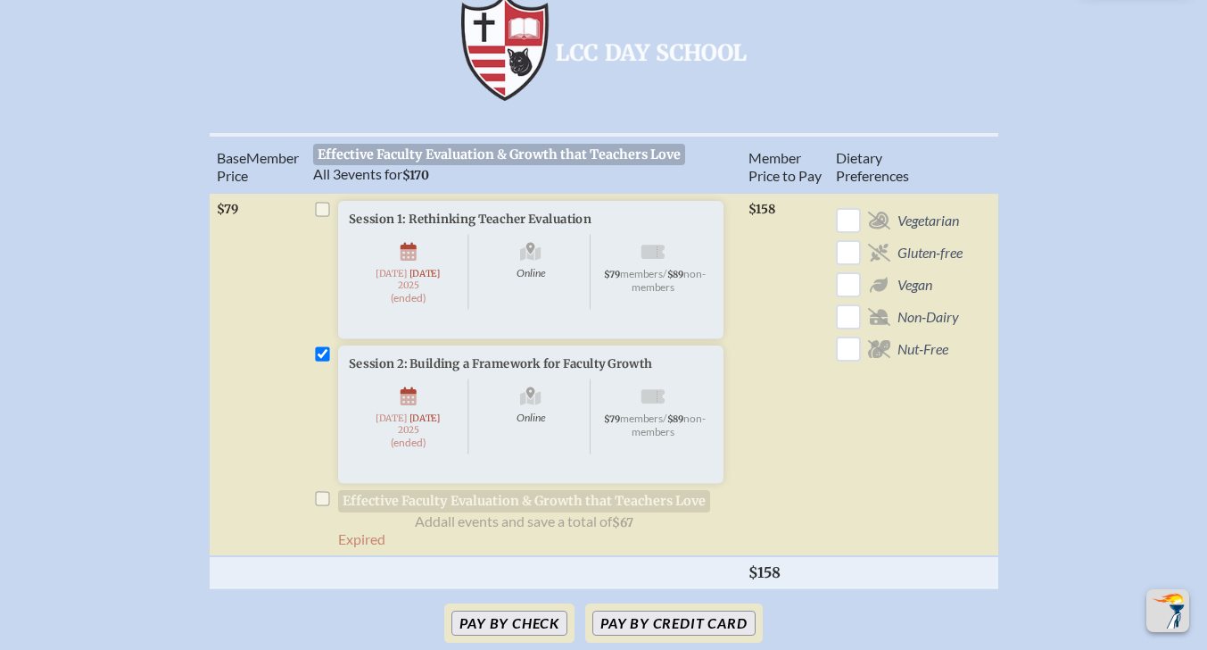
click at [419, 173] on span "$170" at bounding box center [415, 175] width 27 height 15
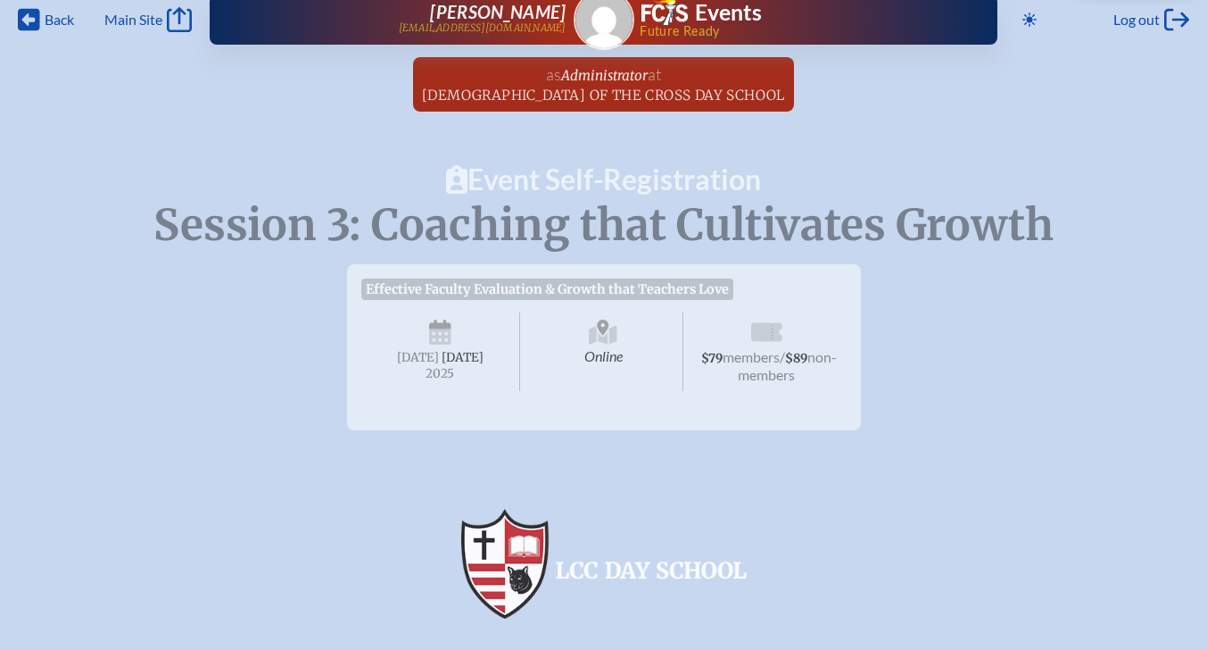
scroll to position [0, 0]
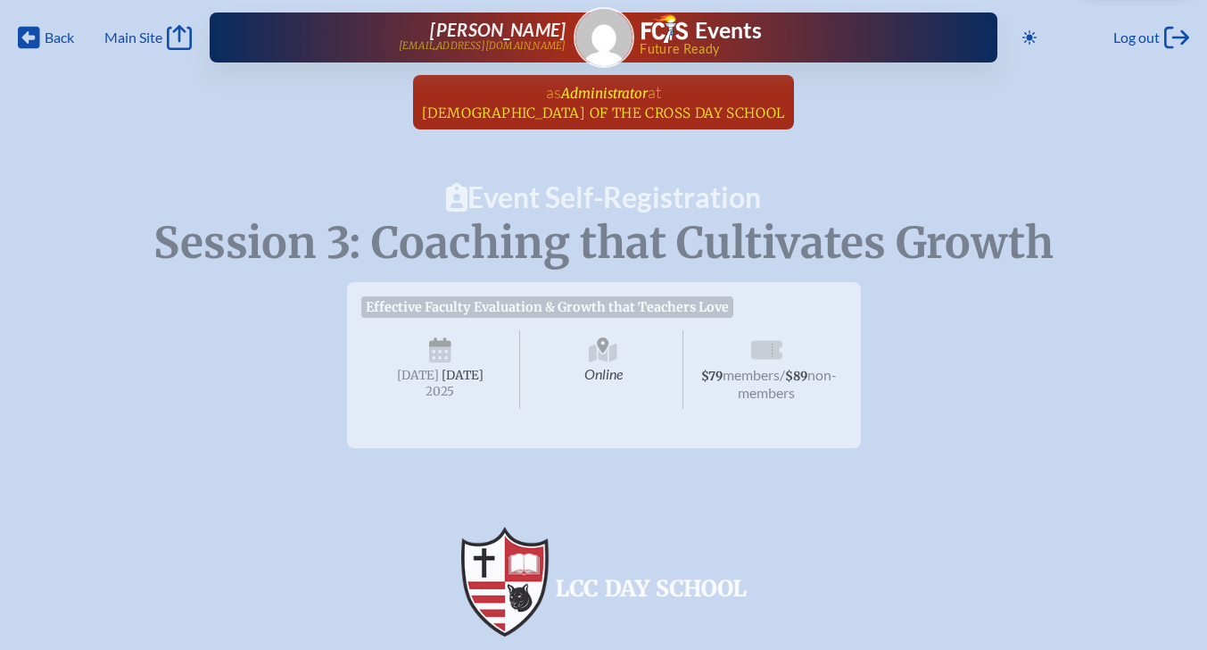
click at [607, 96] on span "Administrator" at bounding box center [604, 93] width 87 height 17
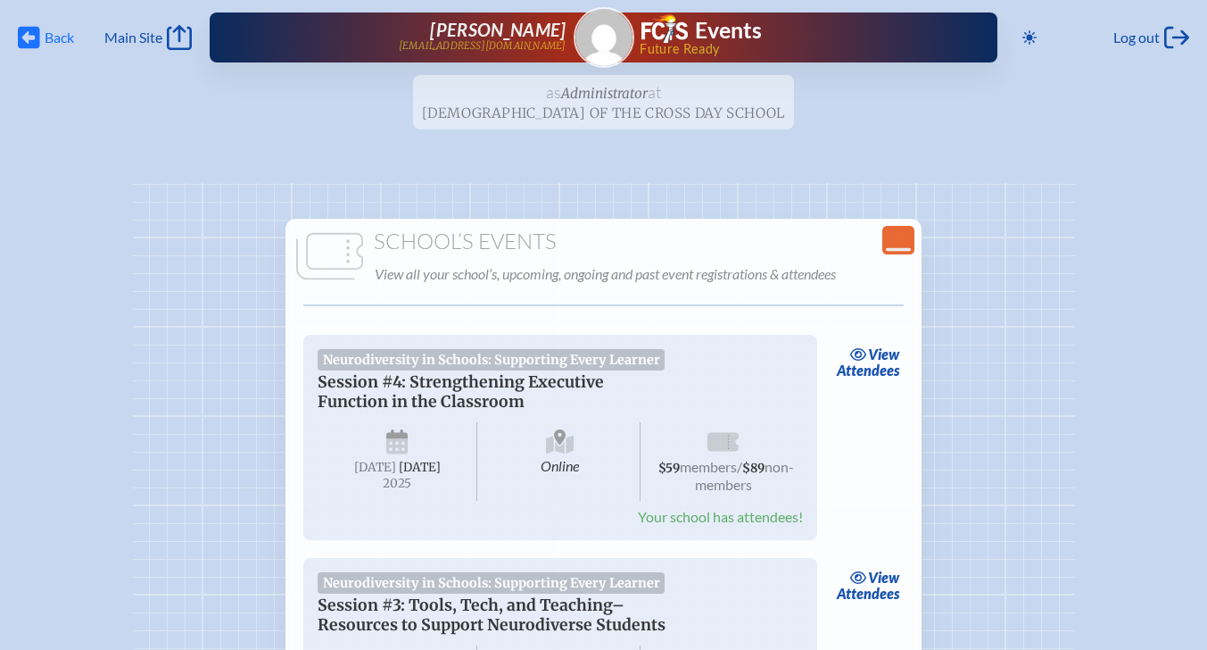
click at [33, 35] on icon "Back" at bounding box center [29, 37] width 22 height 25
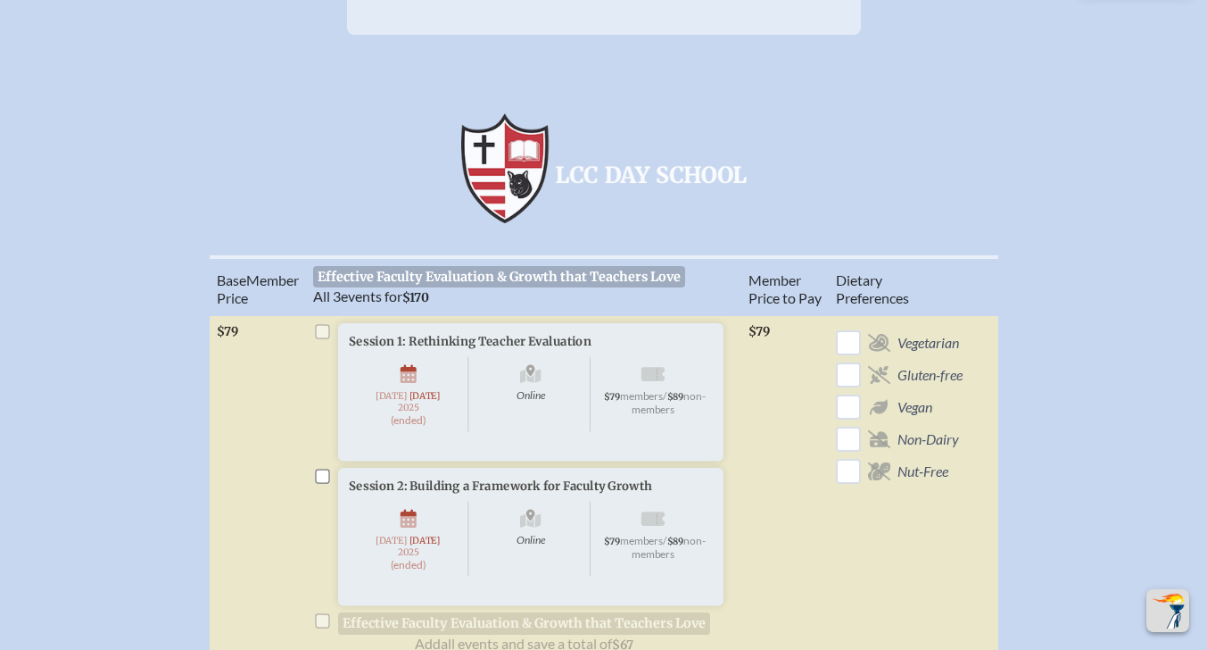
scroll to position [535, 0]
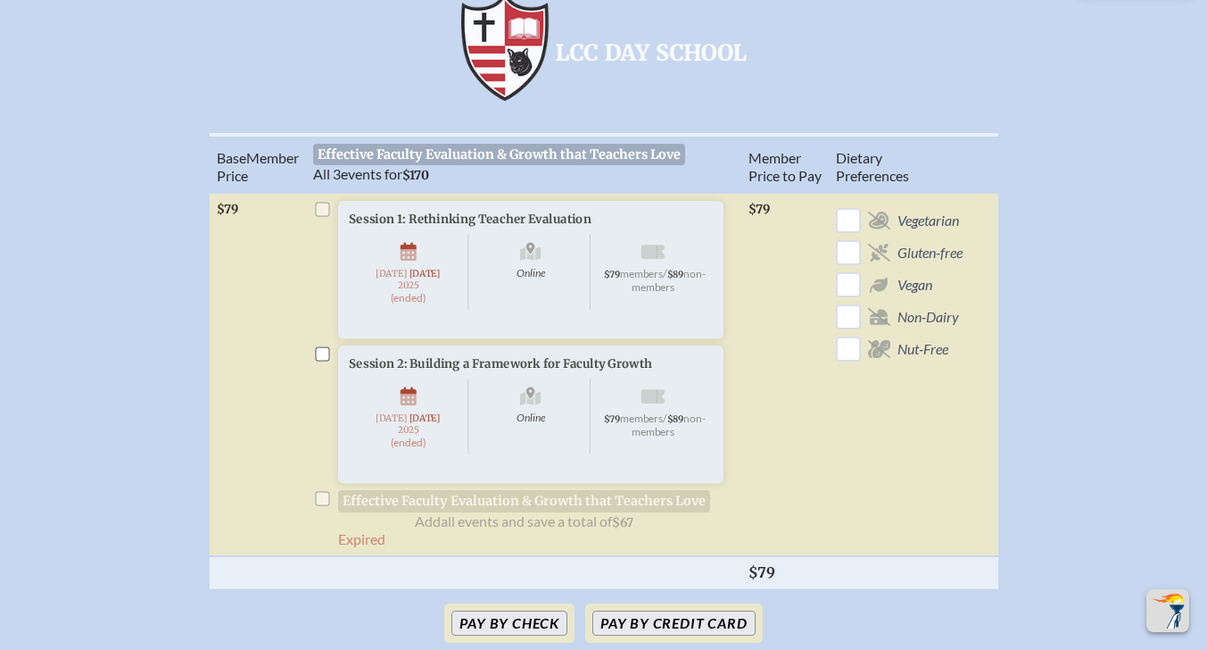
click at [324, 207] on li "Session 1: Rethinking Teacher Evaluation Online Tuesday , September 16th , 2025…" at bounding box center [523, 293] width 421 height 184
click at [324, 361] on input "checkbox" at bounding box center [322, 354] width 14 height 14
checkbox input "true"
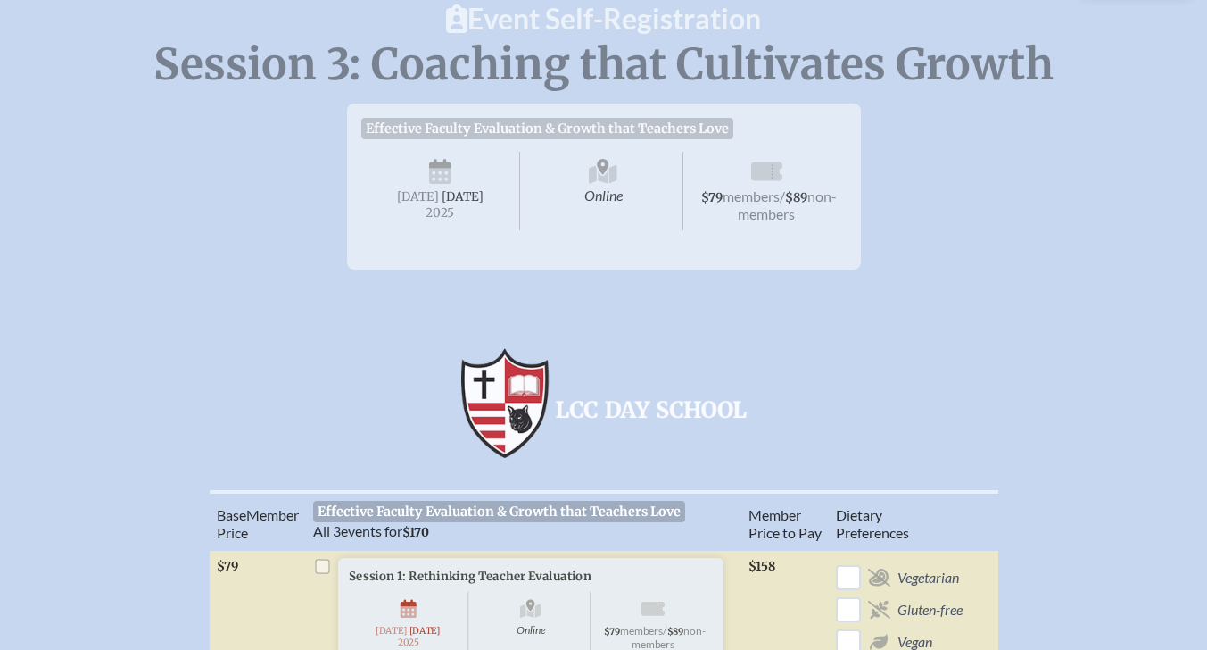
scroll to position [0, 0]
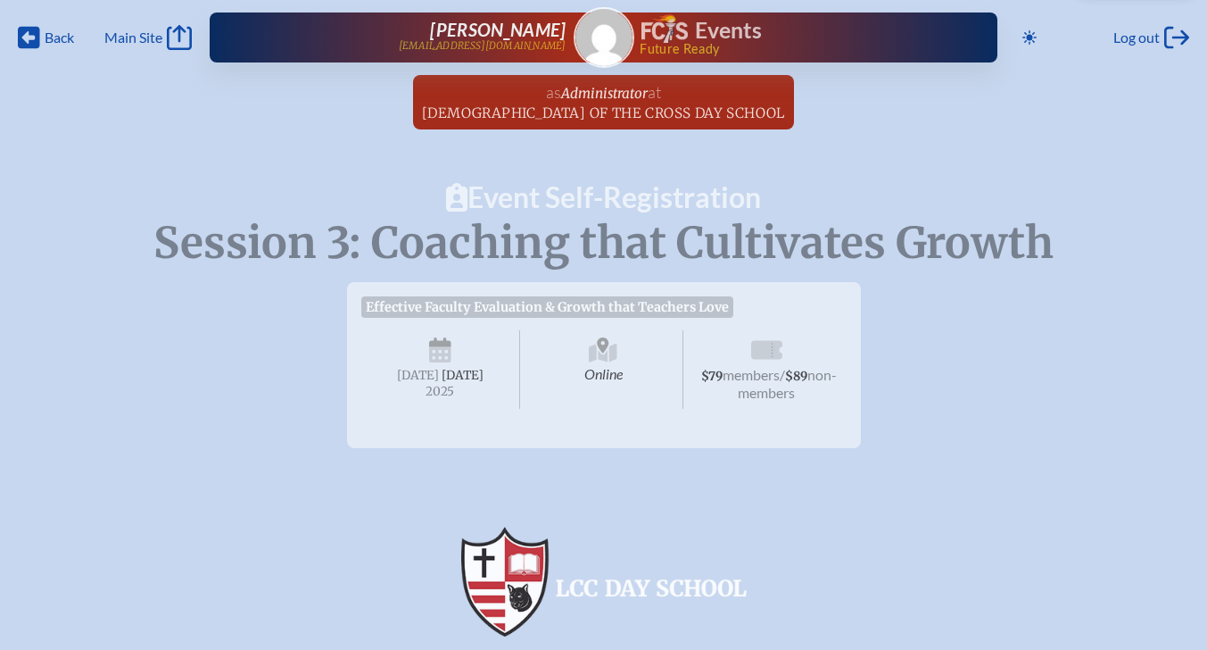
click at [653, 32] on img at bounding box center [665, 28] width 46 height 29
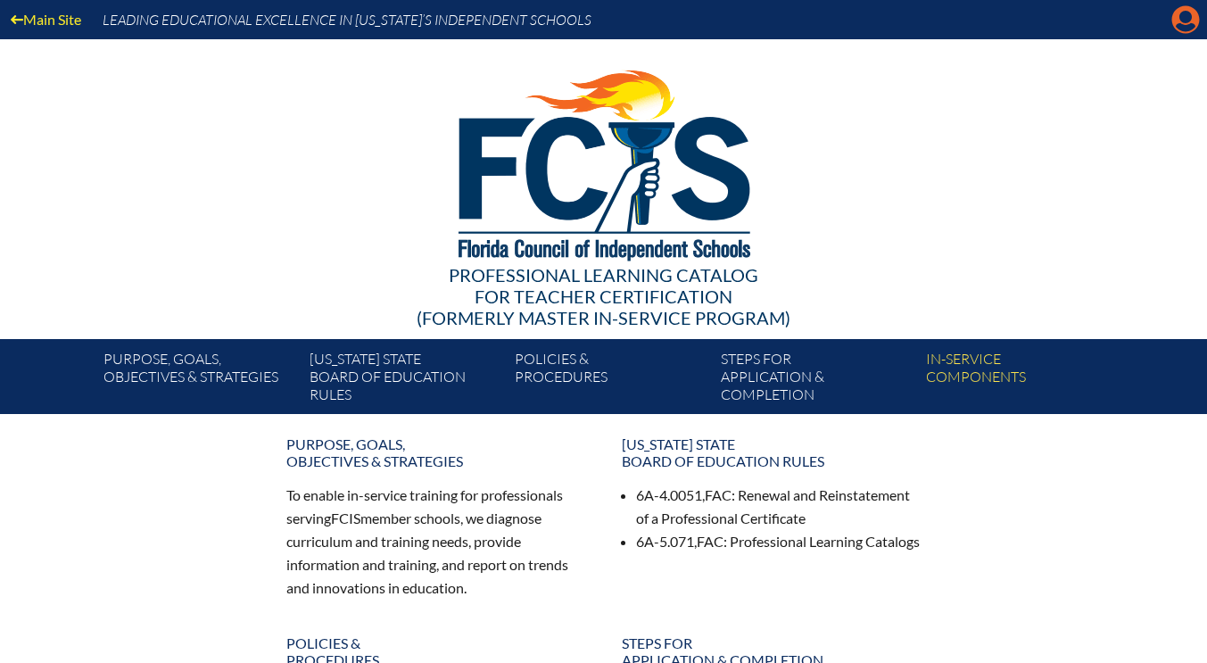
click at [1179, 29] on icon "Manage account" at bounding box center [1186, 19] width 29 height 29
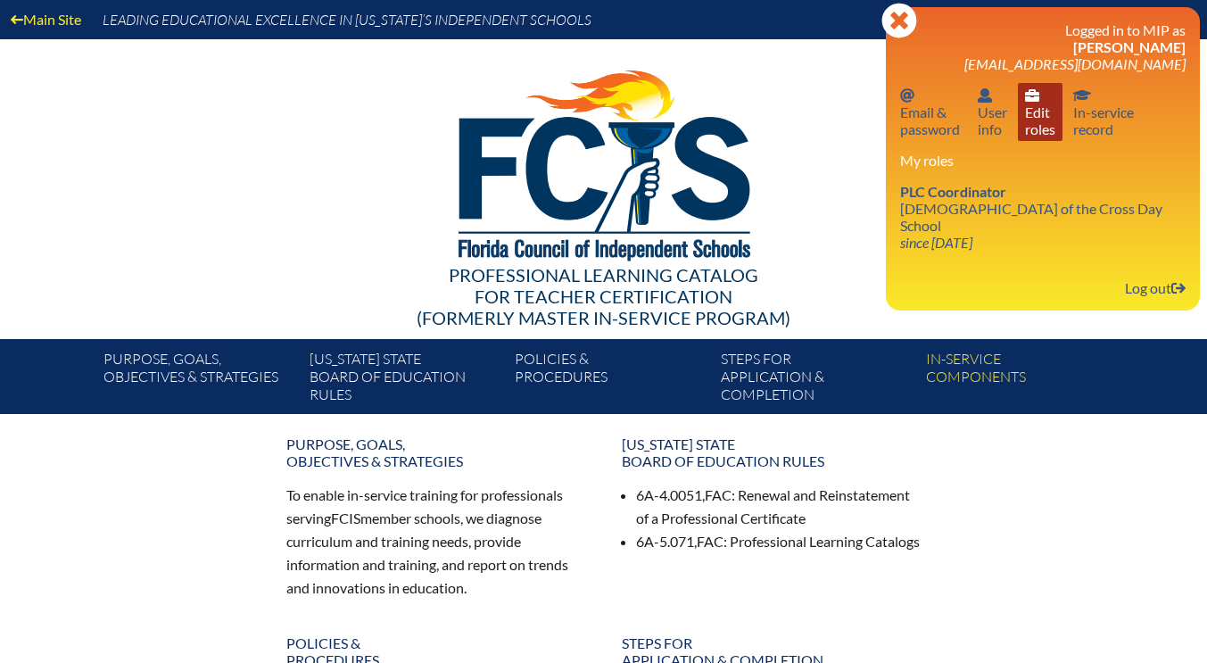
click at [1053, 118] on link "User info Edit roles" at bounding box center [1040, 112] width 45 height 58
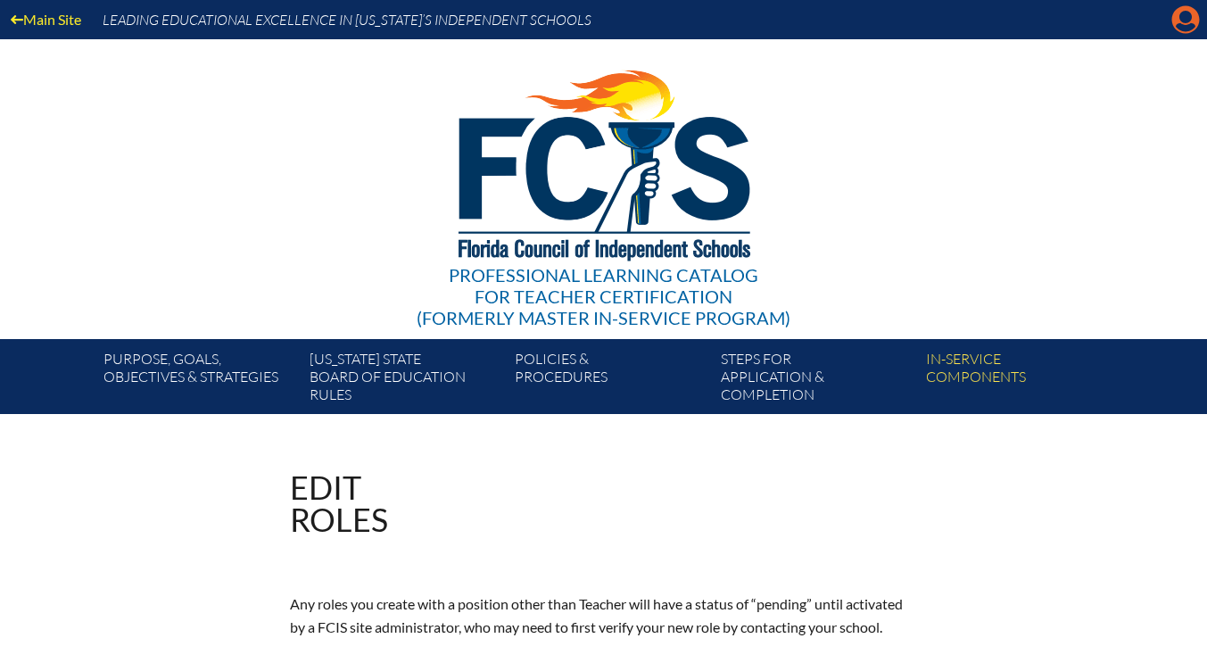
click at [1178, 14] on icon at bounding box center [1186, 20] width 28 height 28
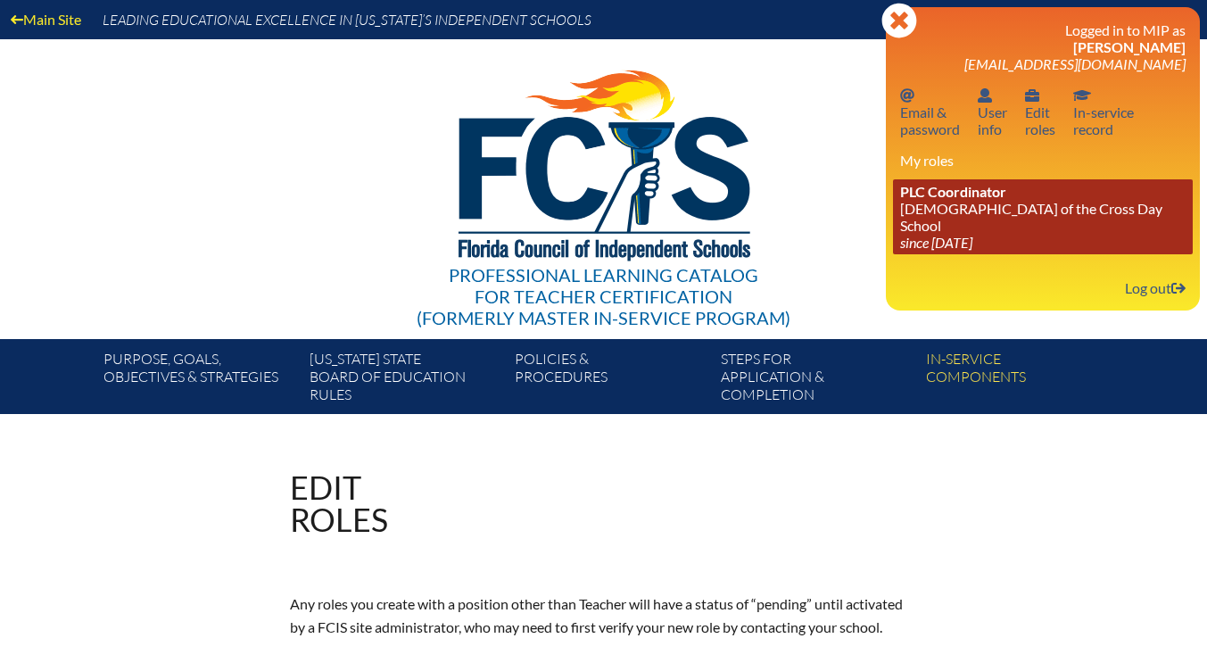
click at [978, 213] on link "PLC Coordinator Lutheran Church of the Cross Day School since 2022 Jun 10" at bounding box center [1043, 216] width 300 height 75
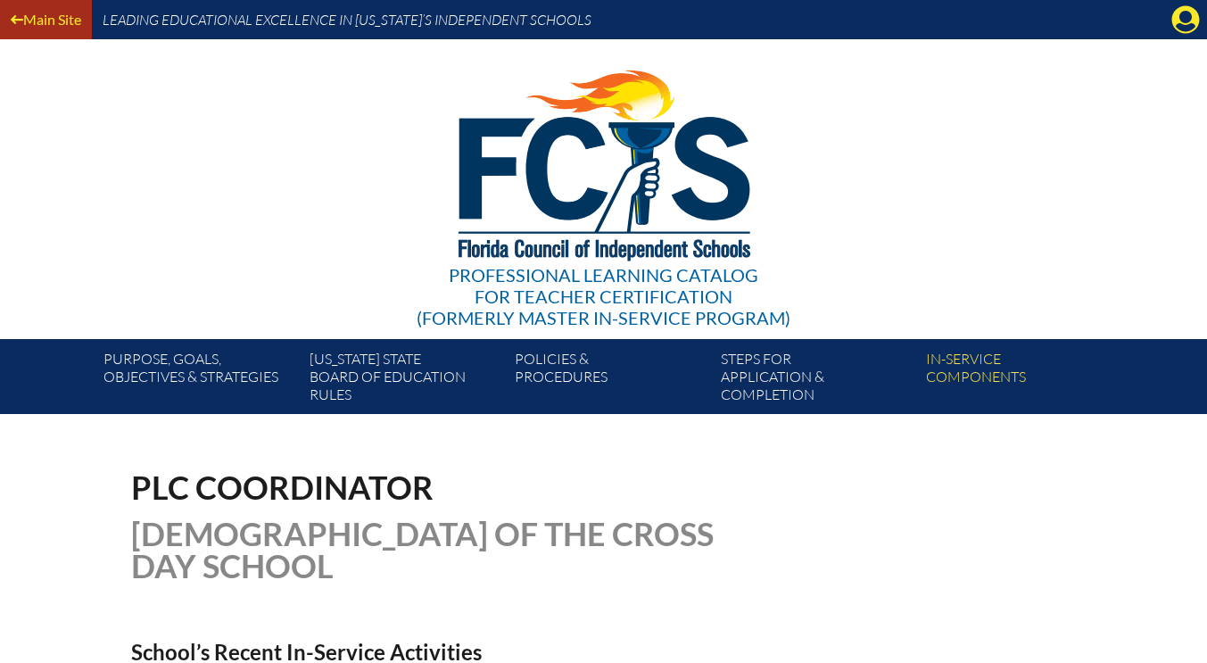
click at [37, 25] on link "Main Site" at bounding box center [46, 19] width 85 height 24
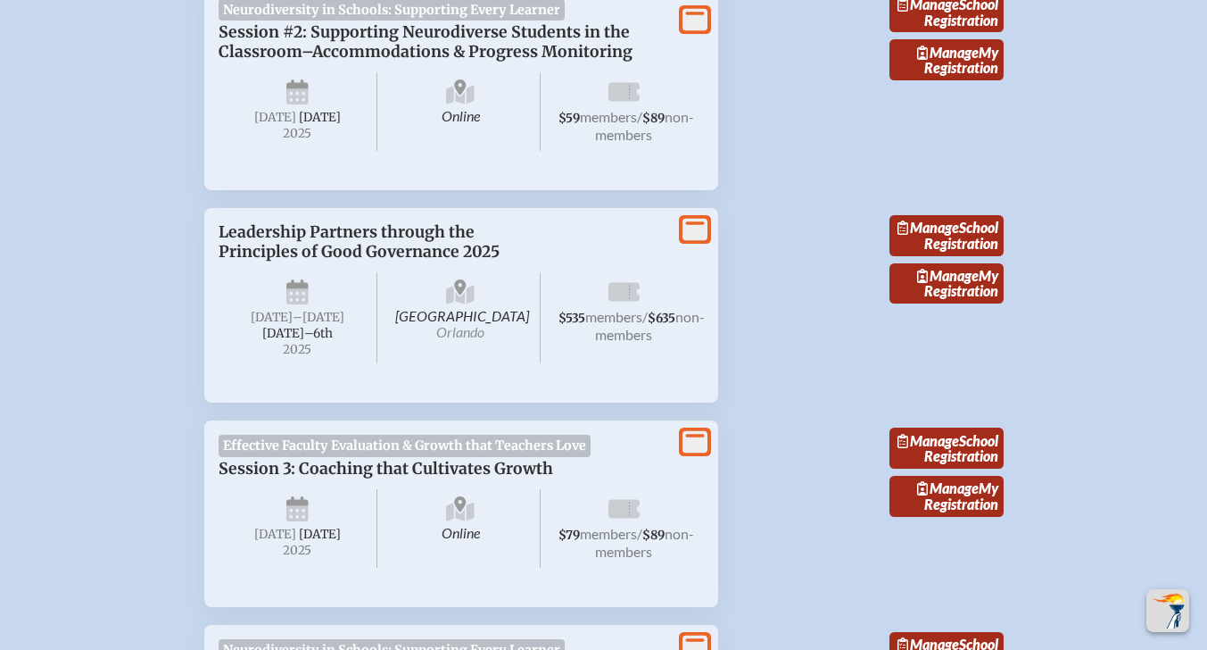
scroll to position [892, 0]
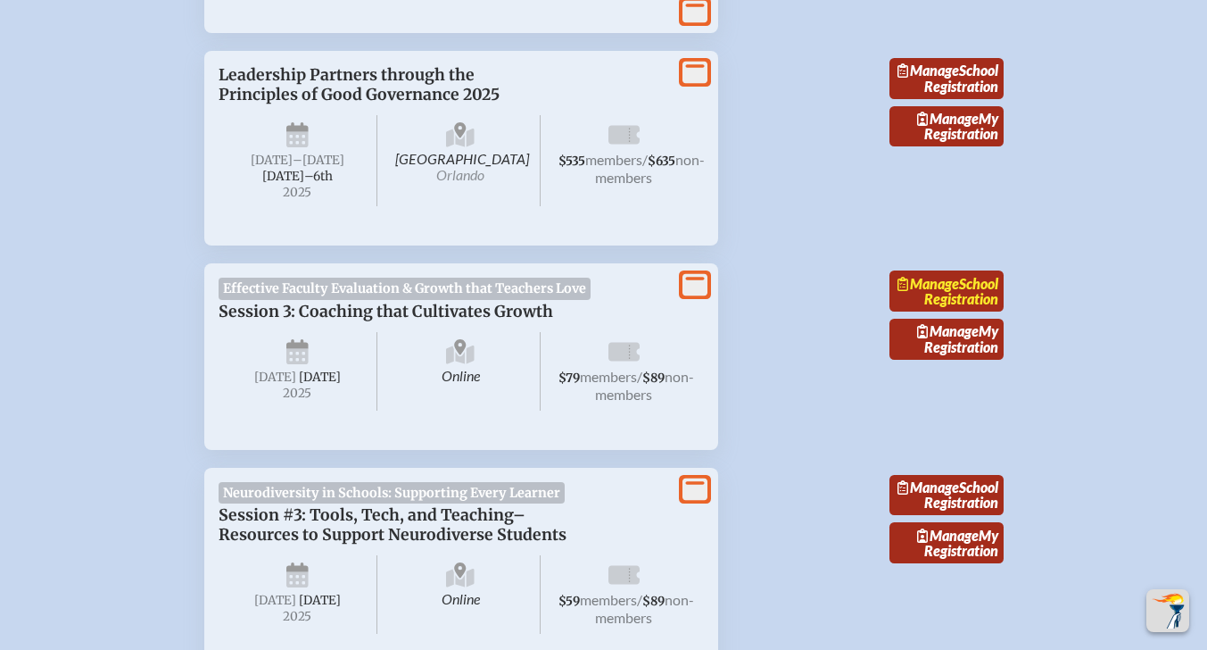
click at [973, 311] on link "Manage School Registration" at bounding box center [947, 290] width 114 height 41
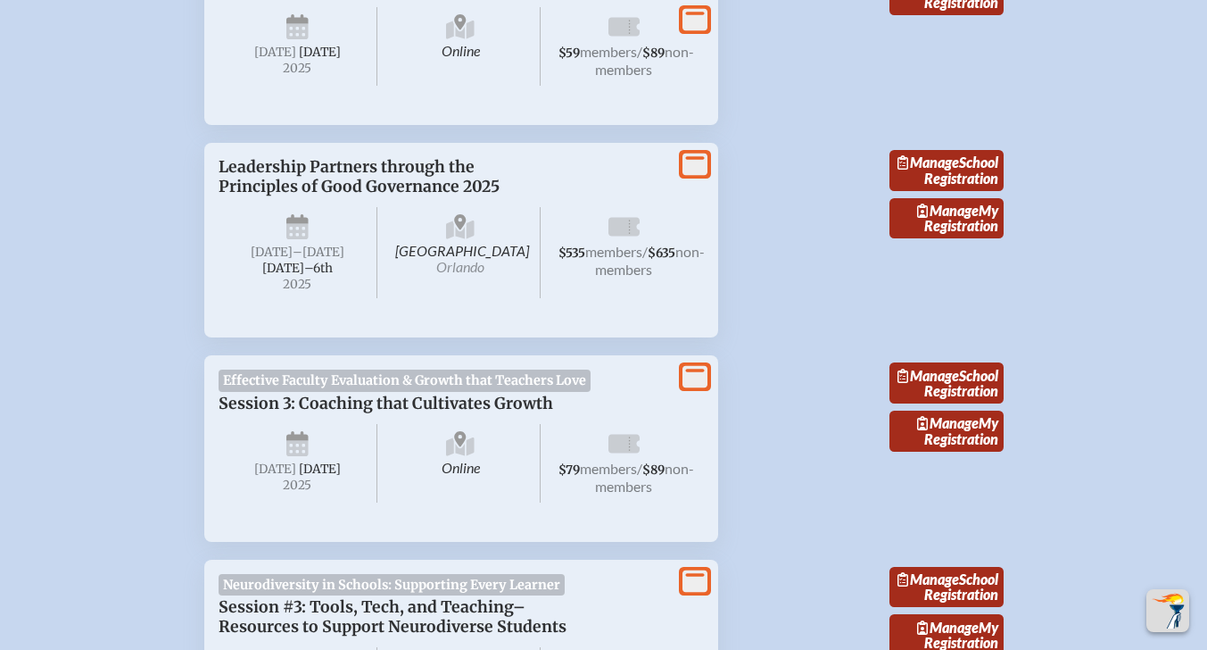
scroll to position [892, 0]
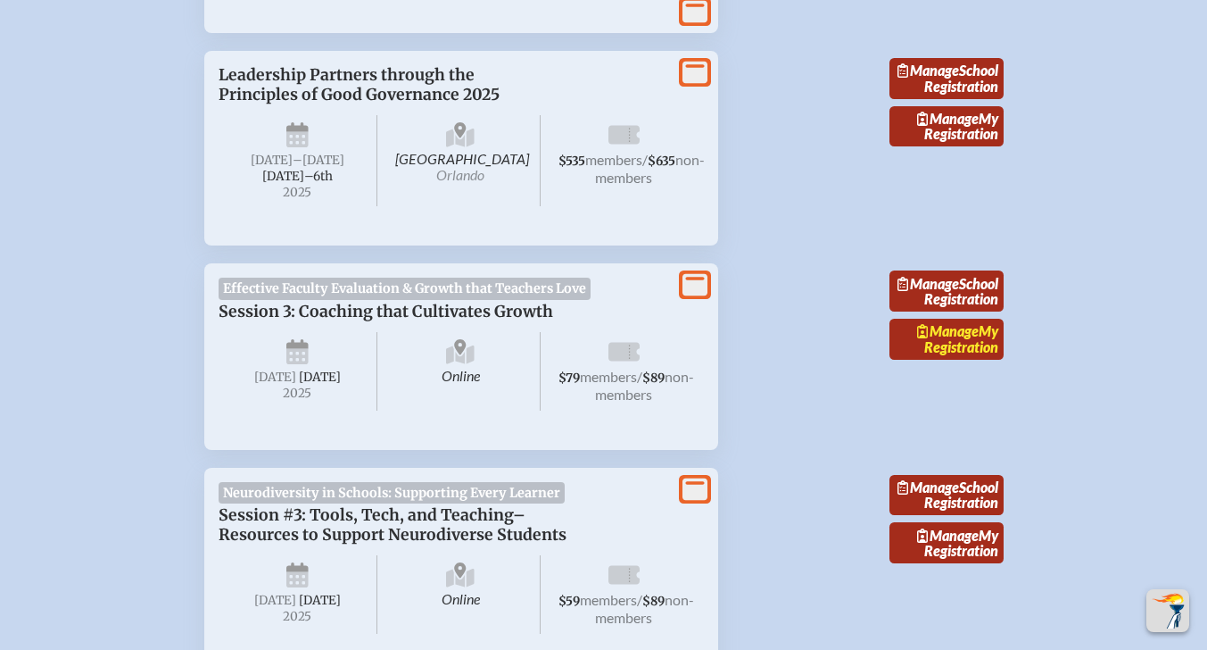
click at [940, 339] on span "Manage" at bounding box center [948, 330] width 62 height 17
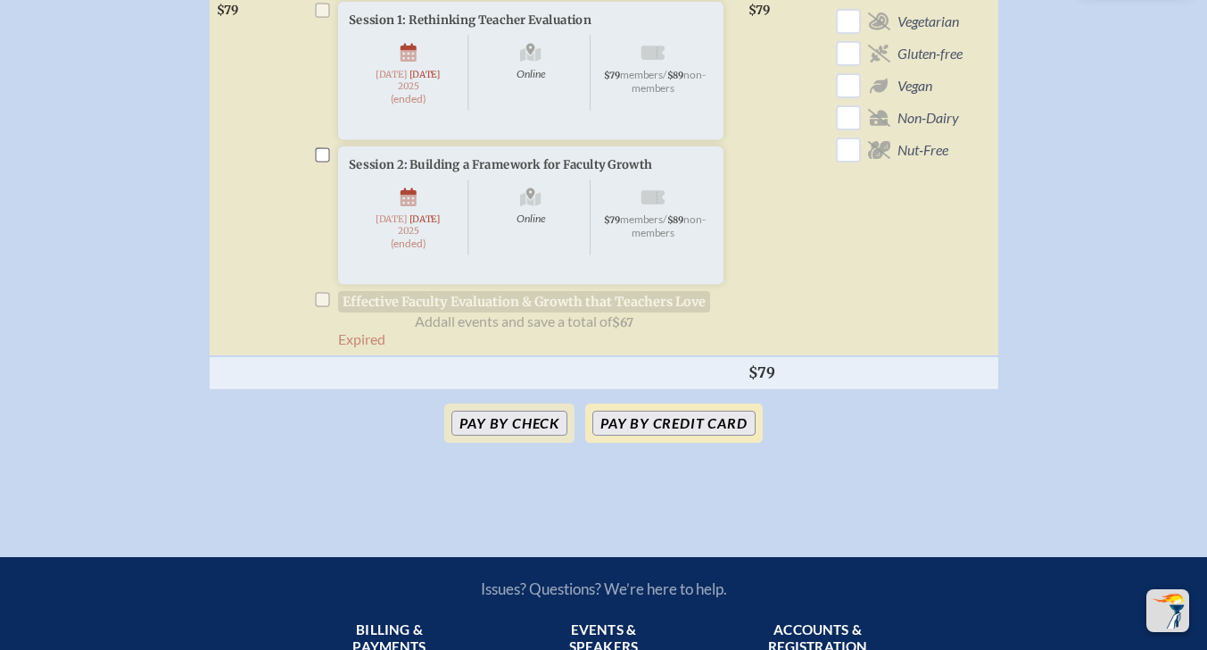
scroll to position [803, 0]
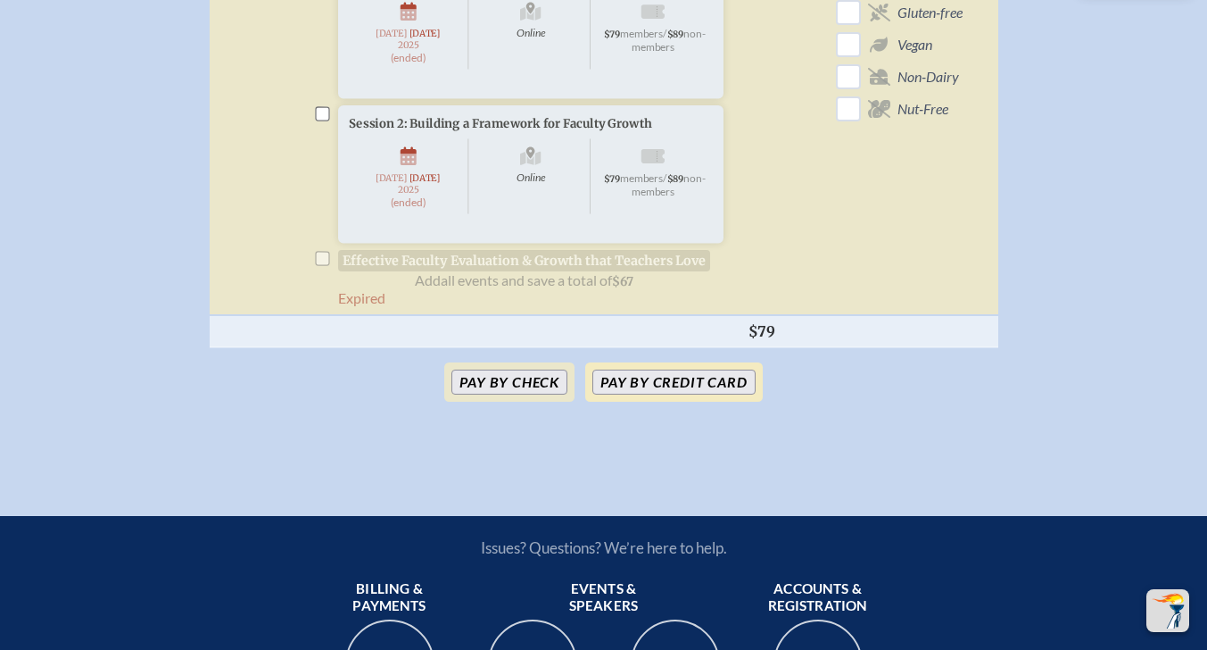
click at [695, 394] on button "Pay by Credit Card" at bounding box center [673, 381] width 162 height 25
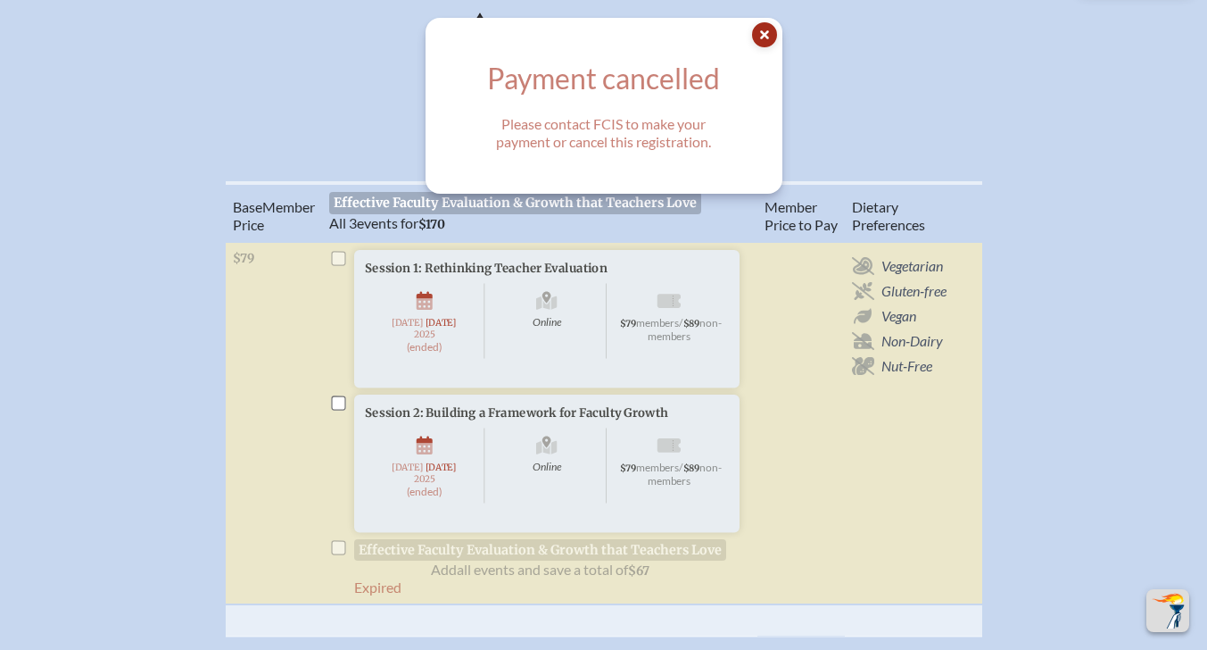
scroll to position [535, 0]
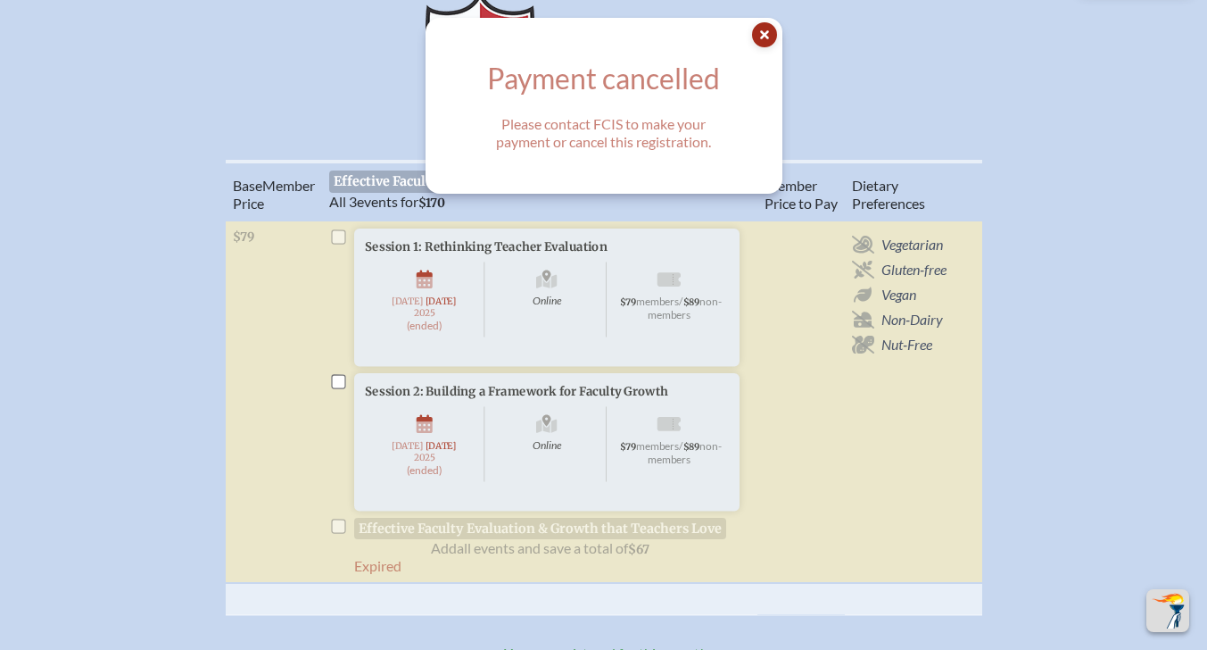
click at [1023, 398] on div "Base Memb . er Price Effective Faculty Evaluation & Growth that Teachers Love A…" at bounding box center [603, 395] width 1107 height 470
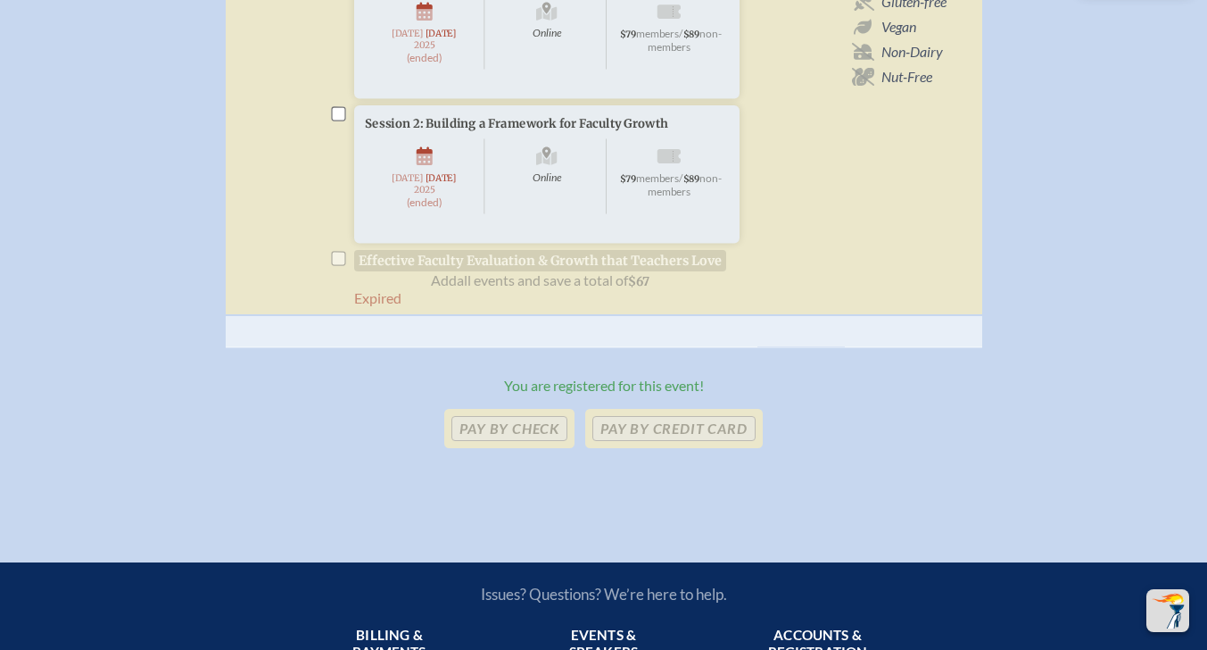
scroll to position [446, 0]
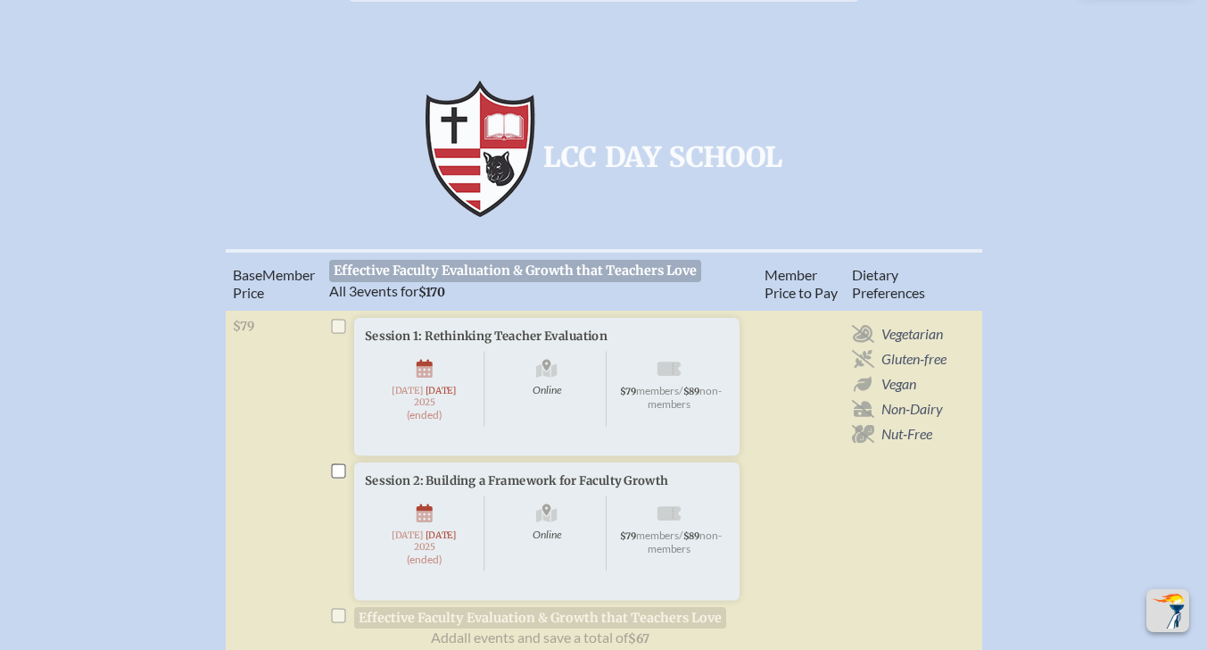
click at [435, 260] on span "Effective Faculty Evaluation & Growth that Teachers Love" at bounding box center [515, 270] width 373 height 21
click at [427, 260] on span "Effective Faculty Evaluation & Growth that Teachers Love" at bounding box center [515, 270] width 373 height 21
click at [402, 282] on span "All 3 events for $170" at bounding box center [387, 290] width 116 height 17
click at [402, 260] on span "Effective Faculty Evaluation & Growth that Teachers Love" at bounding box center [515, 270] width 373 height 21
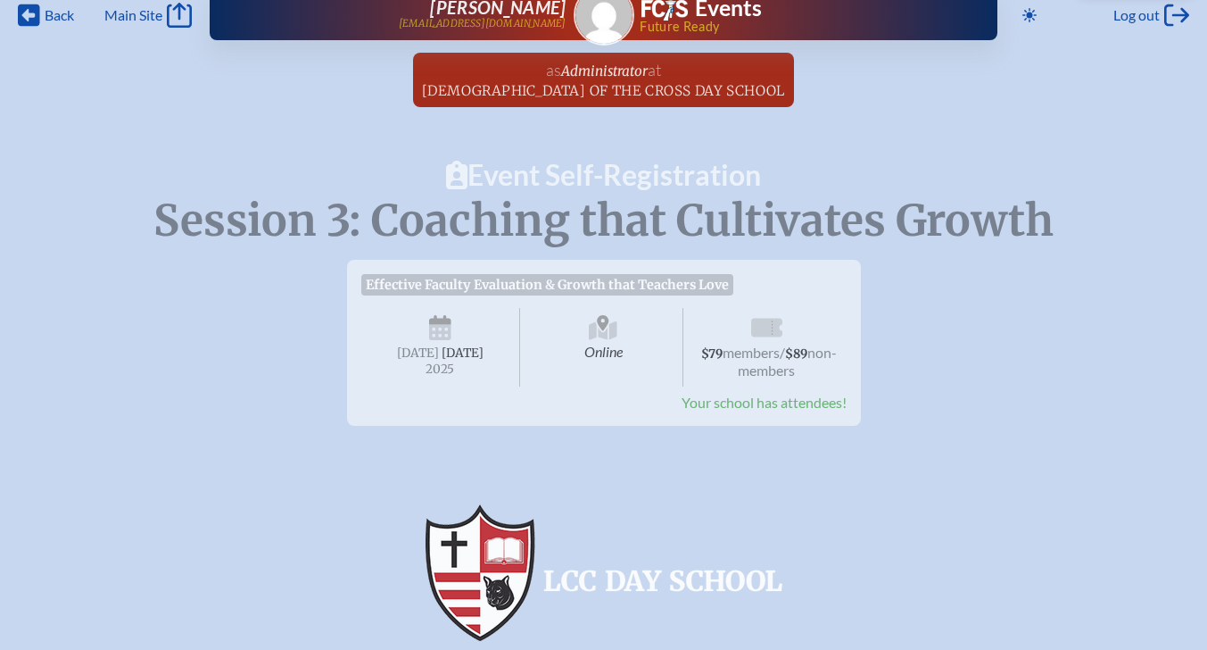
scroll to position [0, 0]
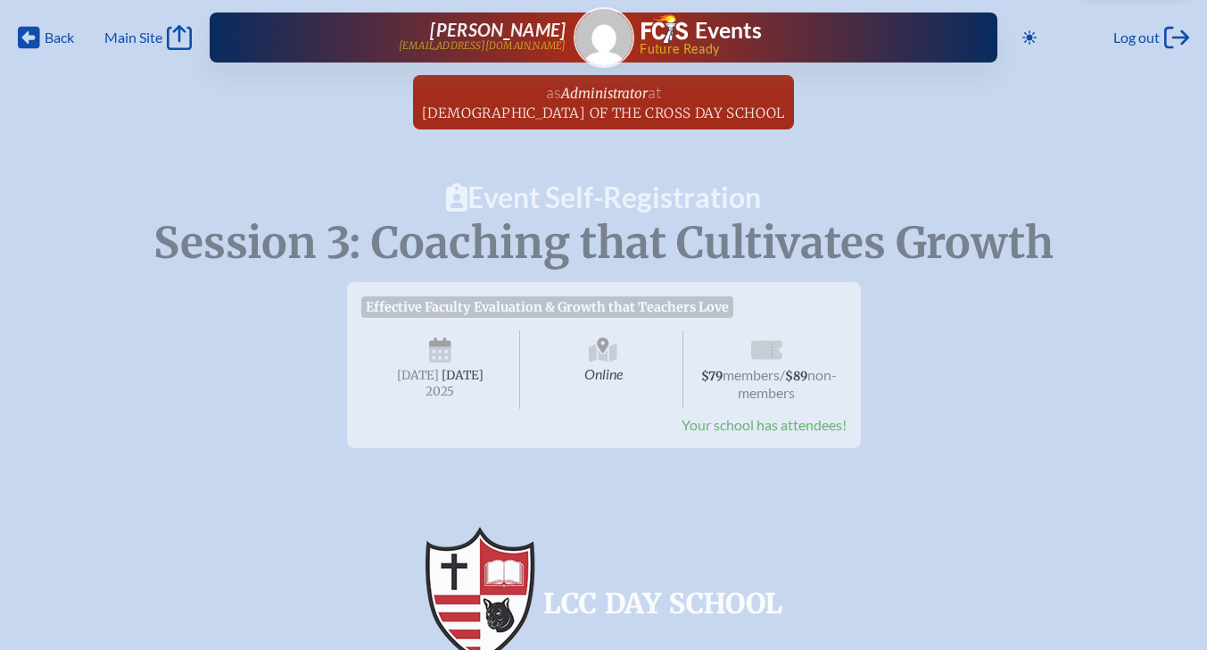
click at [560, 300] on span "Effective Faculty Evaluation & Growth that Teachers Love" at bounding box center [547, 306] width 373 height 21
click at [478, 361] on span "Tuesday , October 14th , 2025" at bounding box center [441, 369] width 160 height 79
click at [450, 369] on span "[DATE]" at bounding box center [463, 375] width 42 height 15
click at [443, 348] on icon at bounding box center [440, 355] width 22 height 16
click at [598, 87] on span "Administrator" at bounding box center [604, 93] width 87 height 17
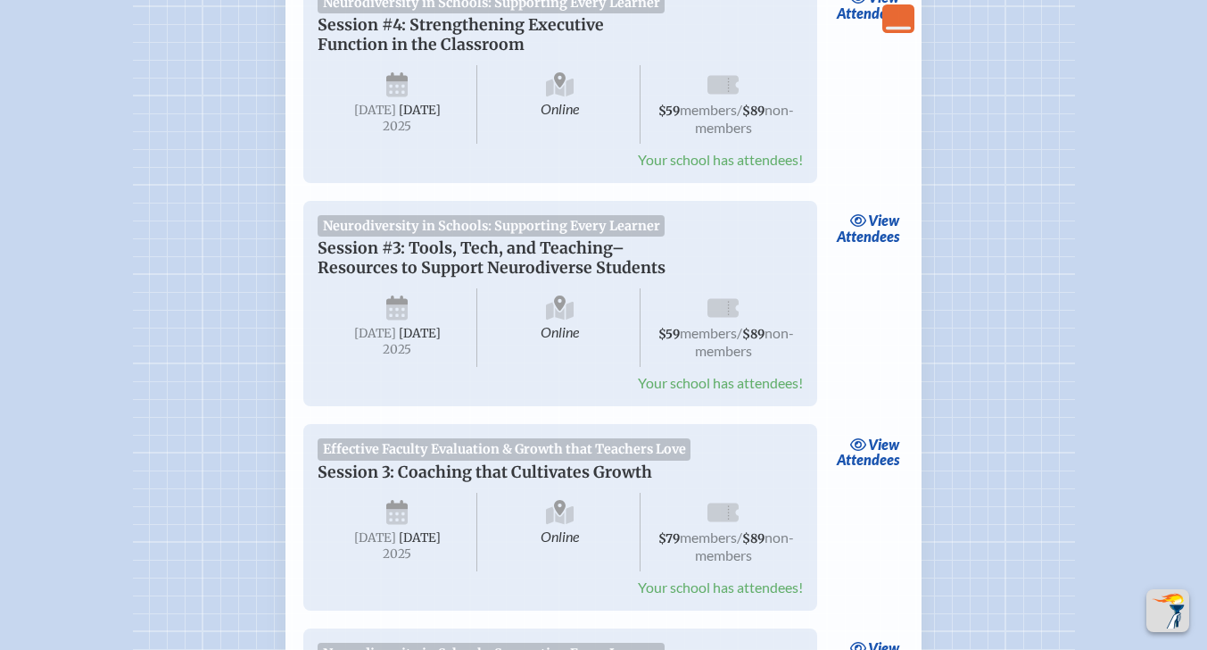
scroll to position [625, 0]
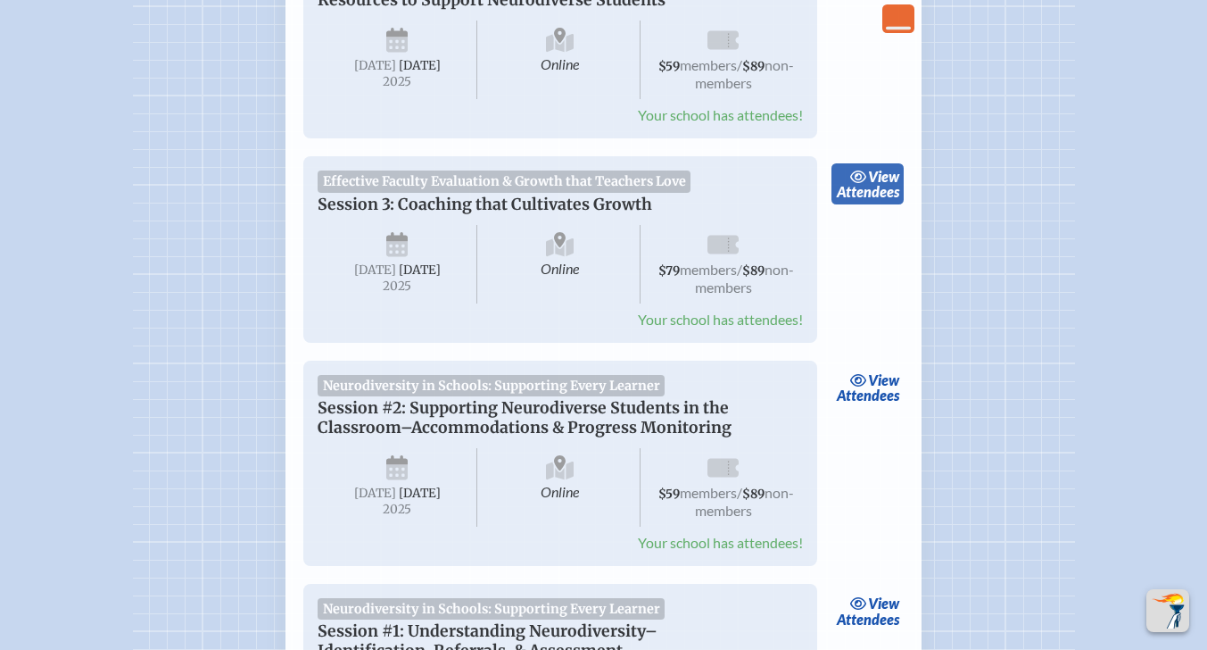
click at [865, 204] on link "view Attendees" at bounding box center [868, 183] width 72 height 41
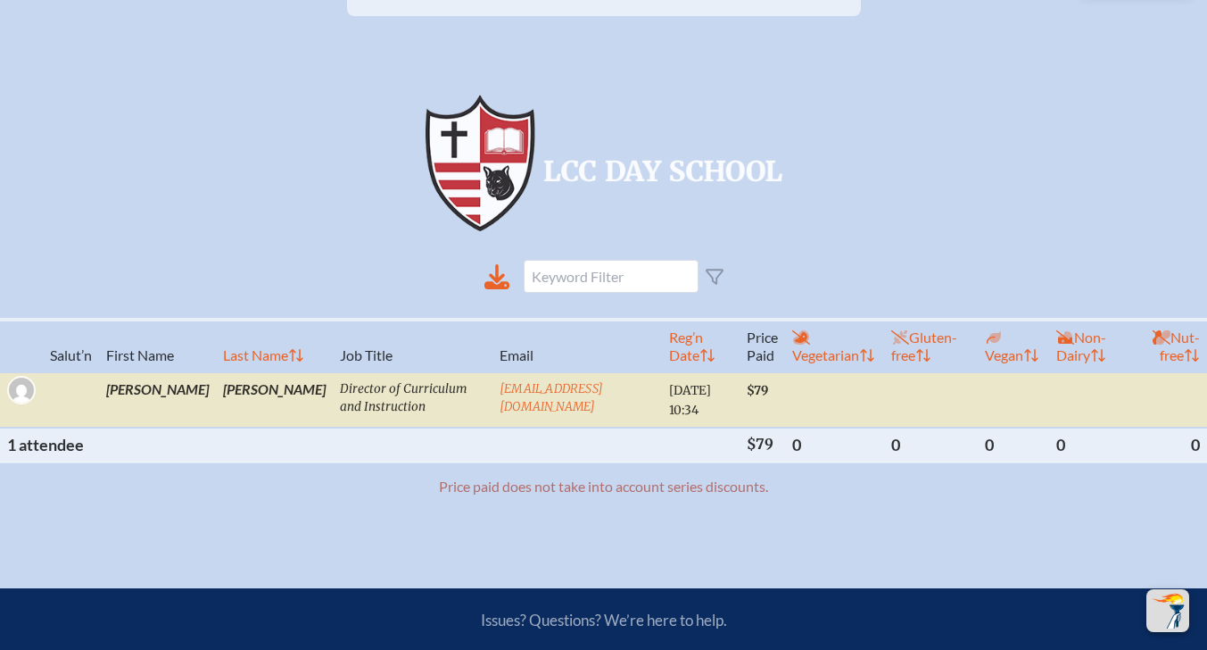
scroll to position [446, 0]
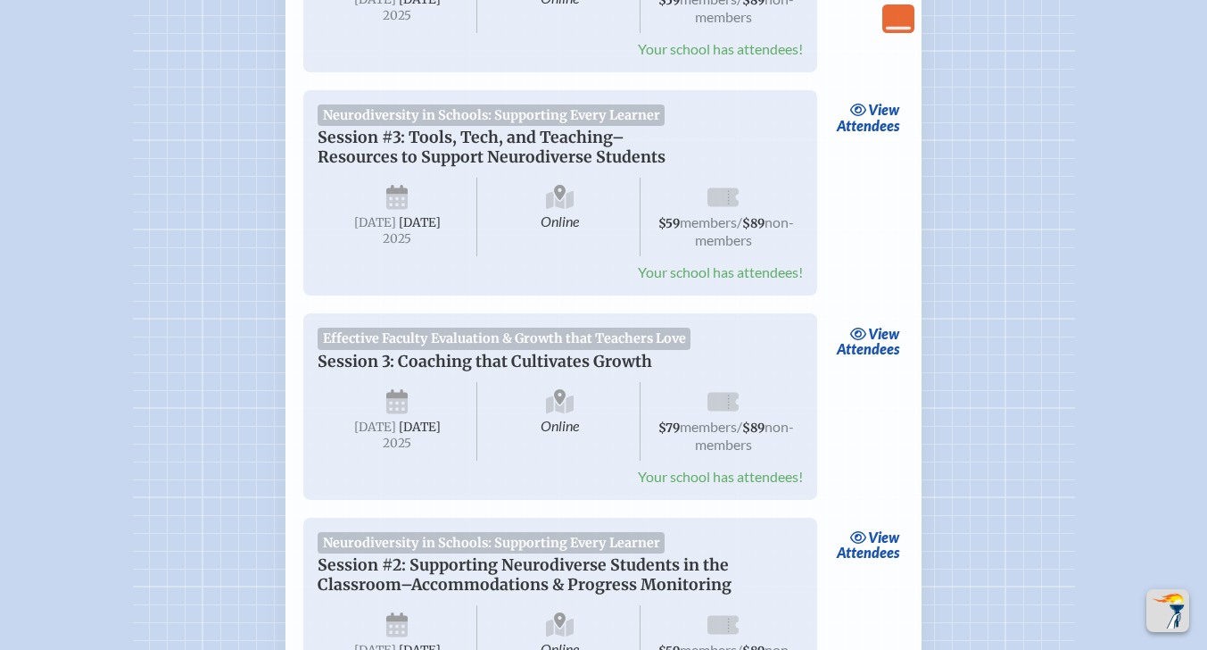
scroll to position [357, 0]
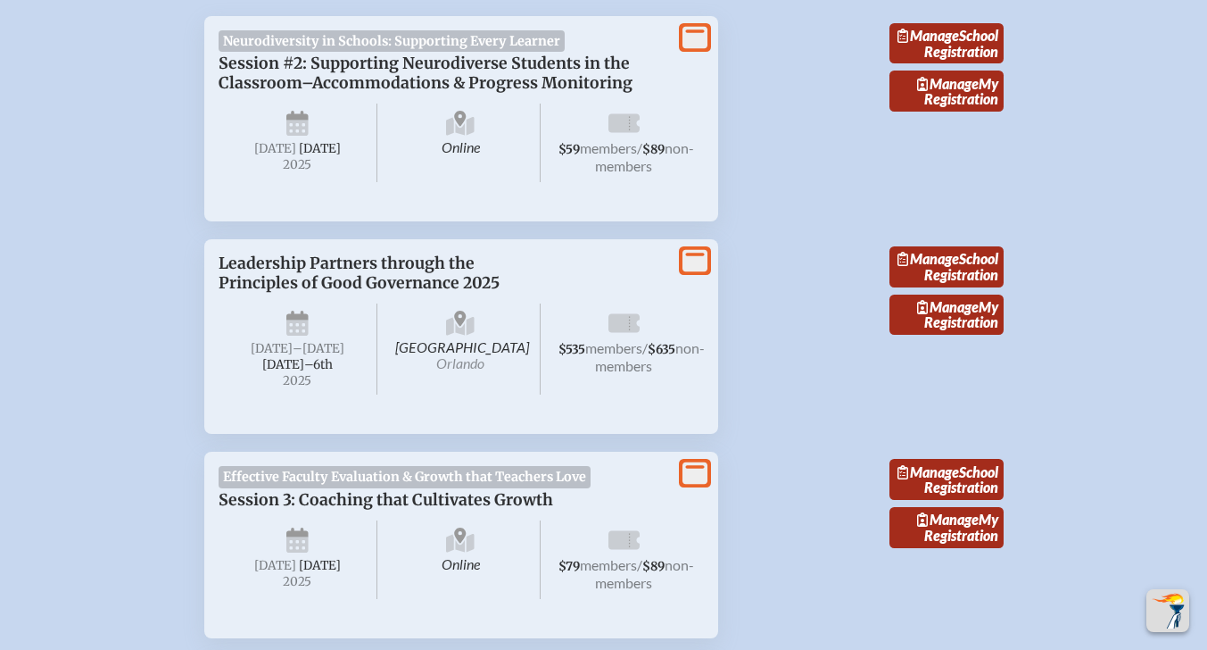
scroll to position [892, 0]
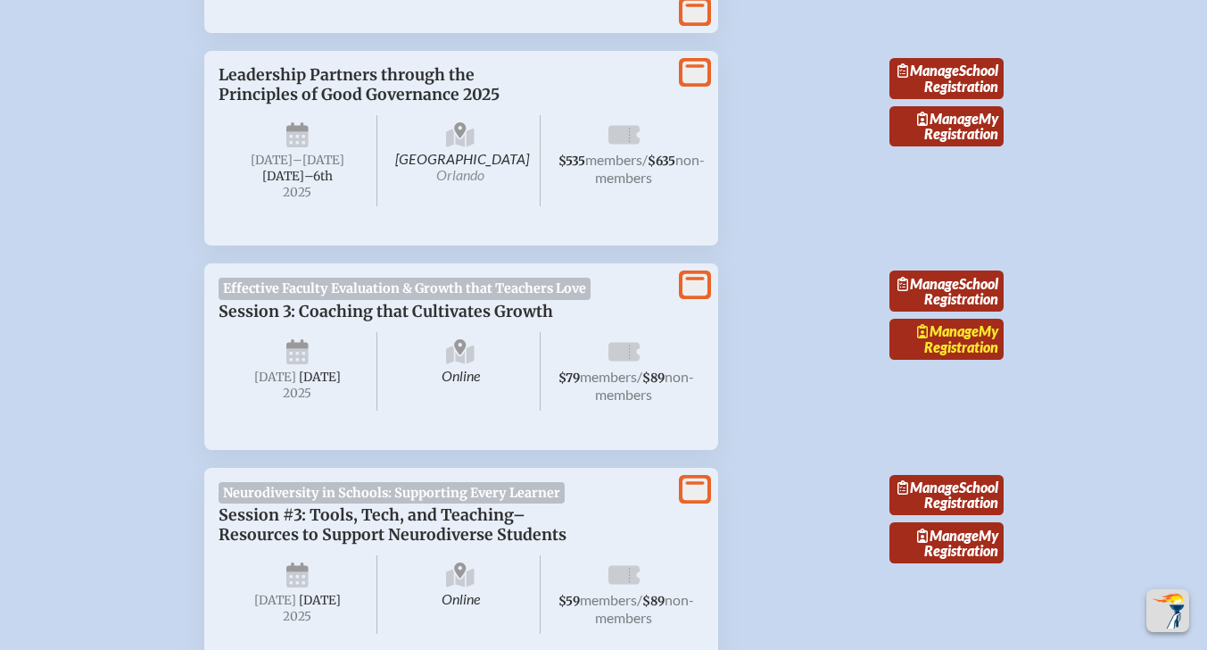
click at [963, 360] on link "Manage My Registration" at bounding box center [947, 339] width 114 height 41
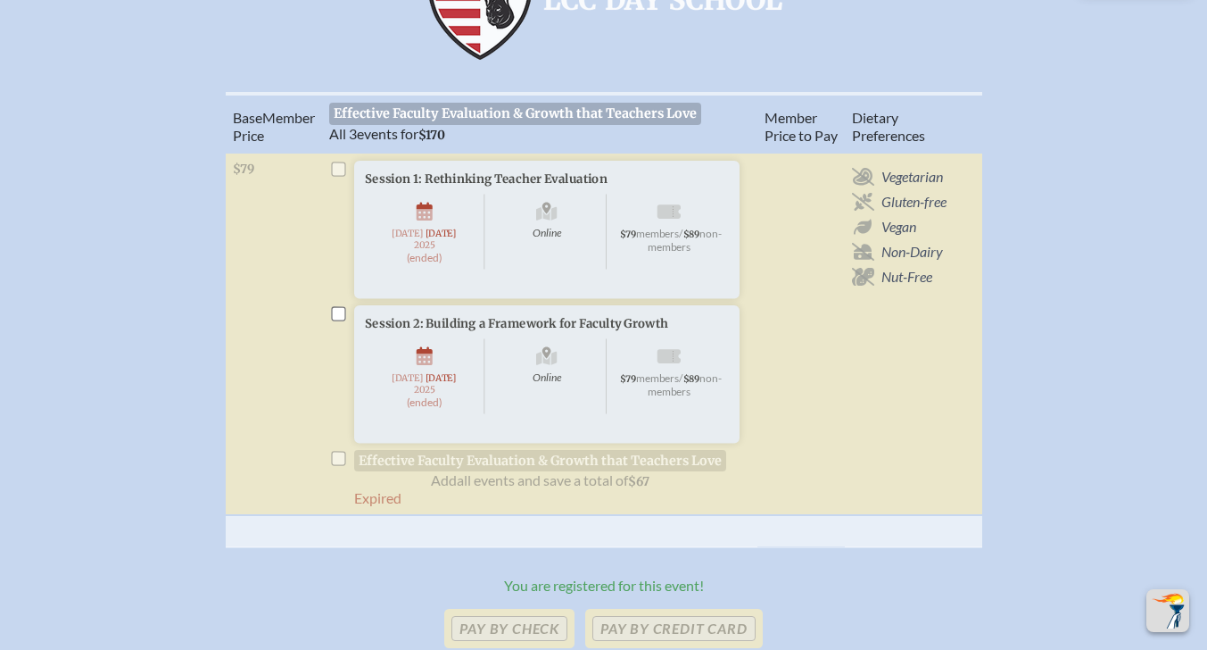
scroll to position [535, 0]
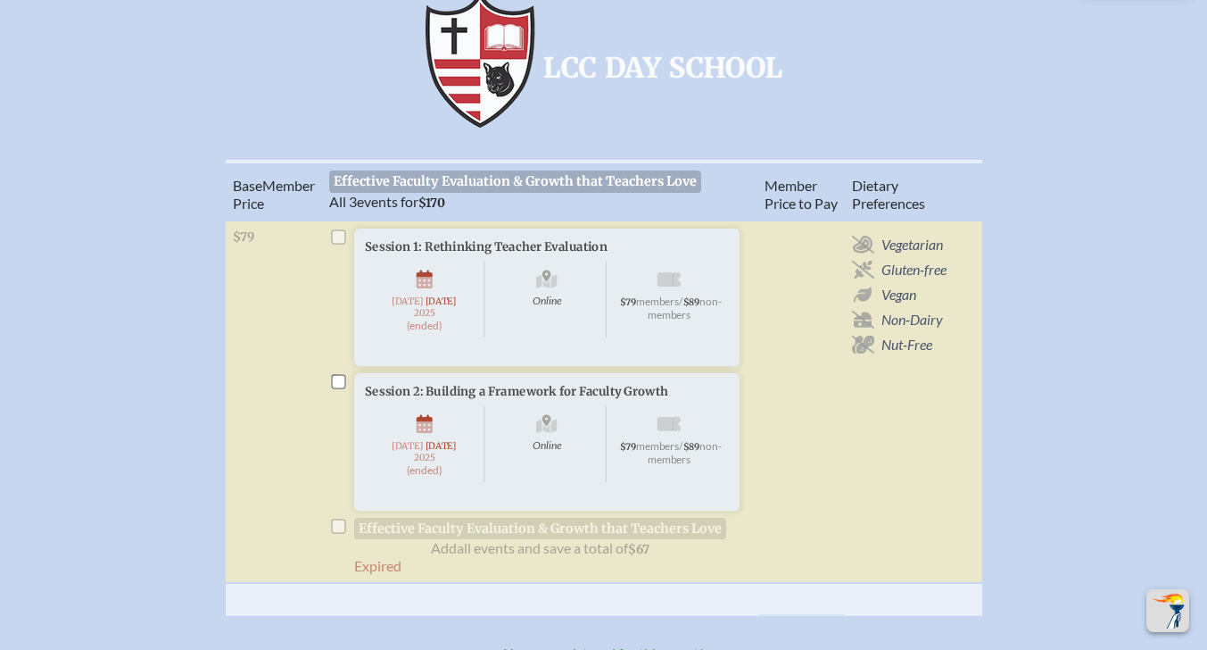
click at [567, 170] on span "Effective Faculty Evaluation & Growth that Teachers Love" at bounding box center [515, 180] width 373 height 21
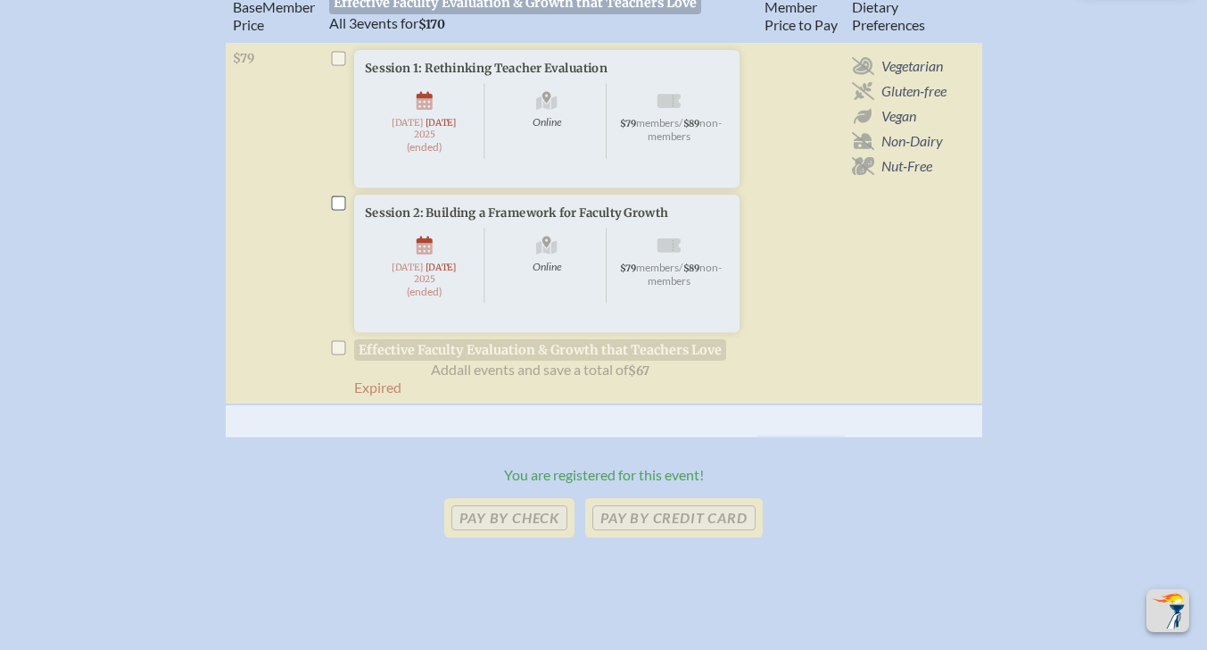
scroll to position [625, 0]
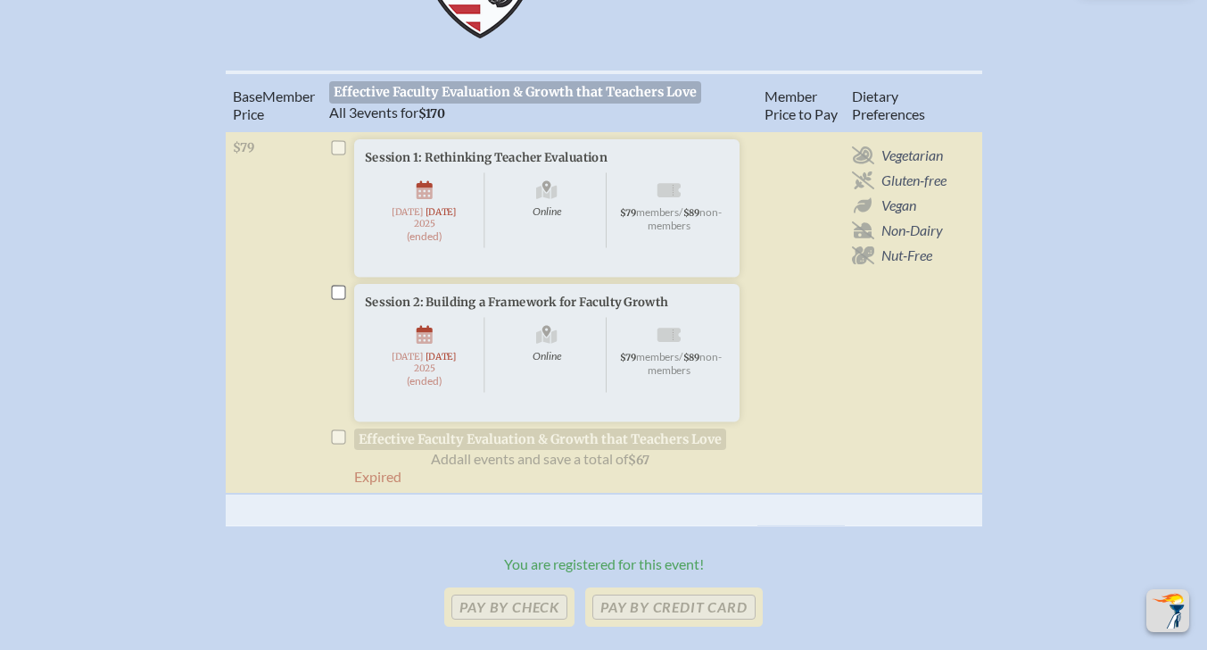
click at [460, 81] on span "Effective Faculty Evaluation & Growth that Teachers Love" at bounding box center [515, 91] width 373 height 21
click at [418, 104] on span "All 3 events for $170" at bounding box center [387, 112] width 116 height 17
click at [803, 86] on th "Member Price to Pay" at bounding box center [801, 101] width 87 height 58
click at [885, 87] on span "ary Preferences" at bounding box center [888, 104] width 73 height 35
click at [249, 87] on span "Base" at bounding box center [247, 95] width 29 height 17
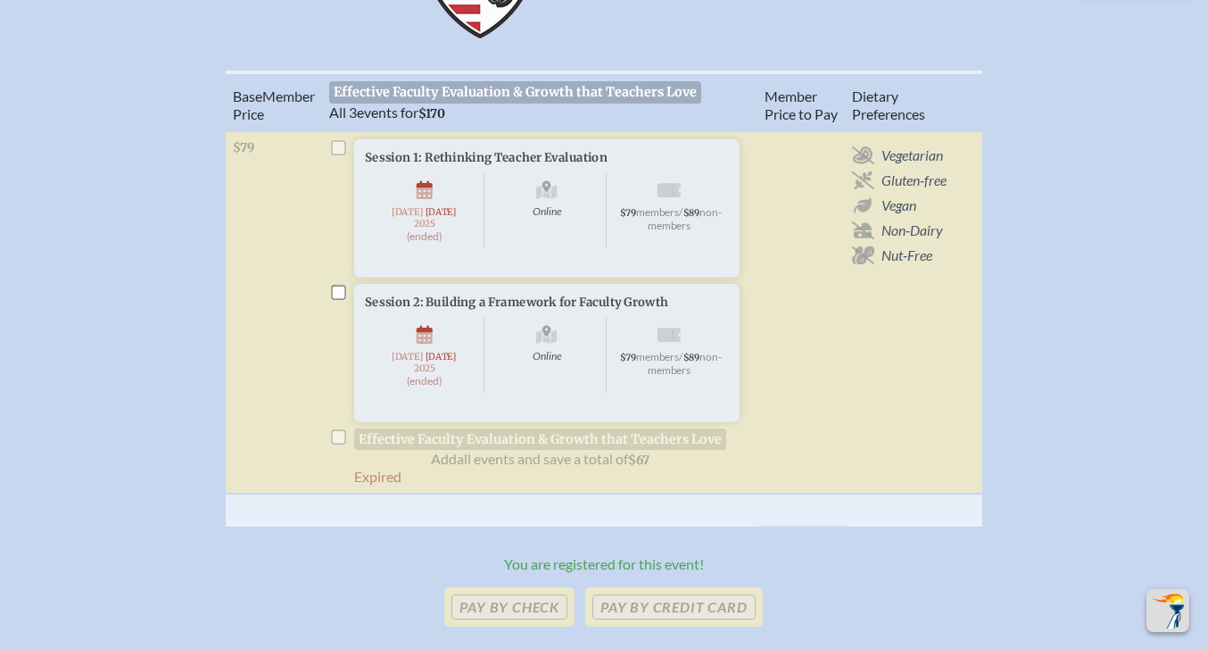
click at [341, 285] on input "checkbox" at bounding box center [338, 292] width 14 height 14
click at [343, 285] on input "checkbox" at bounding box center [338, 292] width 14 height 14
checkbox input "true"
click at [394, 294] on span "Session 2: Building a Framework for Faculty Growth" at bounding box center [516, 301] width 303 height 15
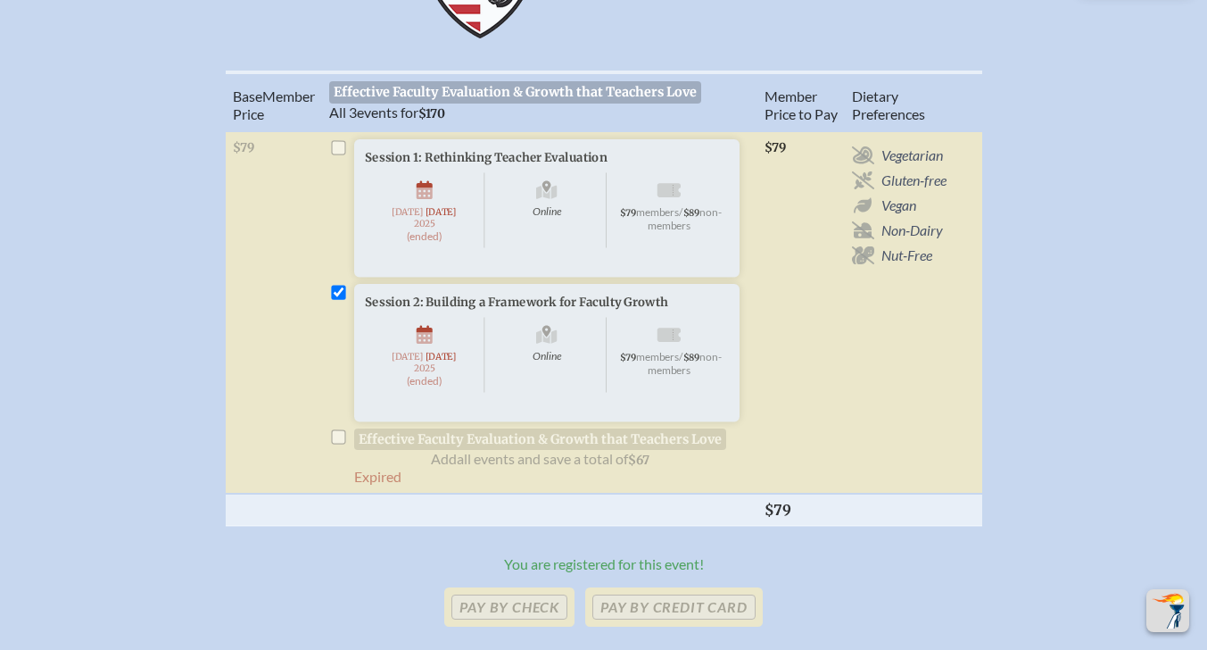
click at [780, 140] on span "$79" at bounding box center [775, 147] width 21 height 15
click at [789, 508] on th "$79" at bounding box center [801, 509] width 87 height 32
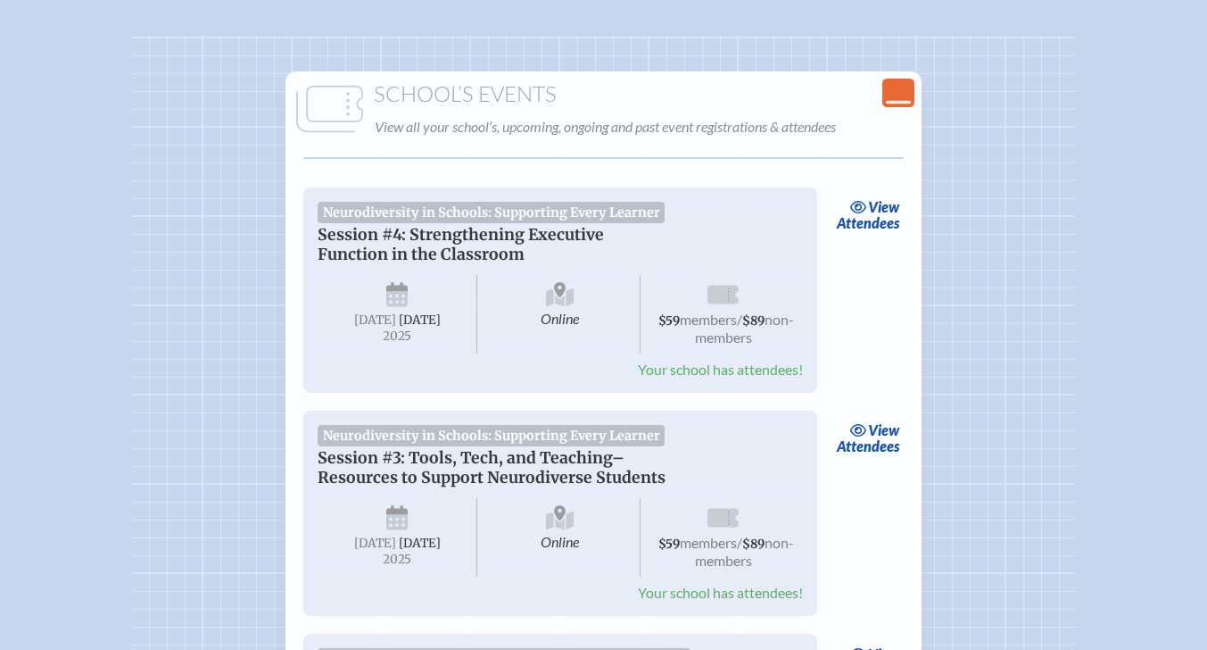
scroll to position [89, 0]
